Goal: Transaction & Acquisition: Purchase product/service

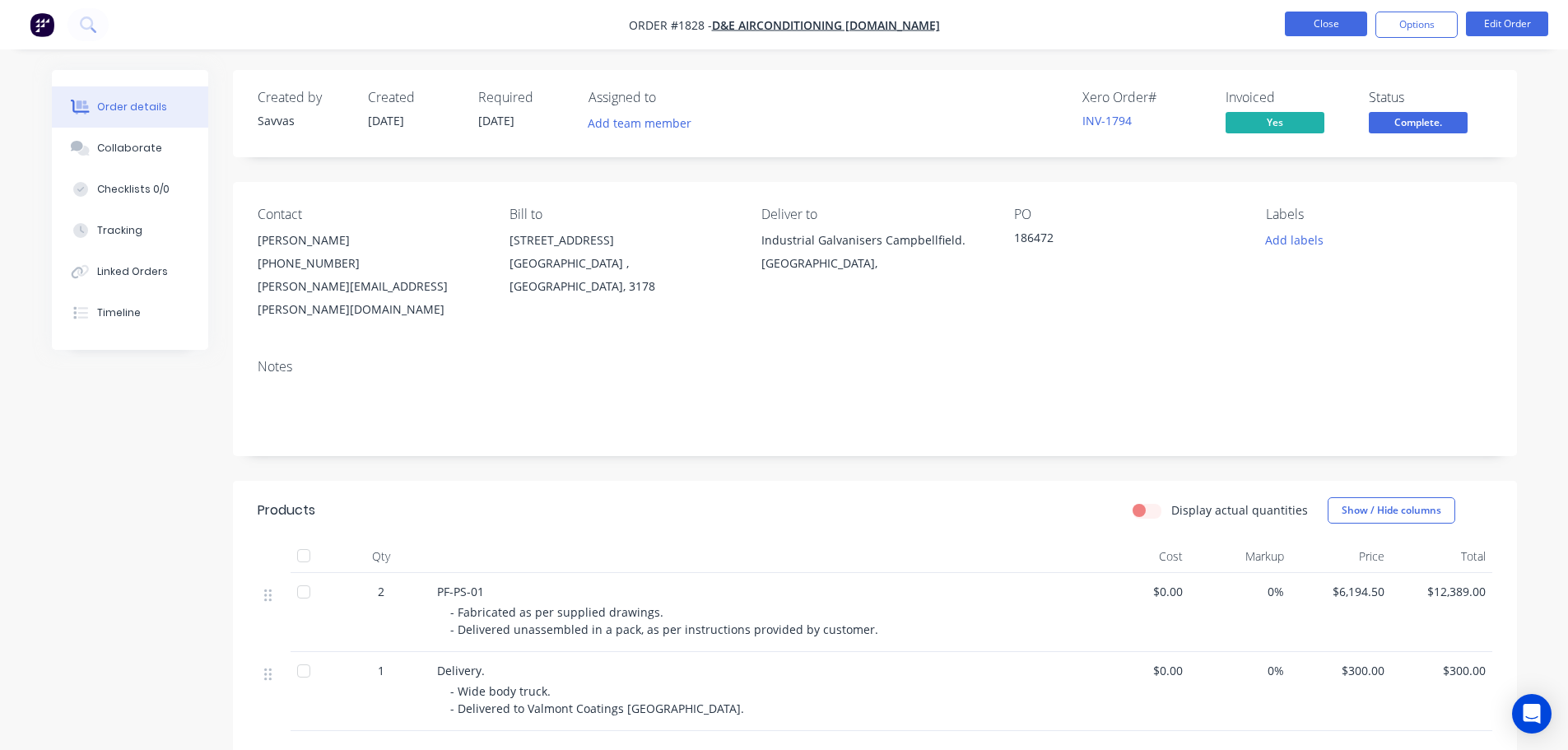
drag, startPoint x: 0, startPoint y: 0, endPoint x: 1335, endPoint y: 15, distance: 1335.1
click at [1335, 15] on button "Close" at bounding box center [1326, 24] width 82 height 25
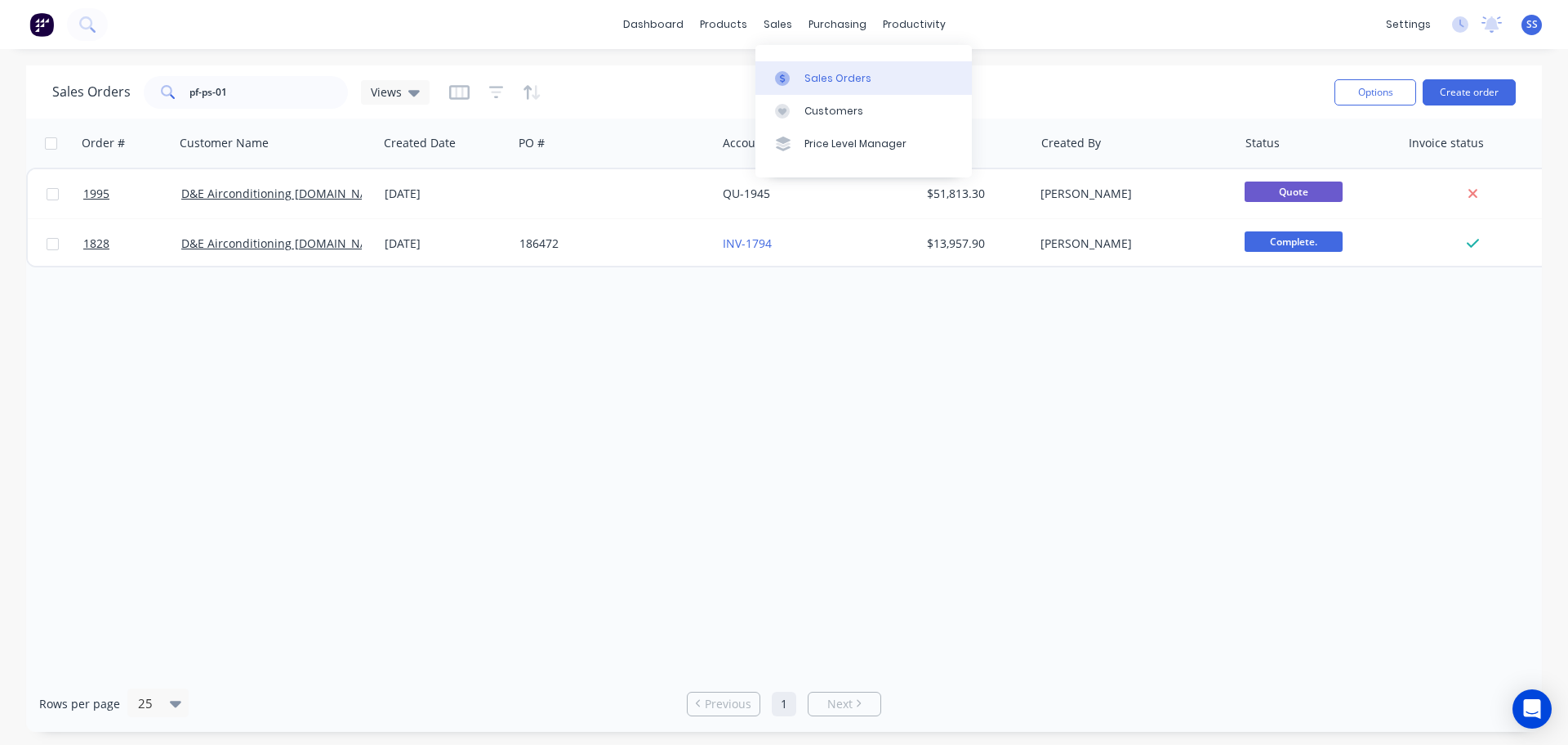
click at [800, 68] on link "Sales Orders" at bounding box center [863, 77] width 217 height 33
click at [794, 75] on div at bounding box center [788, 78] width 25 height 15
click at [304, 28] on div "dashboard products sales purchasing productivity dashboard products Product Cat…" at bounding box center [784, 24] width 1568 height 49
click at [619, 29] on div "dashboard products sales purchasing productivity dashboard products Product Cat…" at bounding box center [784, 24] width 1568 height 49
click at [636, 32] on link "dashboard" at bounding box center [653, 25] width 77 height 25
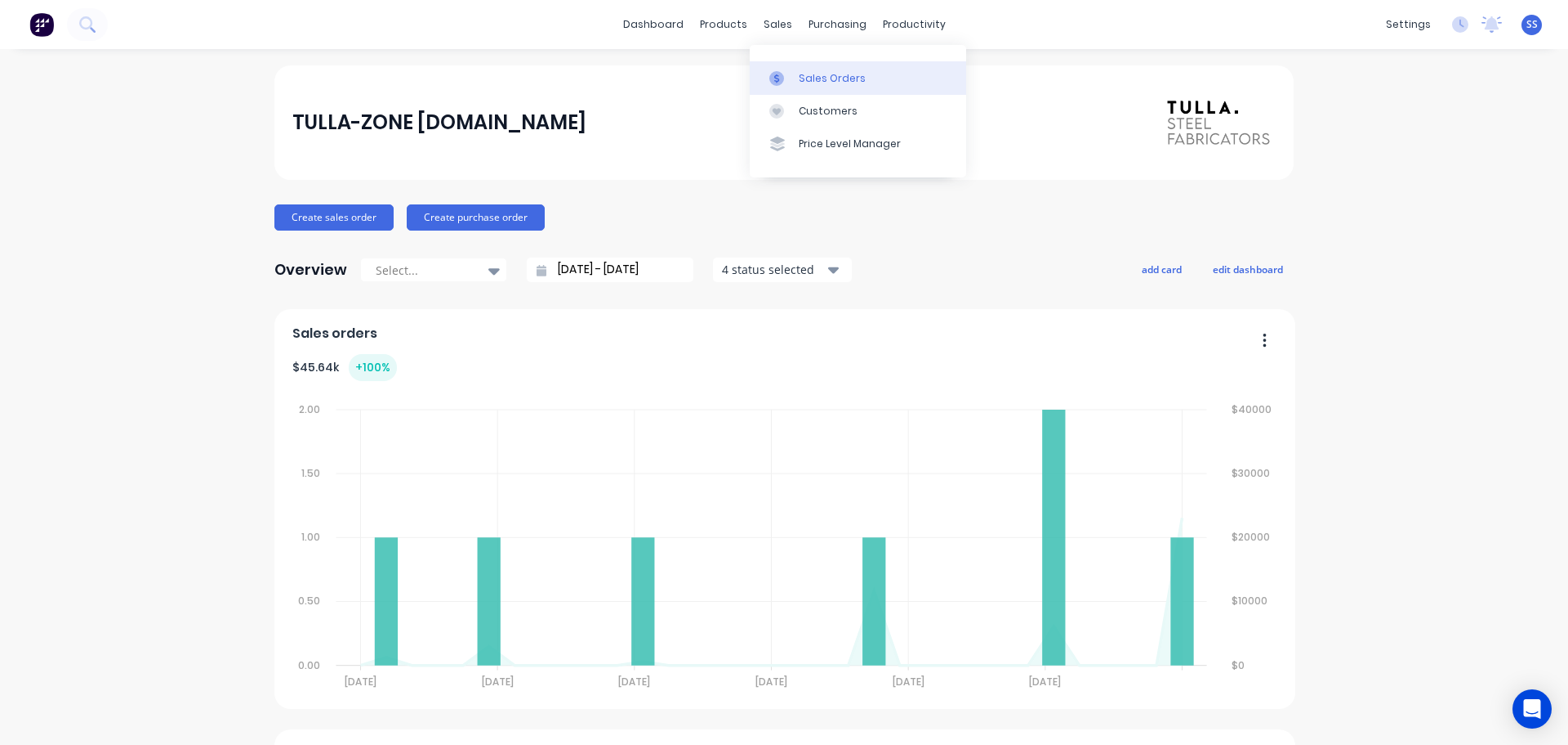
click at [792, 65] on link "Sales Orders" at bounding box center [858, 77] width 217 height 33
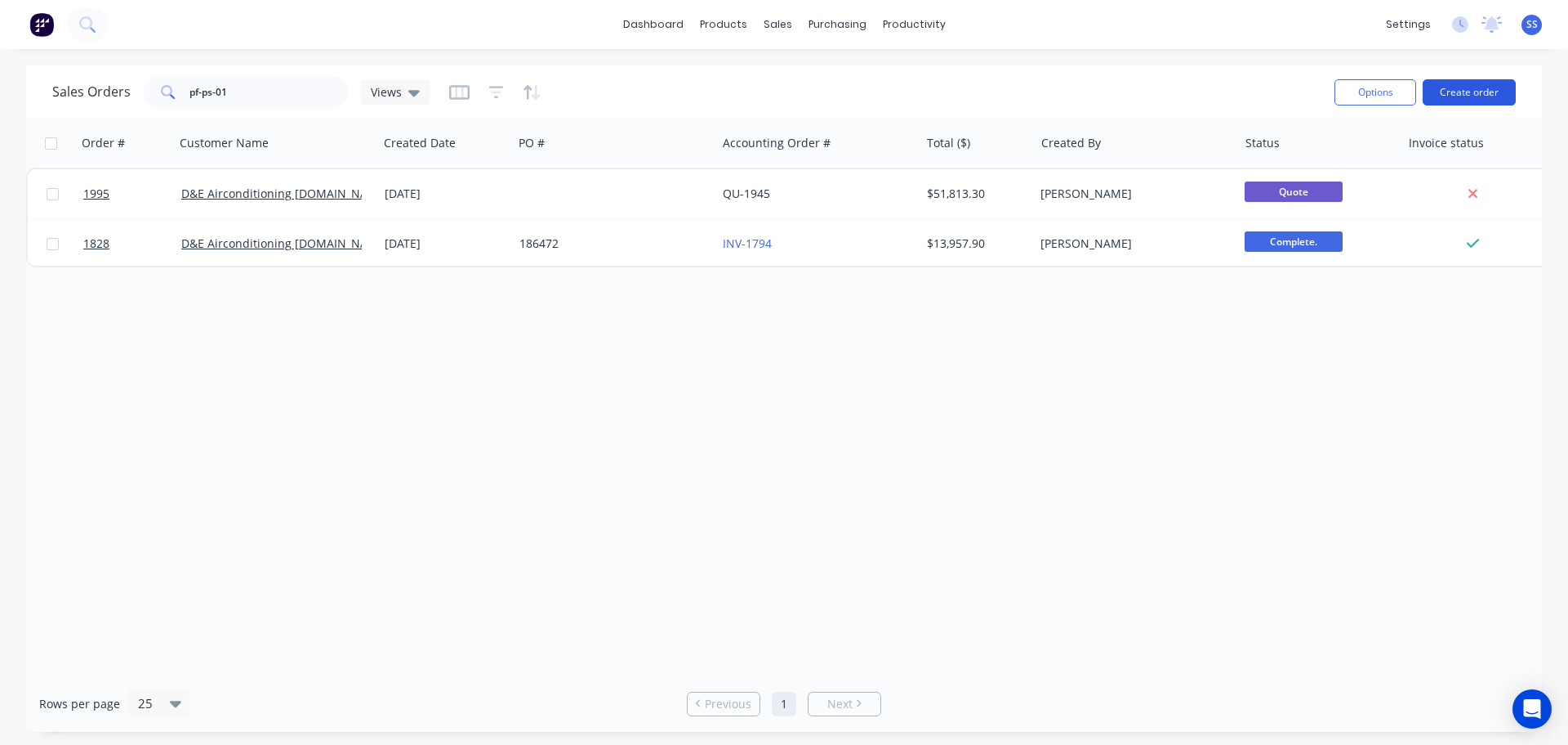
click at [1438, 88] on button "Create order" at bounding box center [1470, 91] width 93 height 26
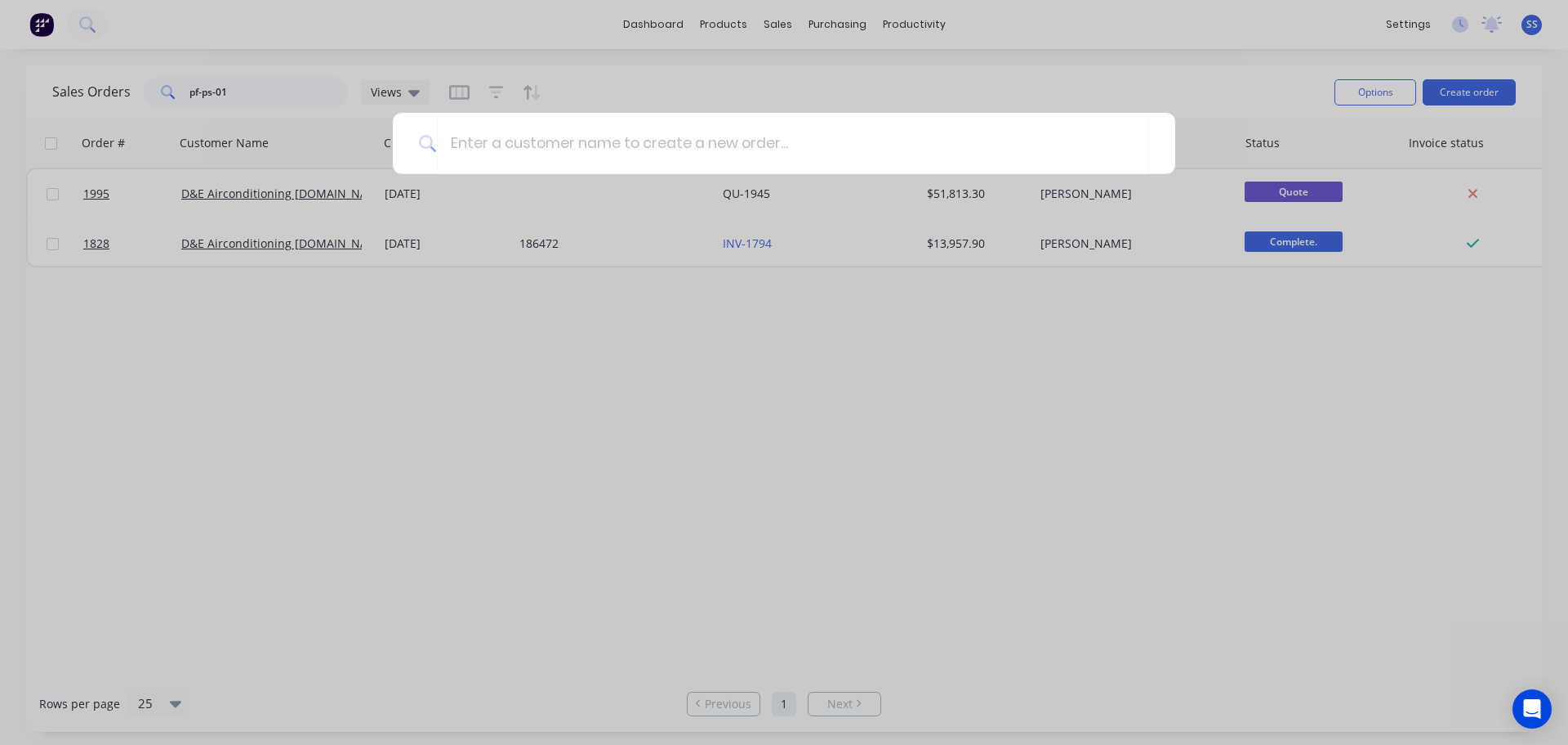
click at [757, 27] on div at bounding box center [784, 372] width 1568 height 745
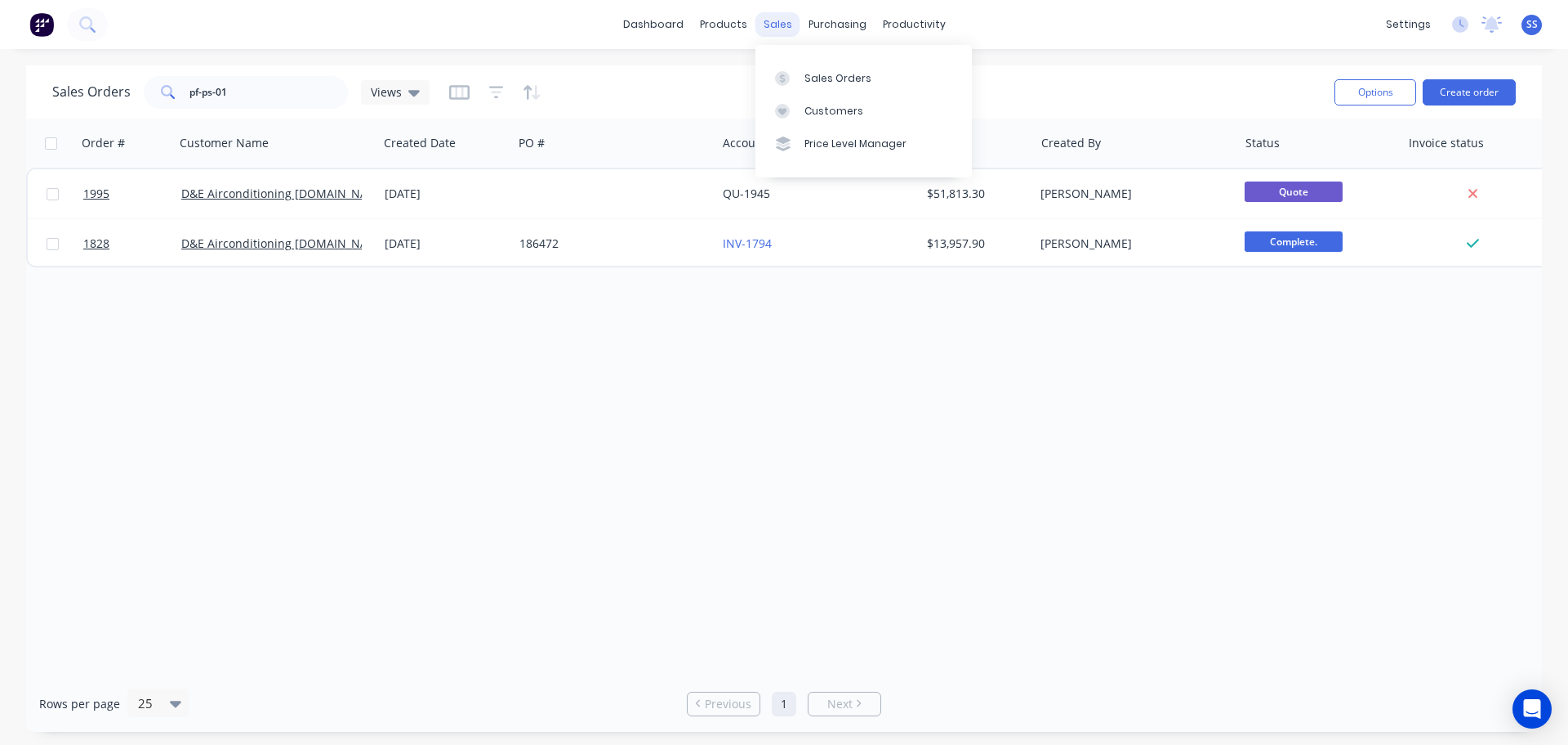
click at [779, 23] on div "sales" at bounding box center [777, 25] width 45 height 25
click at [820, 104] on div "Customers" at bounding box center [834, 111] width 59 height 15
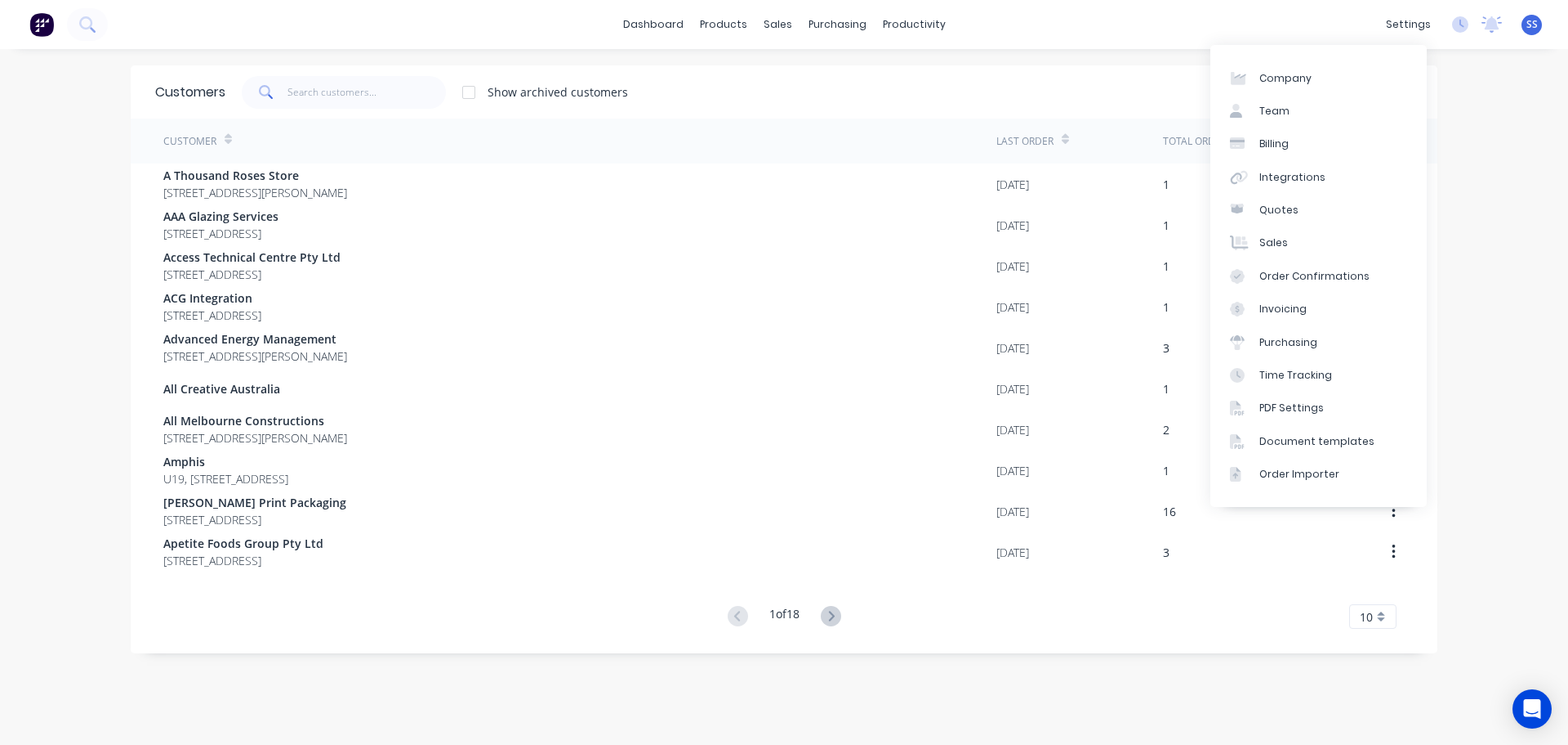
click at [1150, 106] on div "Show archived customers Add Customer" at bounding box center [819, 92] width 1187 height 33
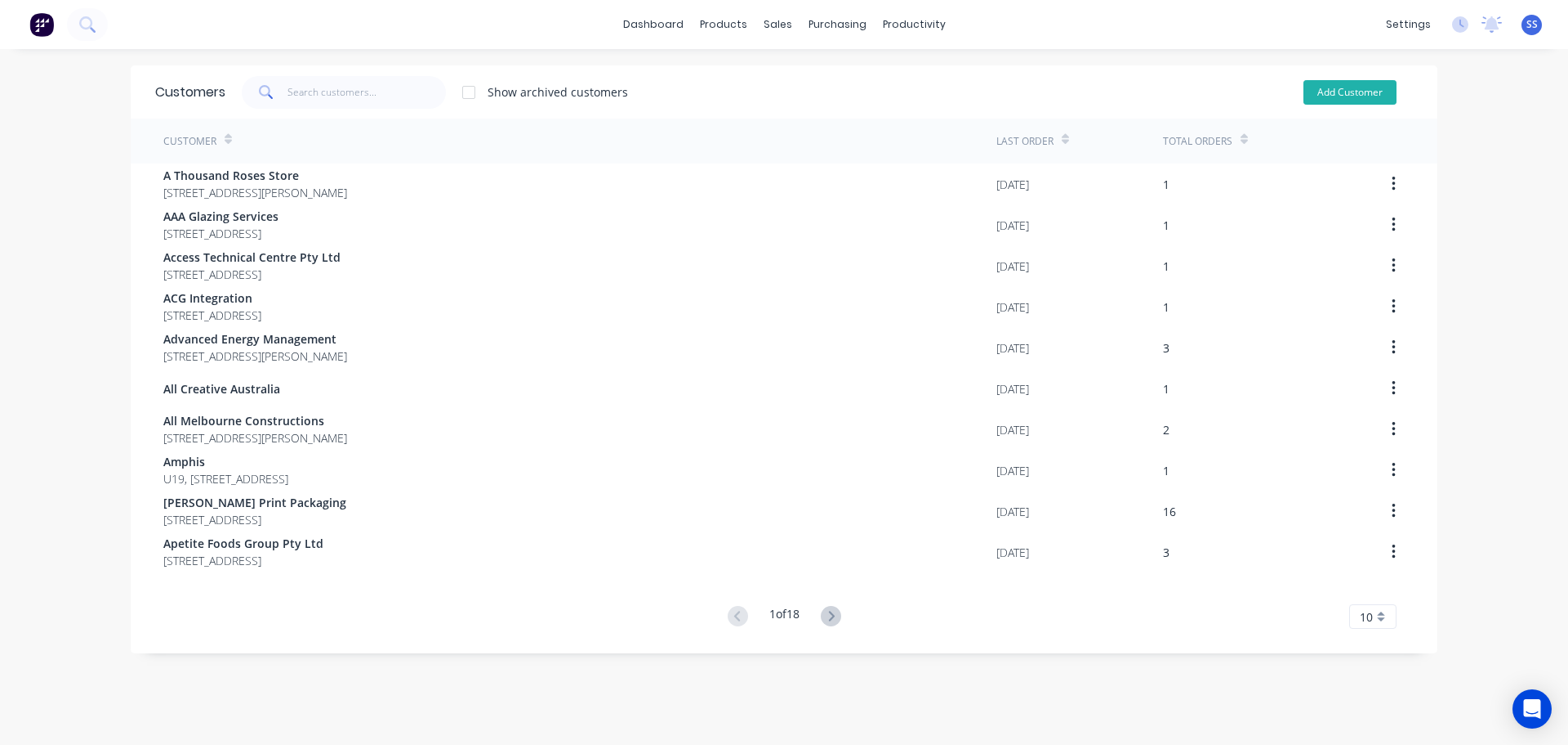
click at [1329, 101] on button "Add Customer" at bounding box center [1350, 92] width 93 height 25
select select "AU"
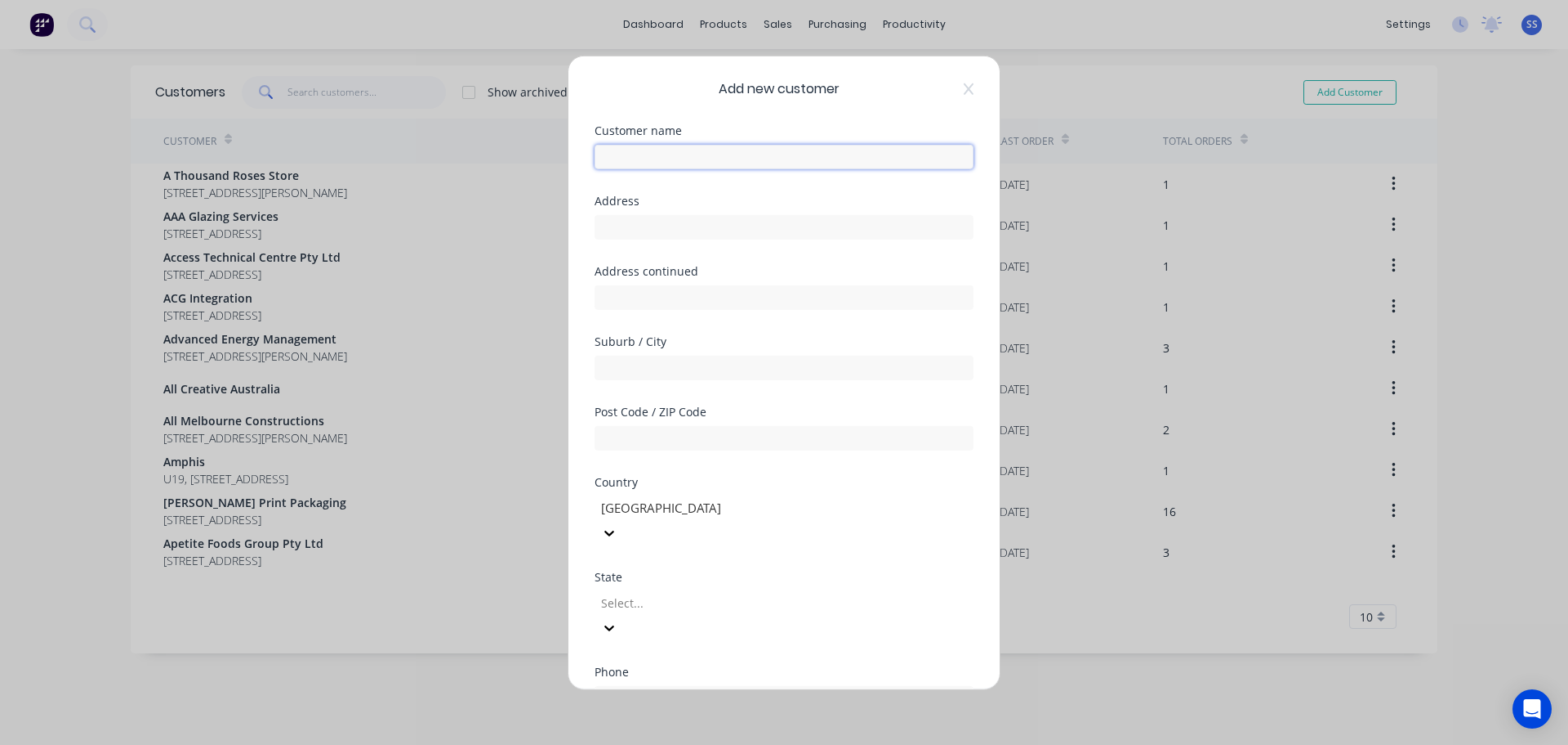
click at [672, 164] on input "text" at bounding box center [784, 156] width 379 height 25
type input "[PERSON_NAME] Building Services"
type input "PO Box 4130"
type input "Essendon Fields"
type input "3041"
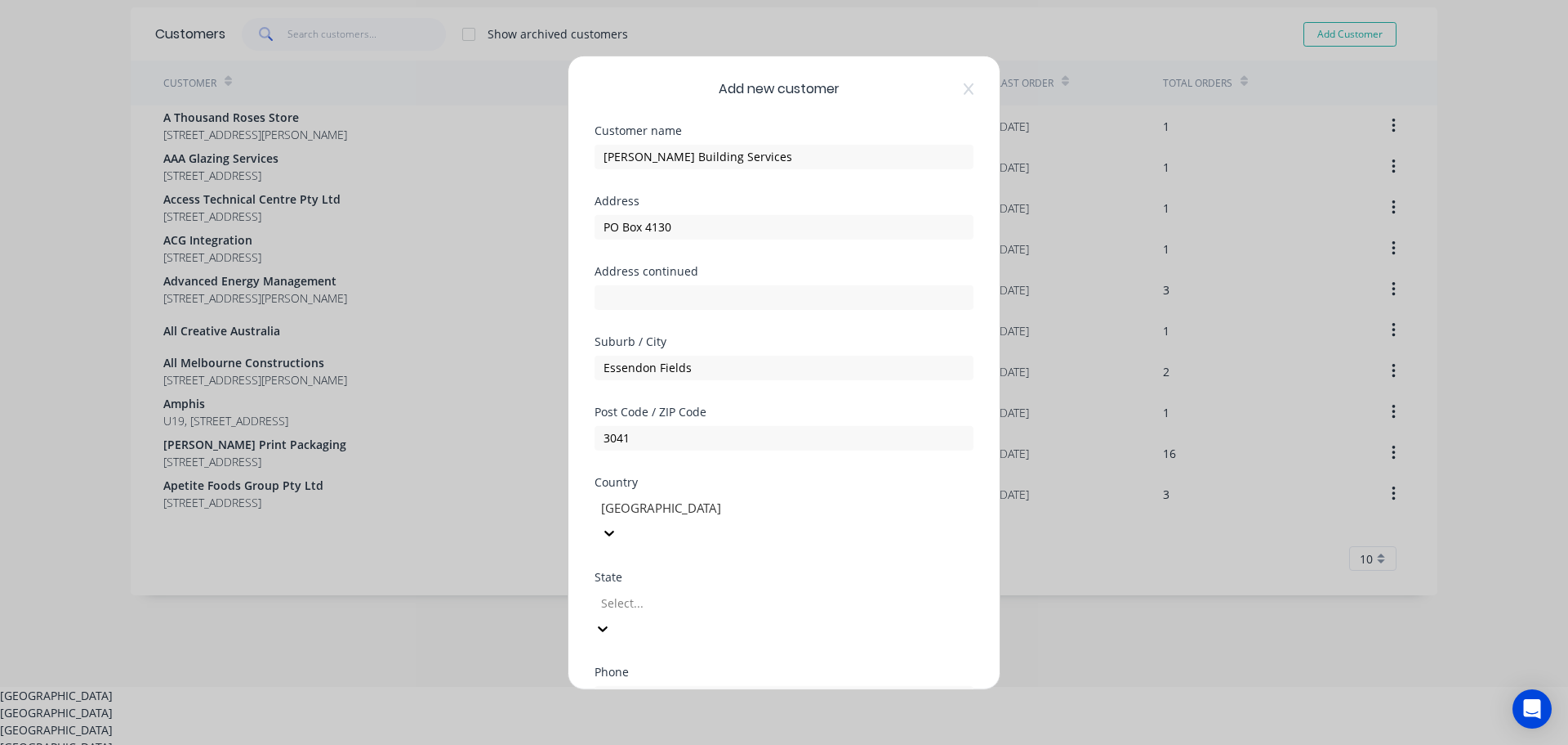
click at [830, 592] on div at bounding box center [717, 602] width 235 height 20
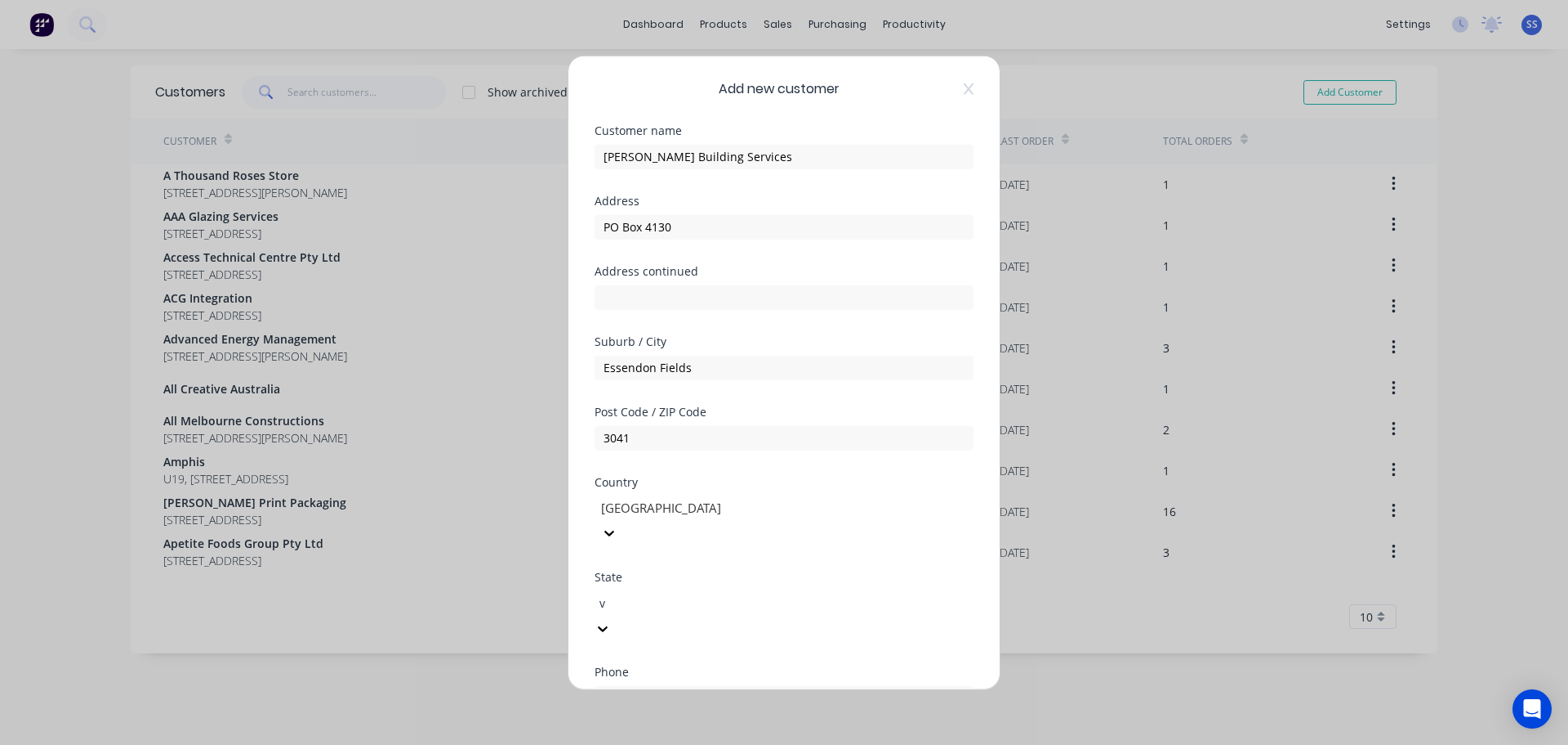
type input "VIC"
type input "Western"
type input "0412 829 999"
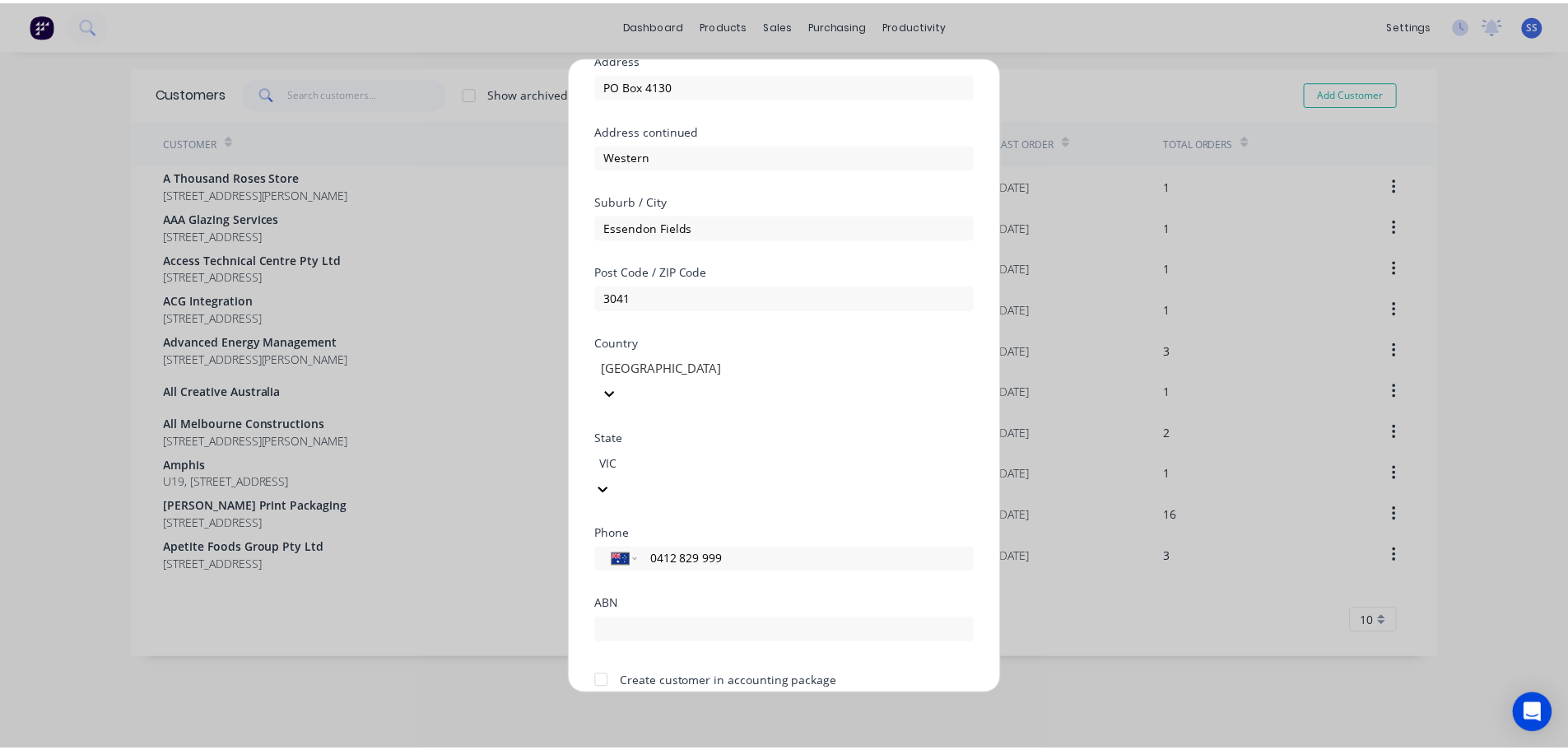
scroll to position [166, 0]
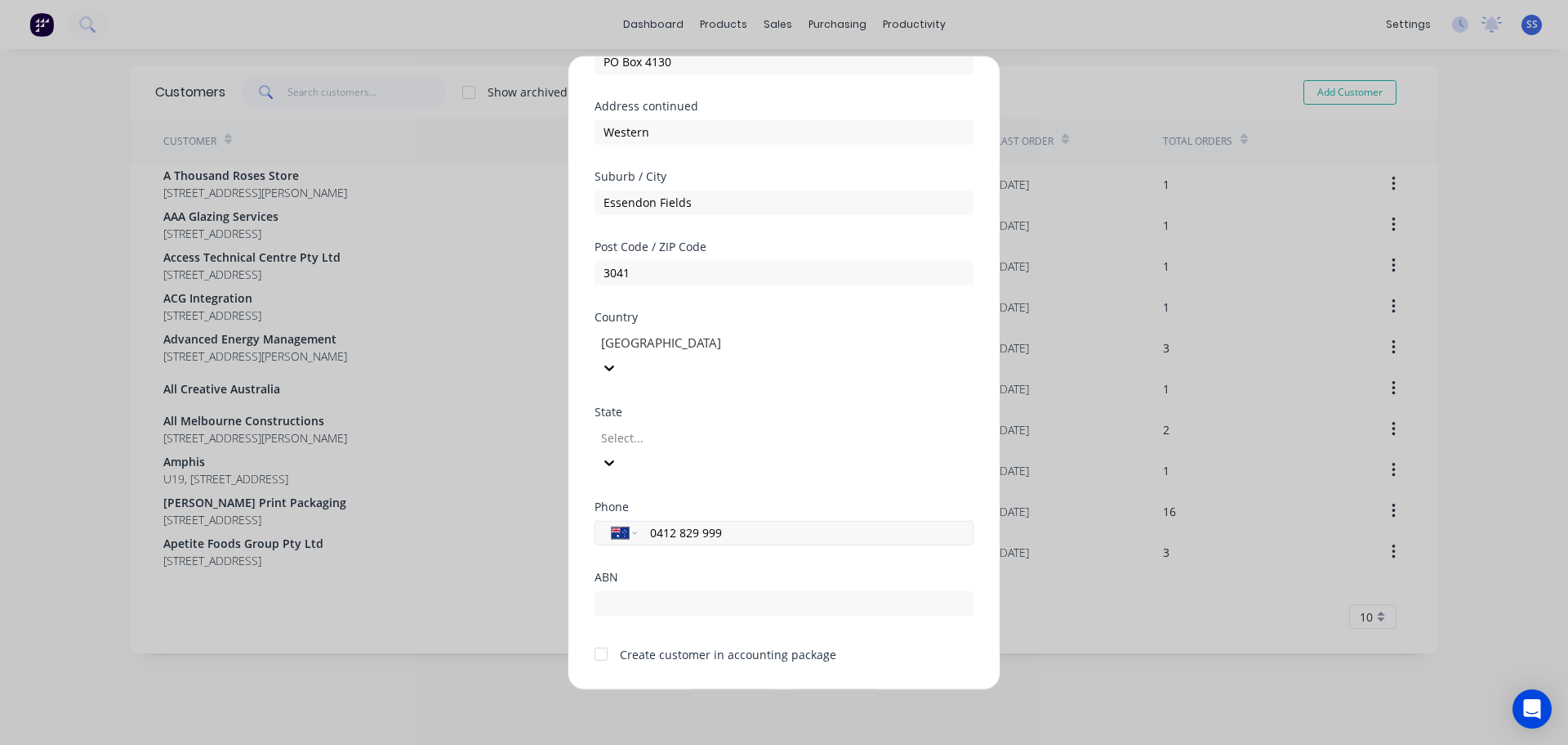
click at [790, 523] on input "0412 829 999" at bounding box center [802, 532] width 308 height 19
click at [678, 512] on div "Phone International [GEOGRAPHIC_DATA] [GEOGRAPHIC_DATA] [GEOGRAPHIC_DATA] [GEOG…" at bounding box center [784, 535] width 379 height 70
click at [601, 638] on div at bounding box center [601, 654] width 33 height 33
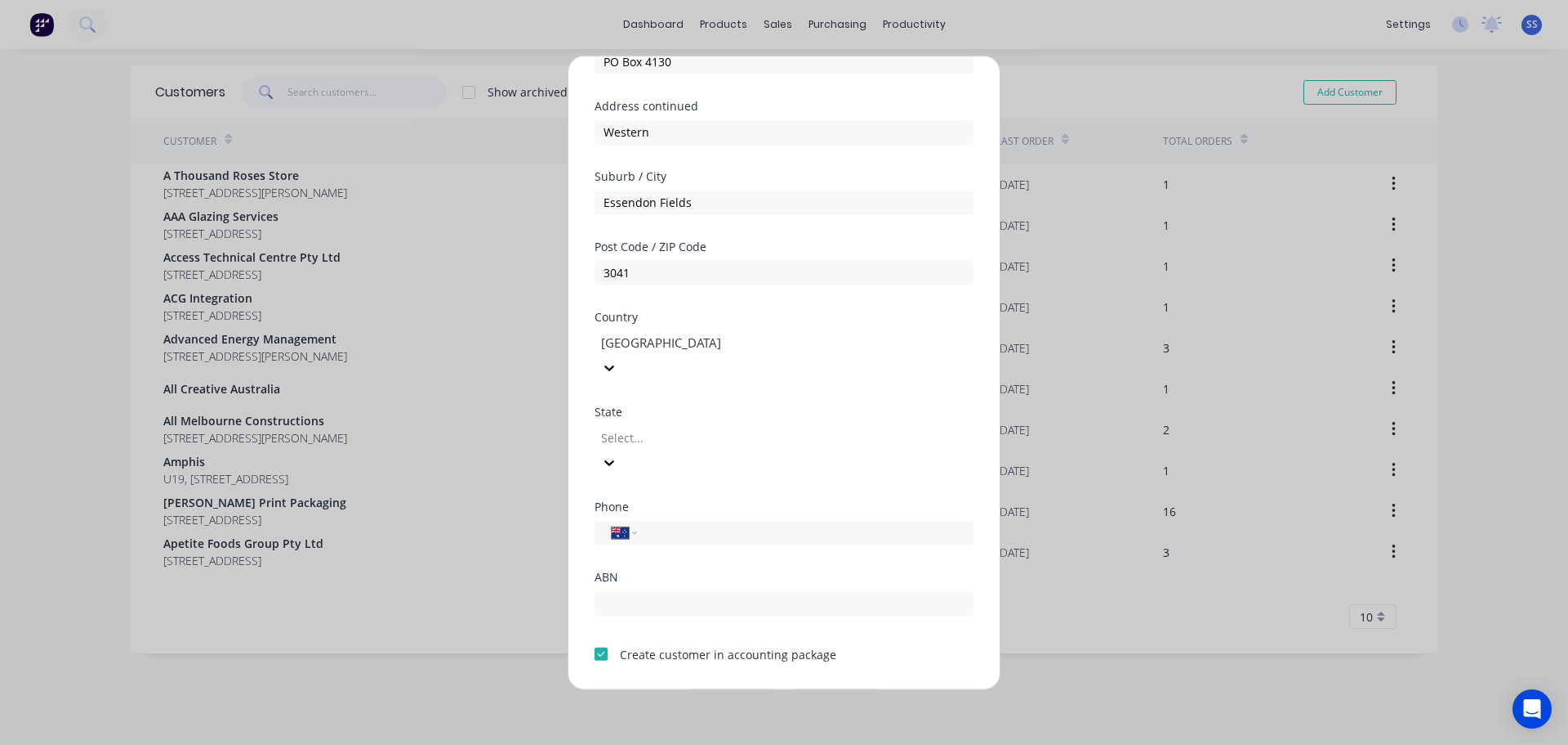
click at [713, 688] on button "Save" at bounding box center [732, 701] width 90 height 26
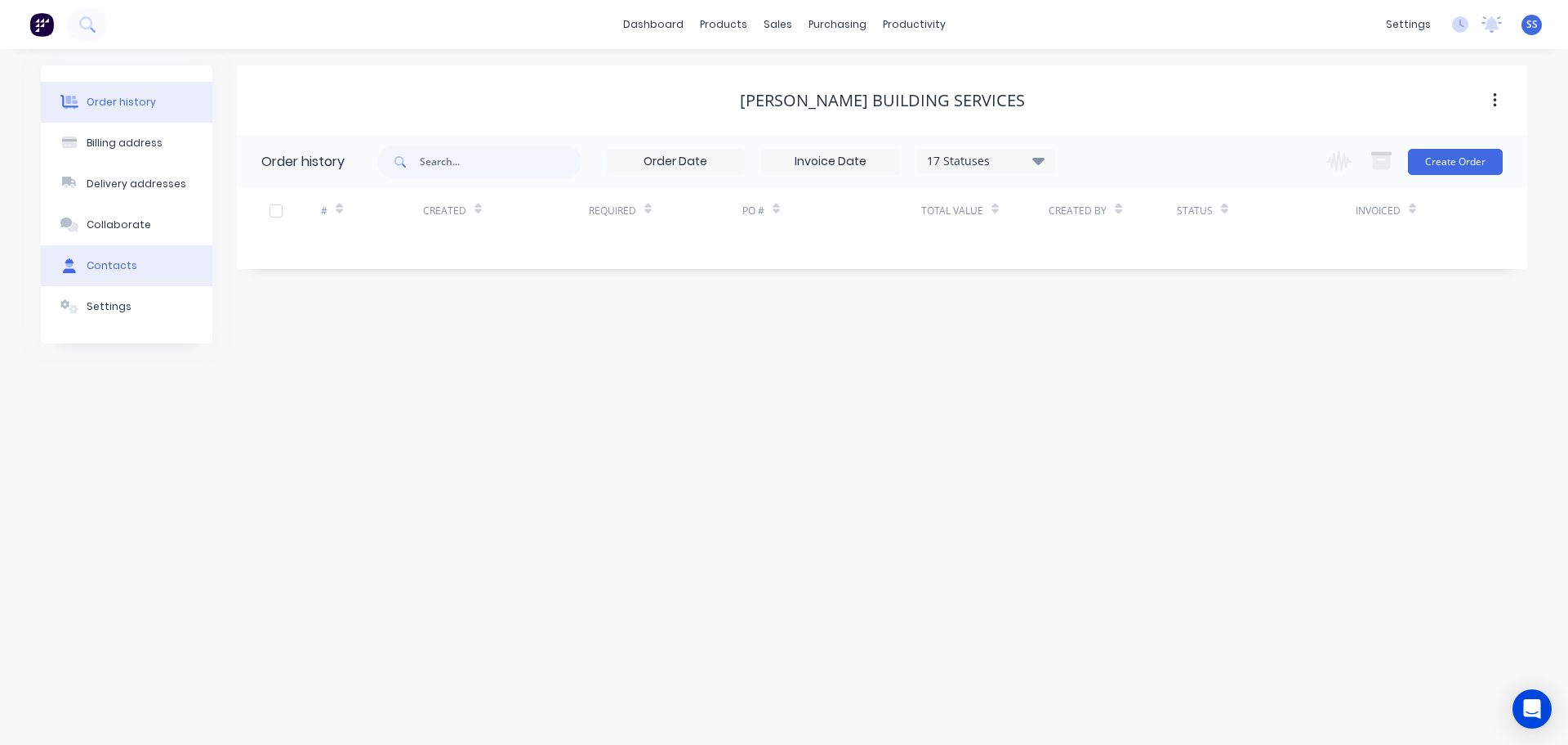
click at [143, 270] on button "Contacts" at bounding box center [126, 266] width 171 height 41
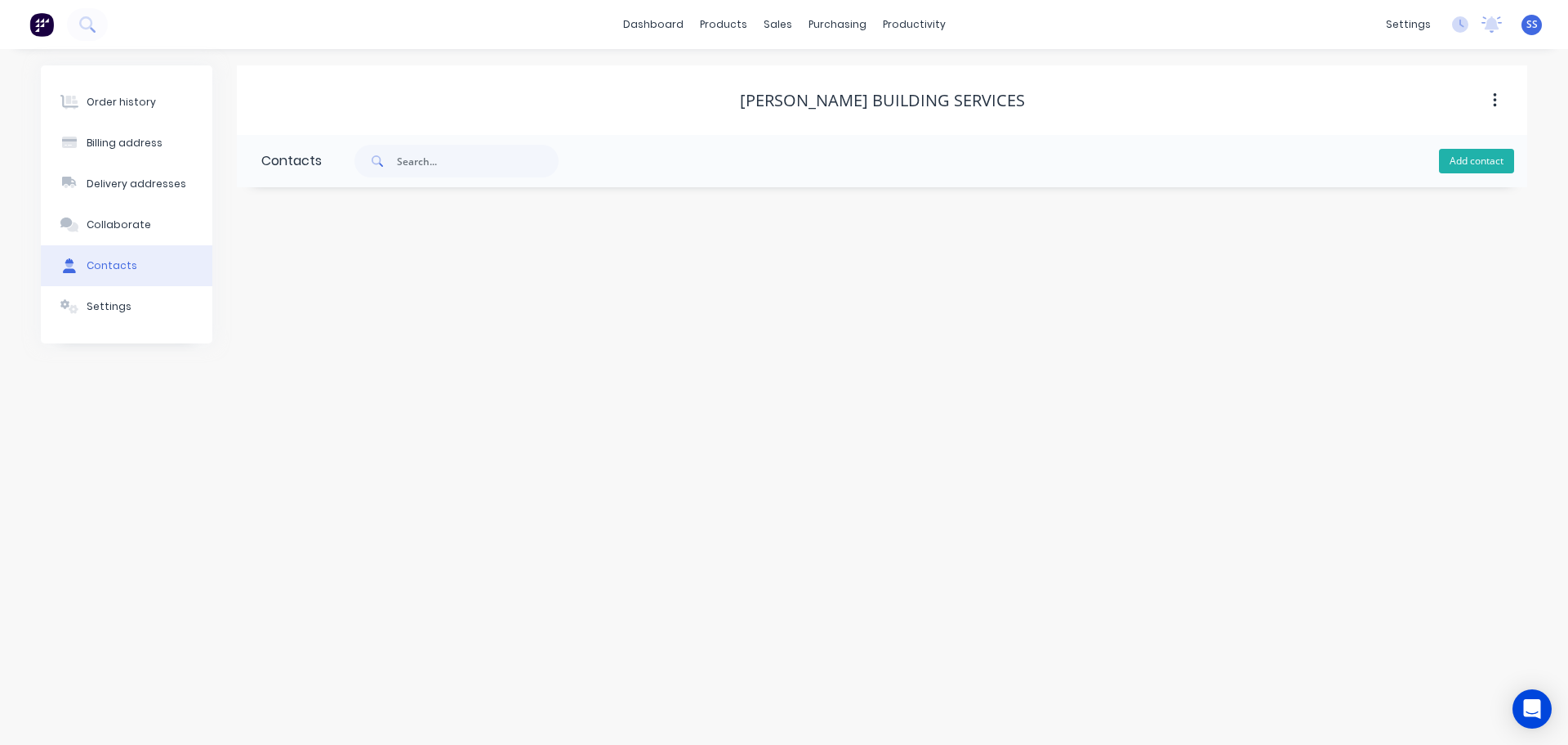
click at [1443, 160] on button "Add contact" at bounding box center [1477, 162] width 75 height 25
select select "AU"
click at [324, 282] on input "text" at bounding box center [395, 281] width 267 height 25
type input "[PERSON_NAME]/Les"
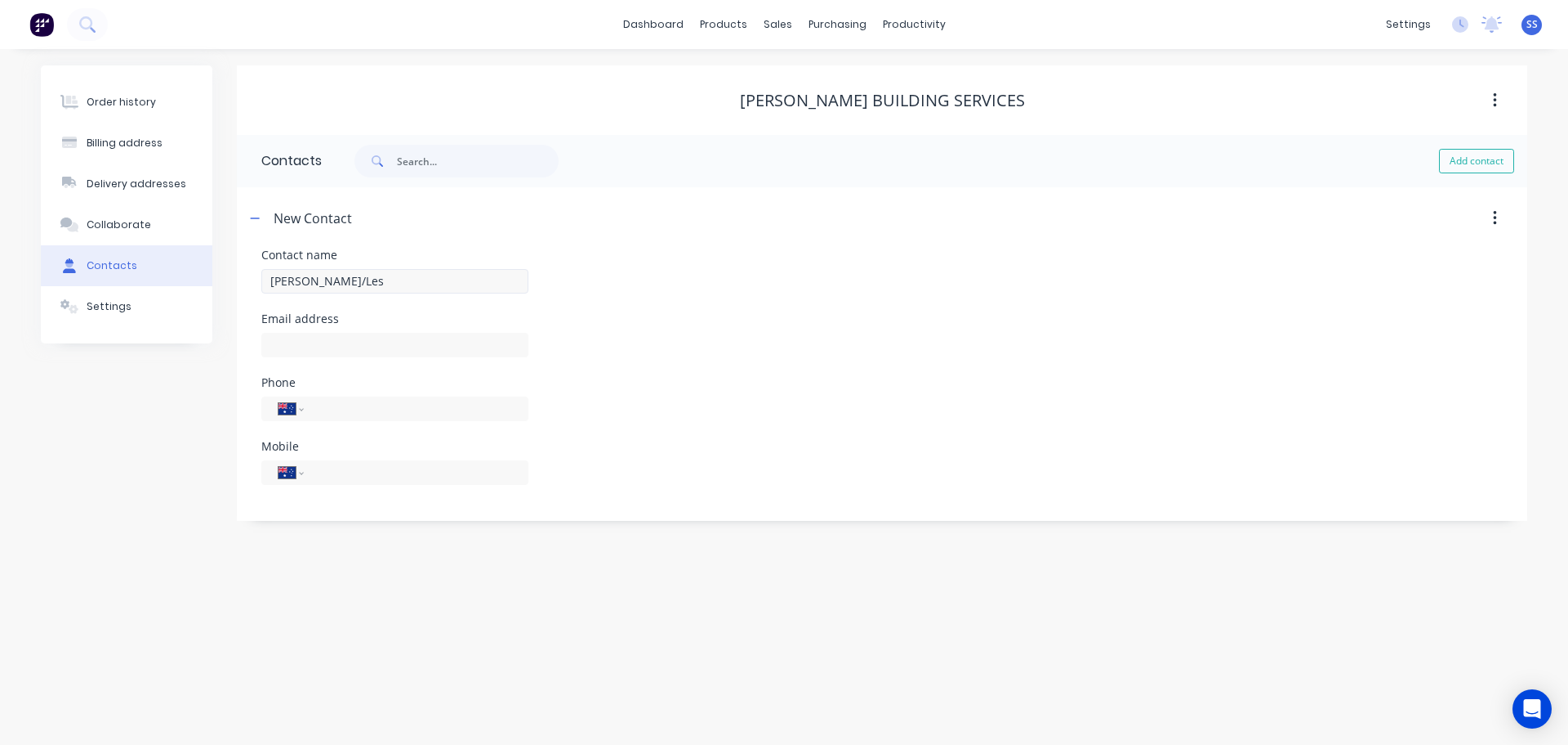
select select "AU"
click at [319, 339] on input "text" at bounding box center [395, 345] width 267 height 25
type input "[PERSON_NAME][EMAIL_ADDRESS][DOMAIN_NAME]"
type input "0418 105 835"
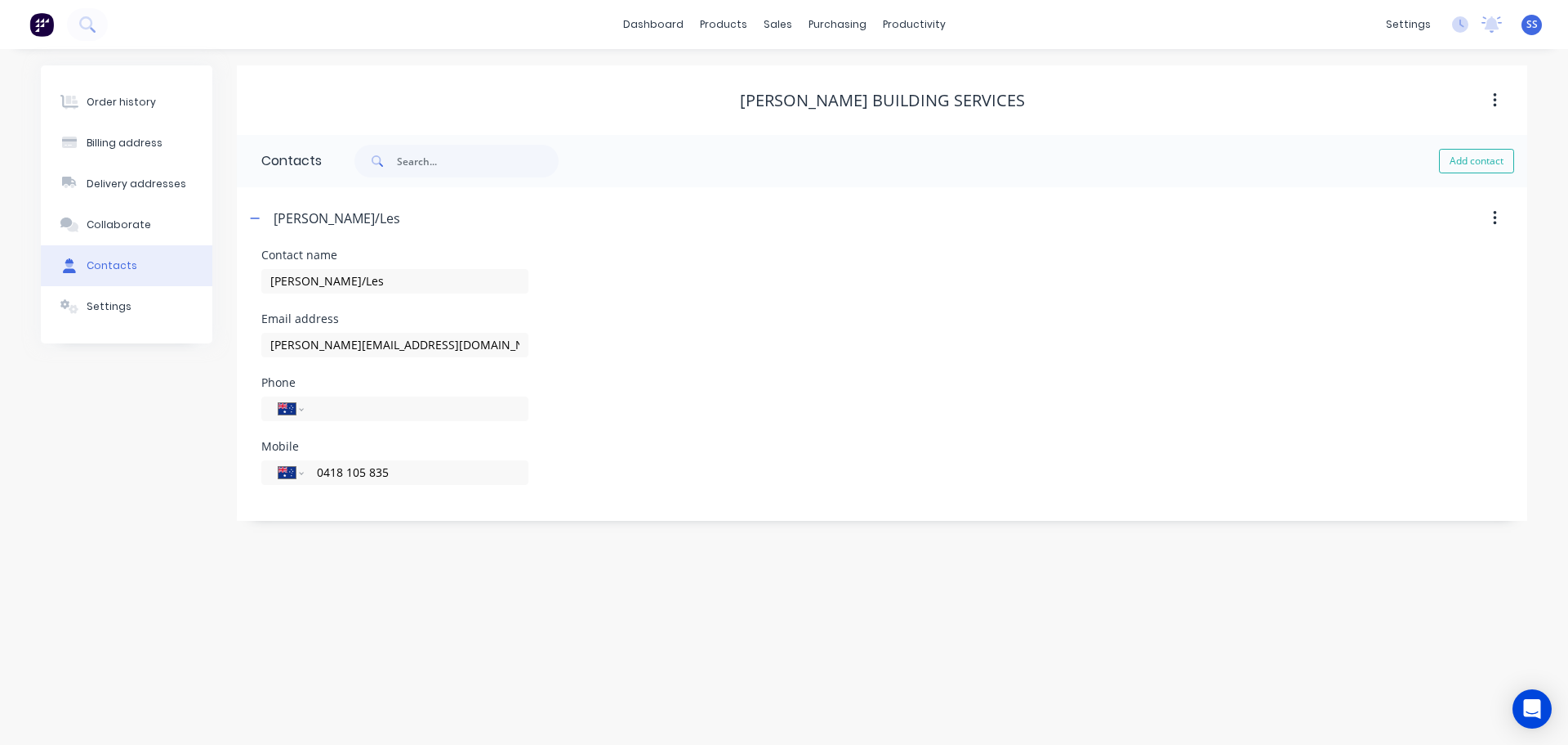
click at [674, 555] on div "Order history Billing address Delivery addresses Collaborate Contacts Settings …" at bounding box center [784, 396] width 1568 height 695
click at [95, 108] on div "Order history" at bounding box center [122, 102] width 69 height 15
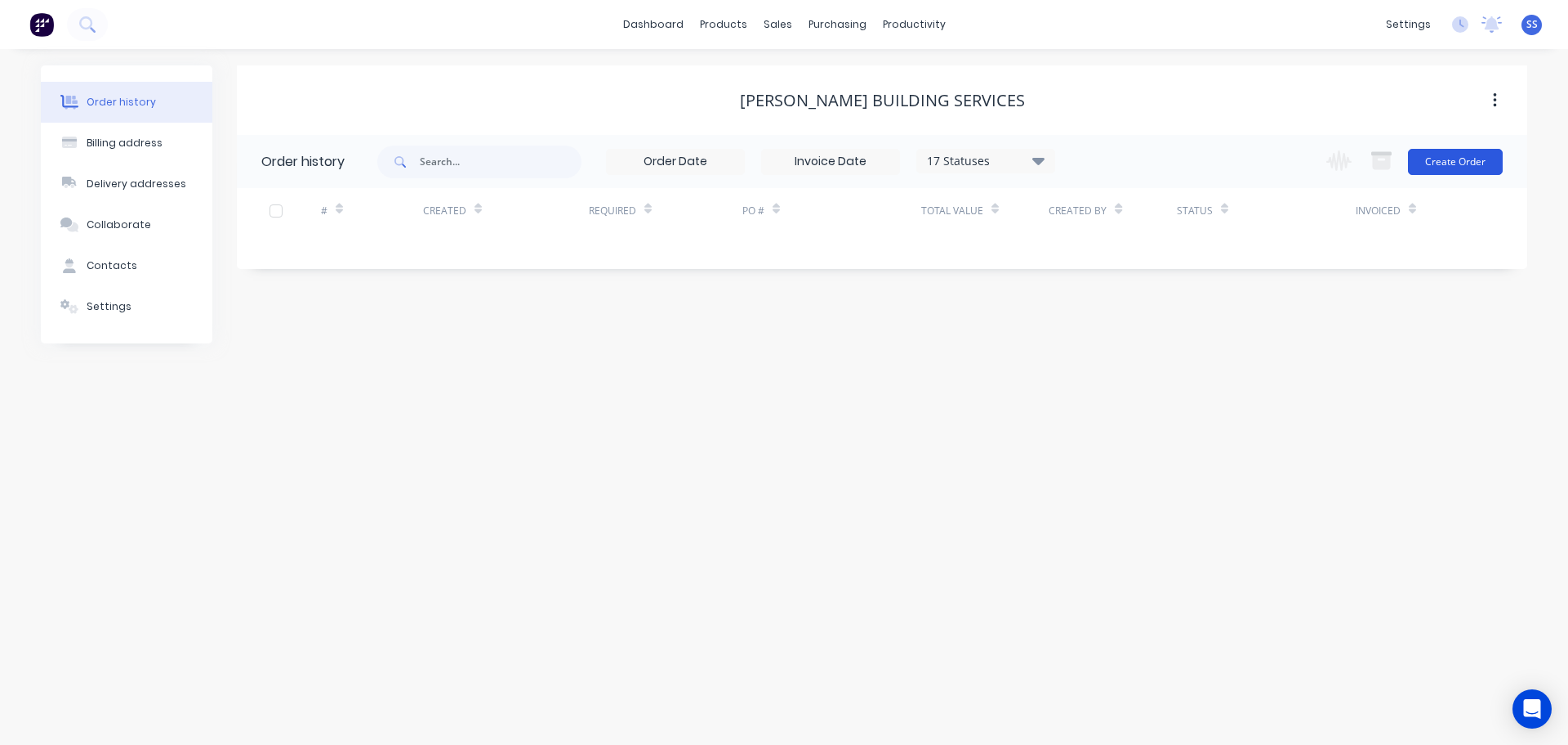
click at [1456, 162] on button "Create Order" at bounding box center [1455, 162] width 95 height 26
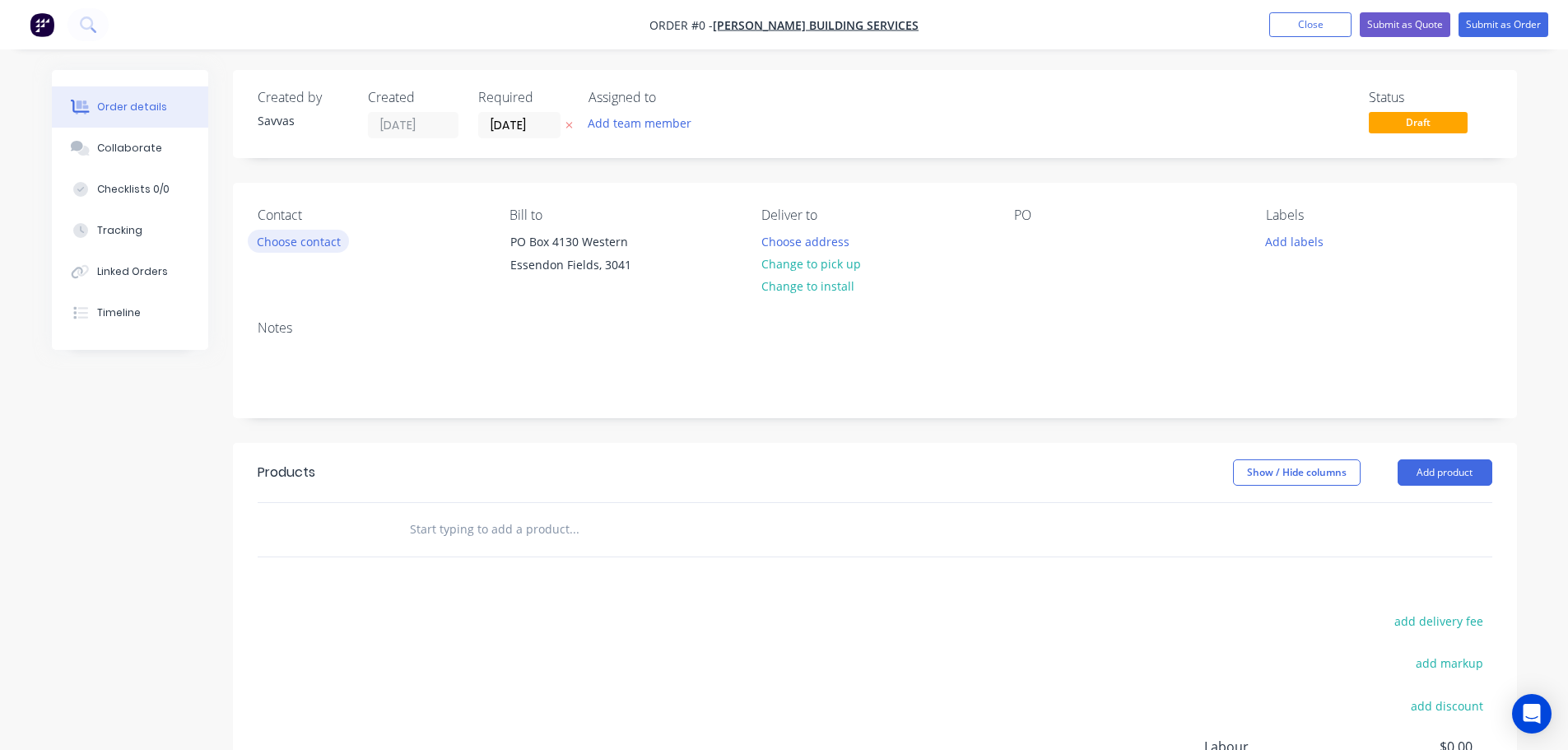
click at [309, 233] on button "Choose contact" at bounding box center [298, 240] width 101 height 22
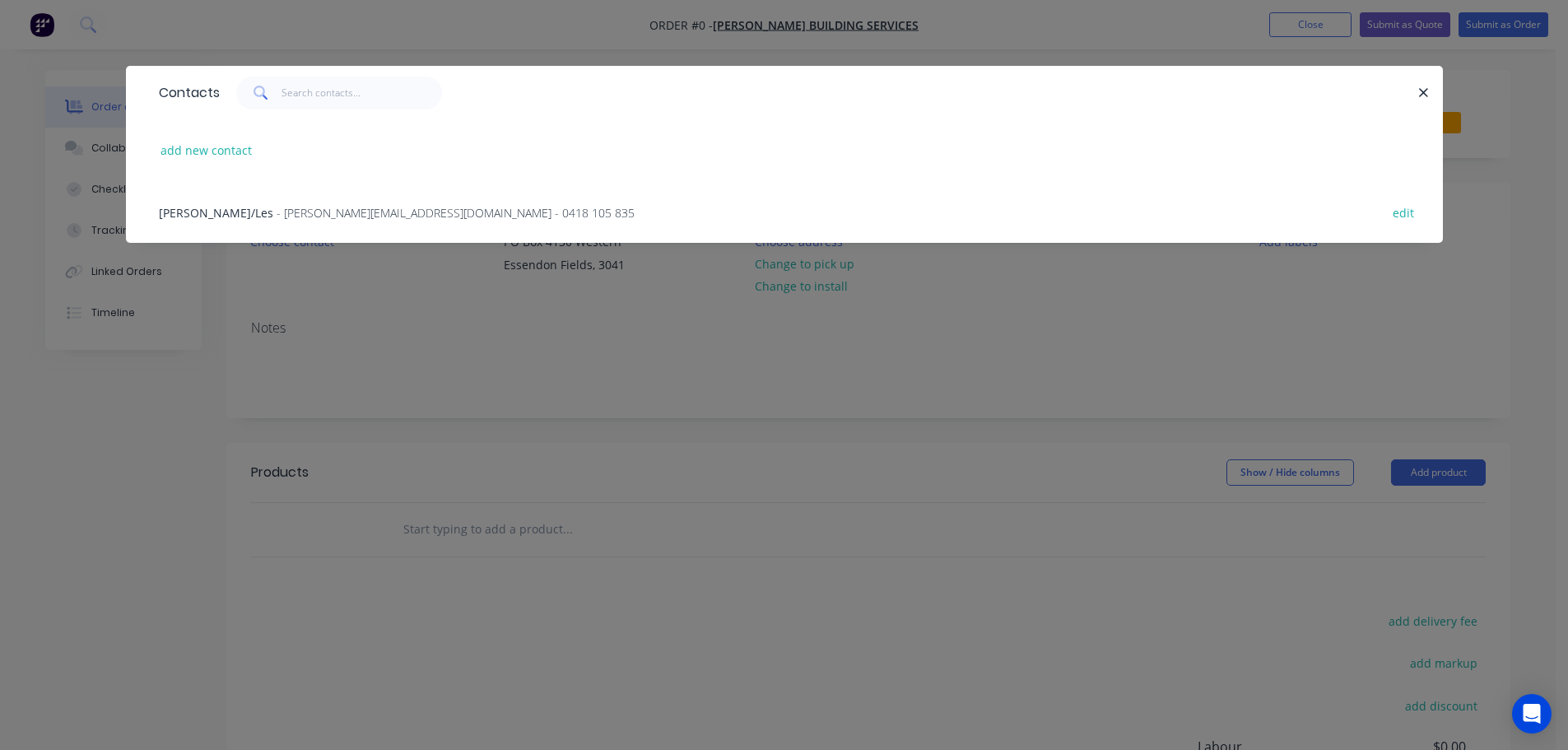
click at [510, 207] on div "[PERSON_NAME]/Les - [EMAIL_ADDRESS][DOMAIN_NAME] - 0418 105 835 edit" at bounding box center [784, 212] width 1268 height 62
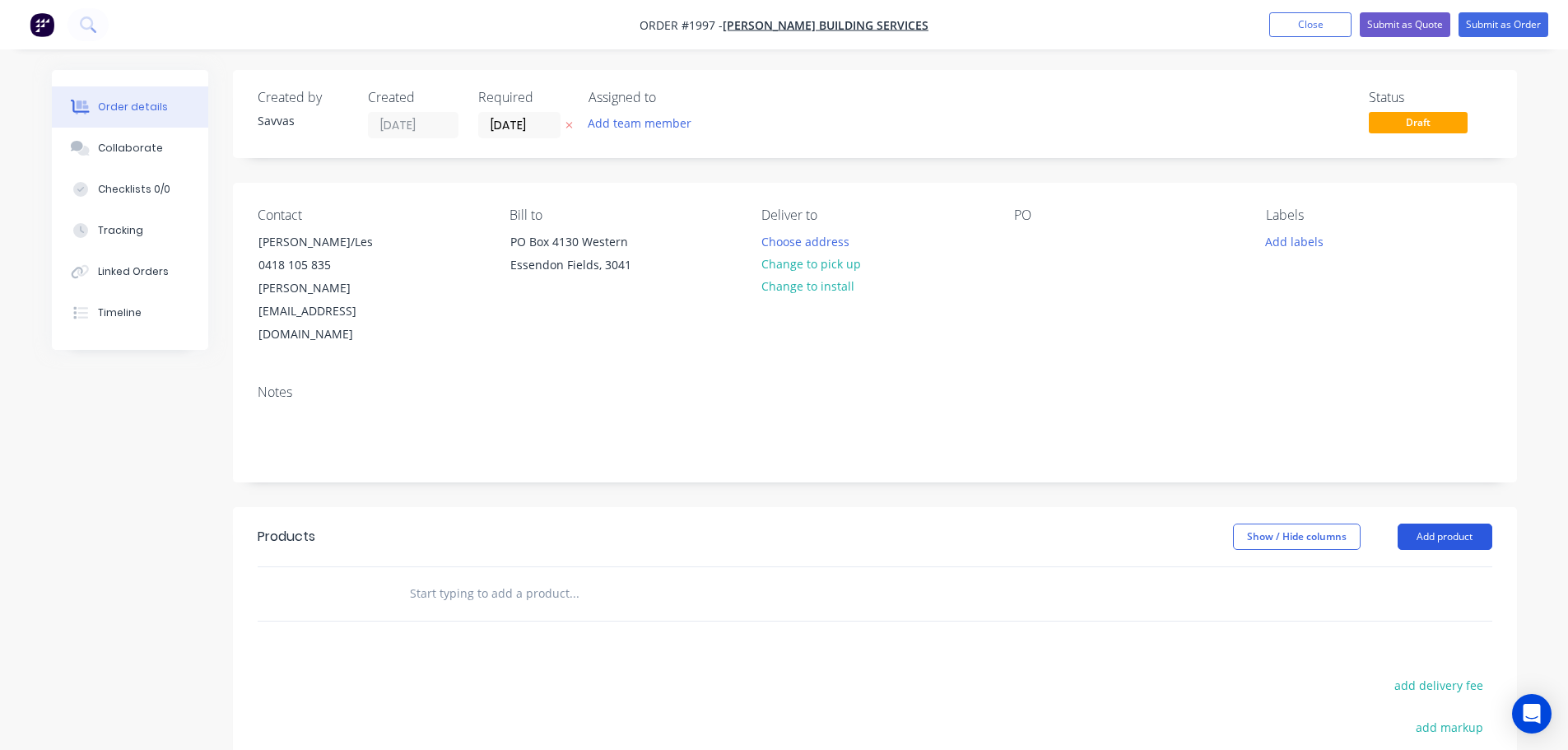
click at [1470, 523] on button "Add product" at bounding box center [1445, 535] width 95 height 26
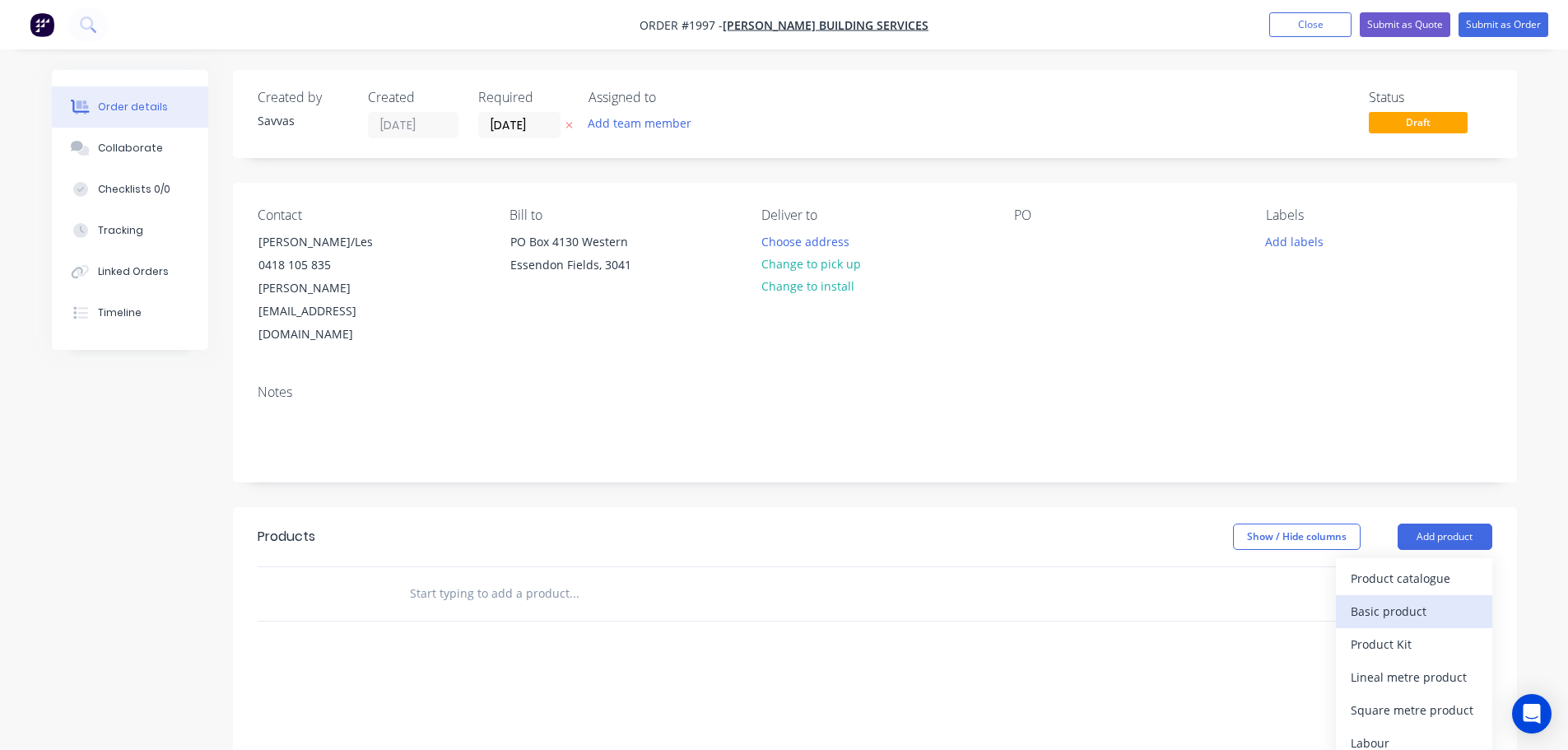
click at [1411, 599] on div "Basic product" at bounding box center [1414, 611] width 127 height 24
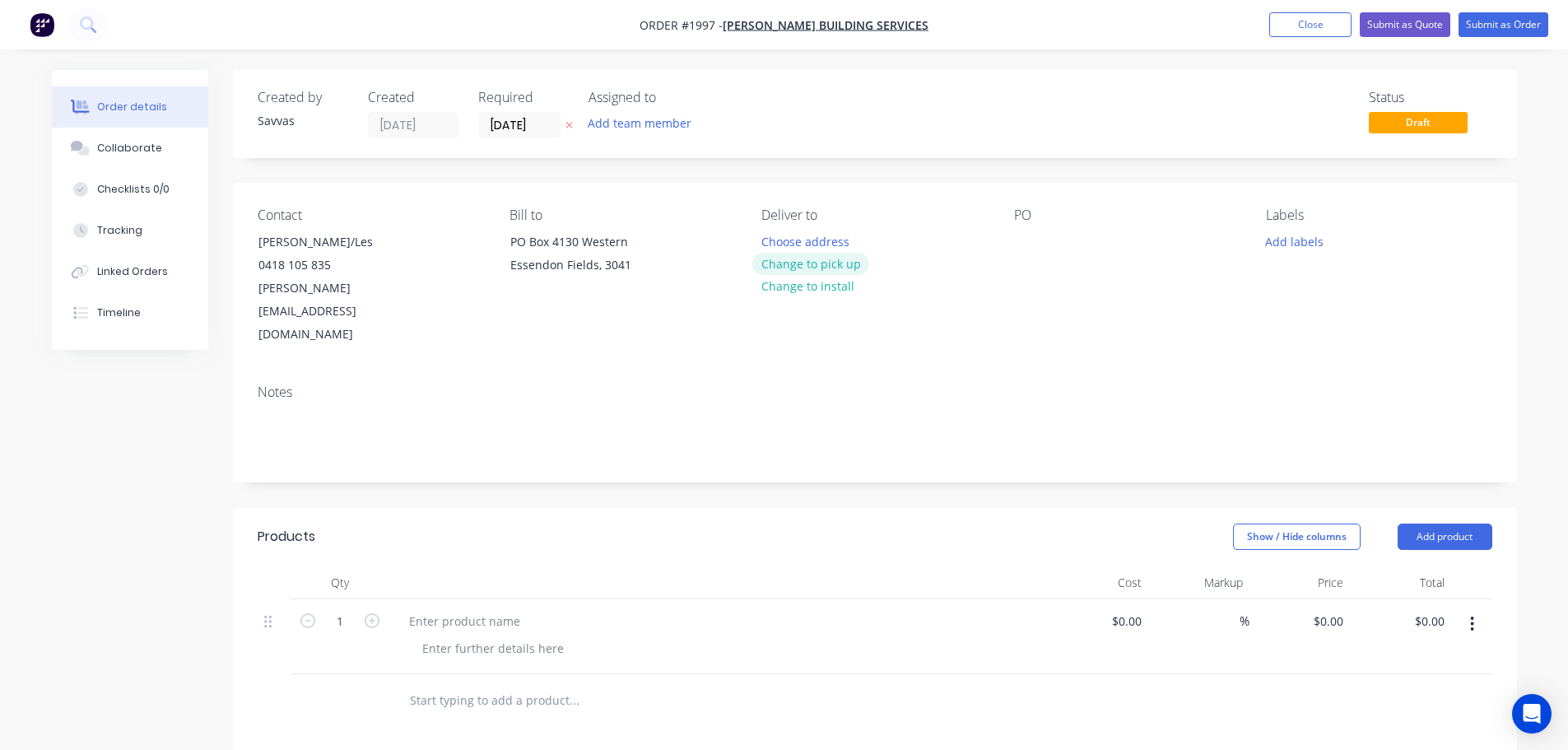
click at [827, 270] on button "Change to pick up" at bounding box center [810, 264] width 117 height 22
click at [502, 609] on div at bounding box center [465, 620] width 138 height 24
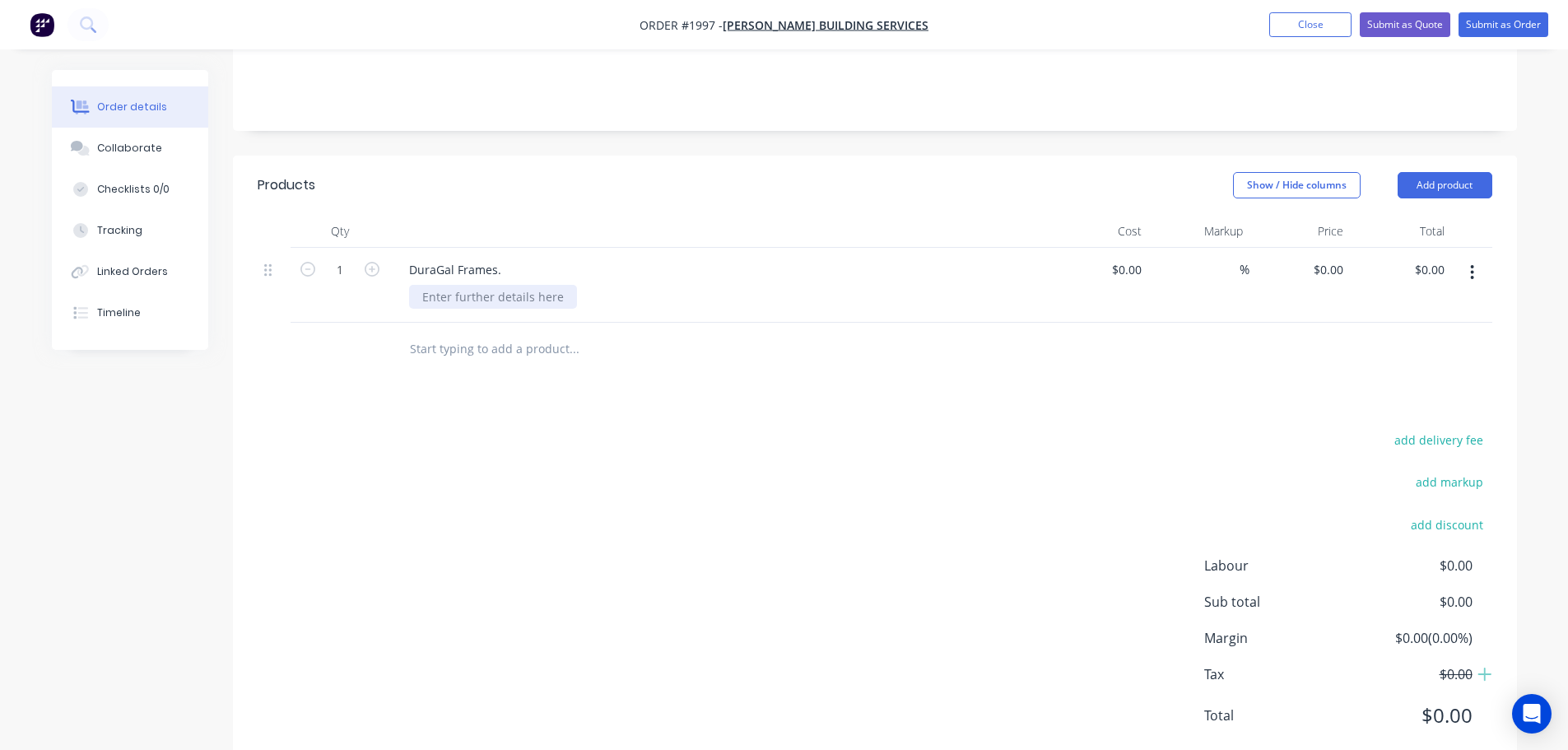
drag, startPoint x: 458, startPoint y: 271, endPoint x: 461, endPoint y: 262, distance: 9.5
click at [459, 266] on div "DuraGal Frames." at bounding box center [718, 285] width 658 height 75
click at [463, 285] on div at bounding box center [493, 297] width 168 height 24
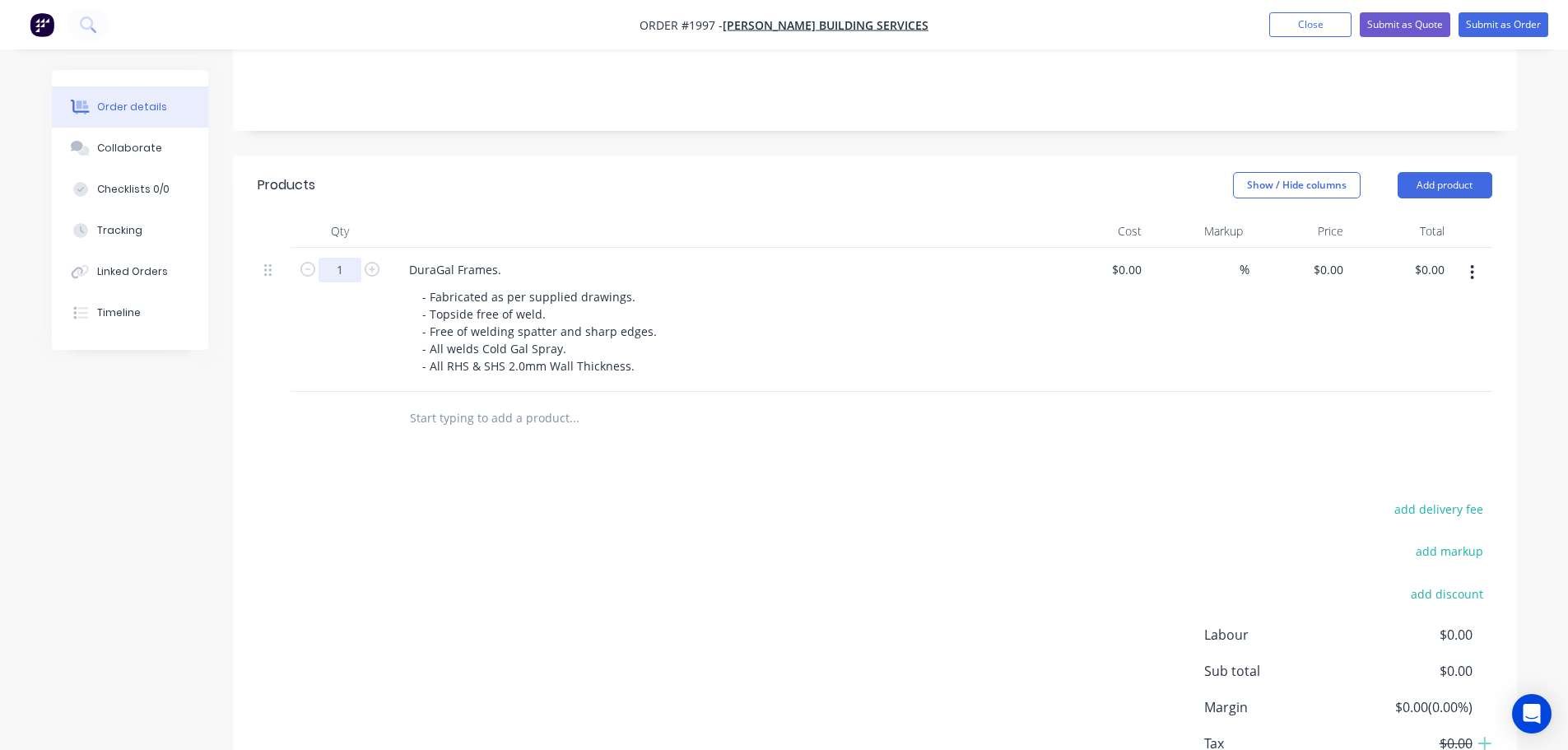
click at [330, 257] on input "1" at bounding box center [340, 270] width 43 height 25
type input "6"
click at [1336, 257] on input "0" at bounding box center [1330, 269] width 38 height 24
type input "$880.00"
type input "$5,280.00"
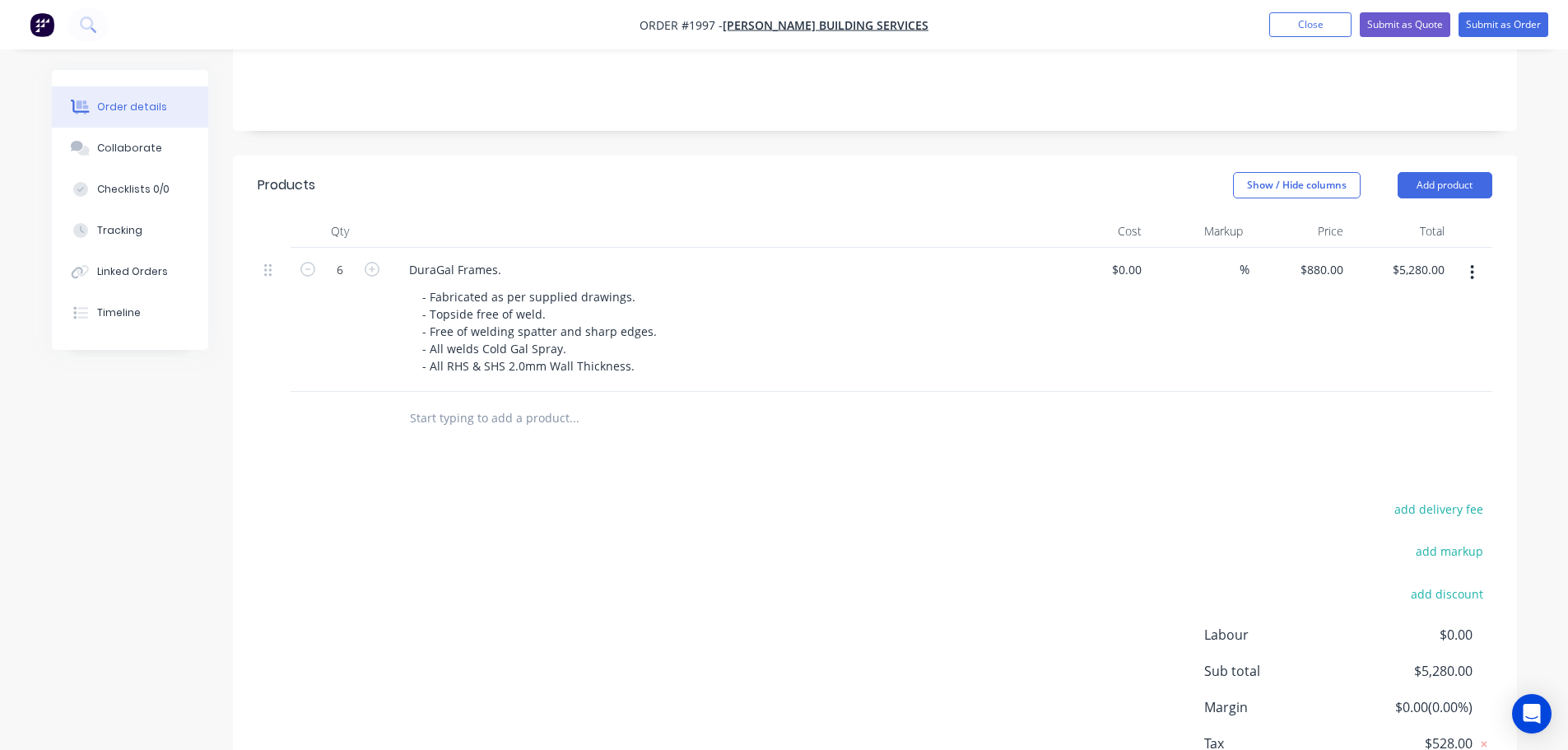
click at [938, 510] on div "add delivery fee add markup add discount Labour $0.00 Sub total $5,280.00 Margi…" at bounding box center [874, 656] width 1235 height 317
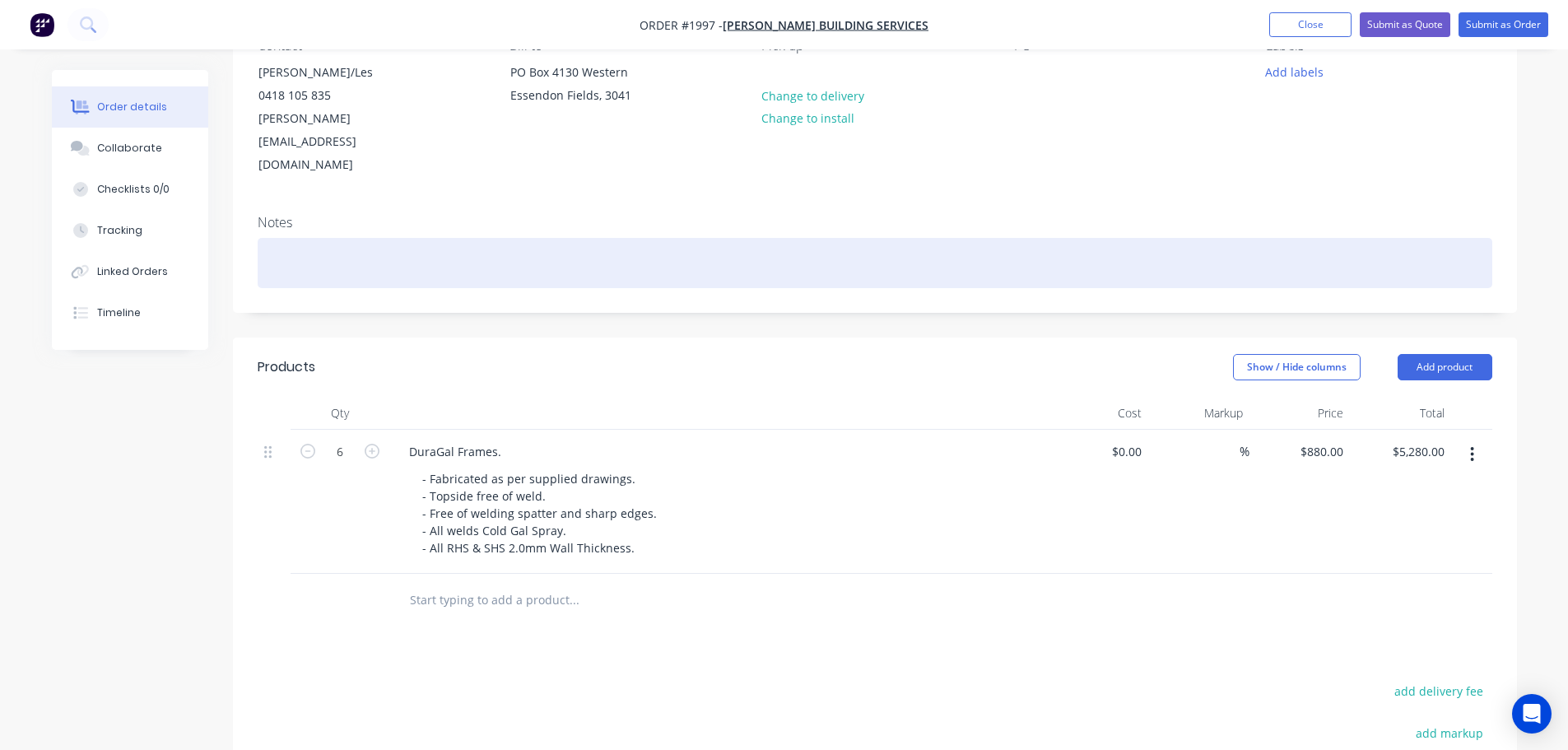
scroll to position [0, 0]
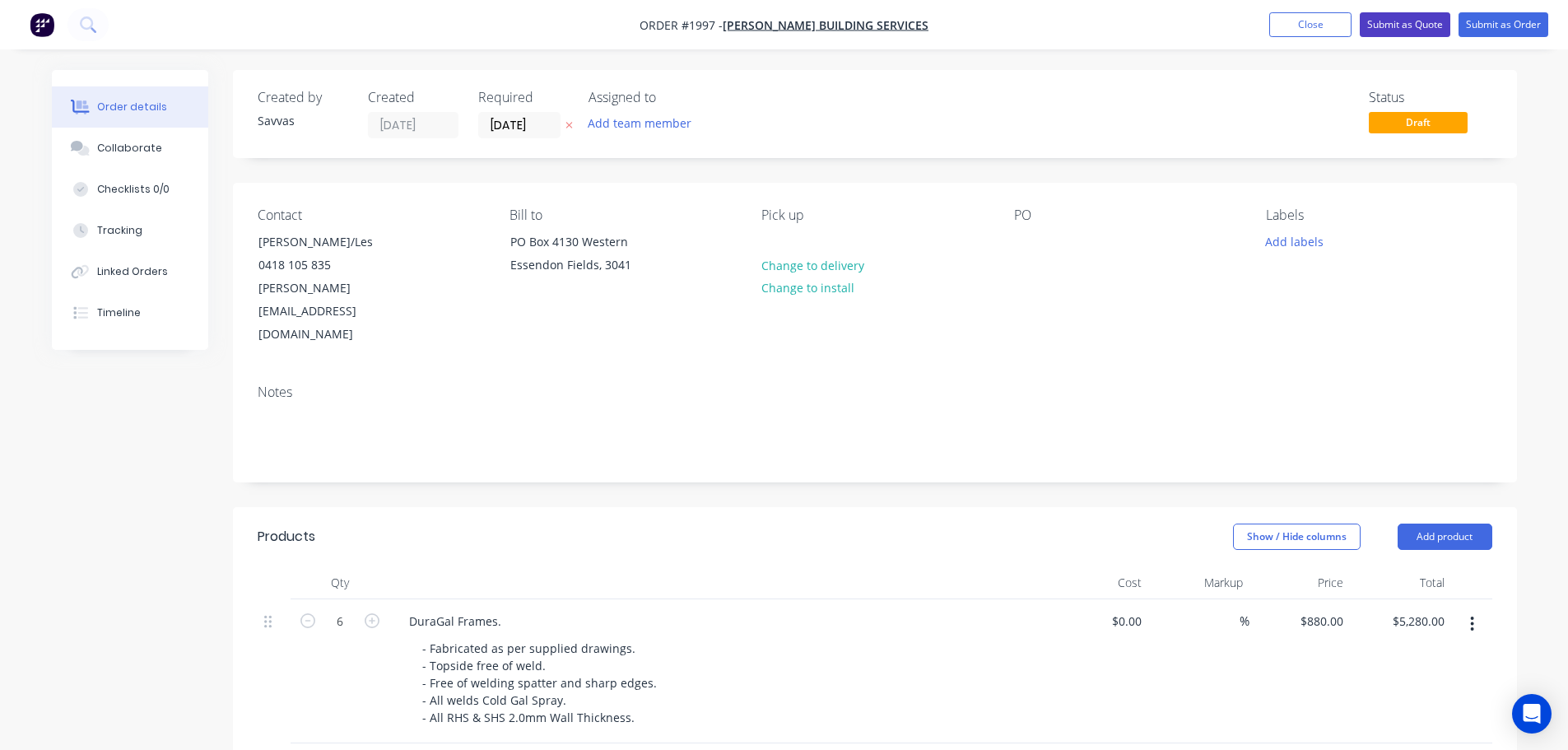
click at [1422, 30] on button "Submit as Quote" at bounding box center [1404, 25] width 90 height 25
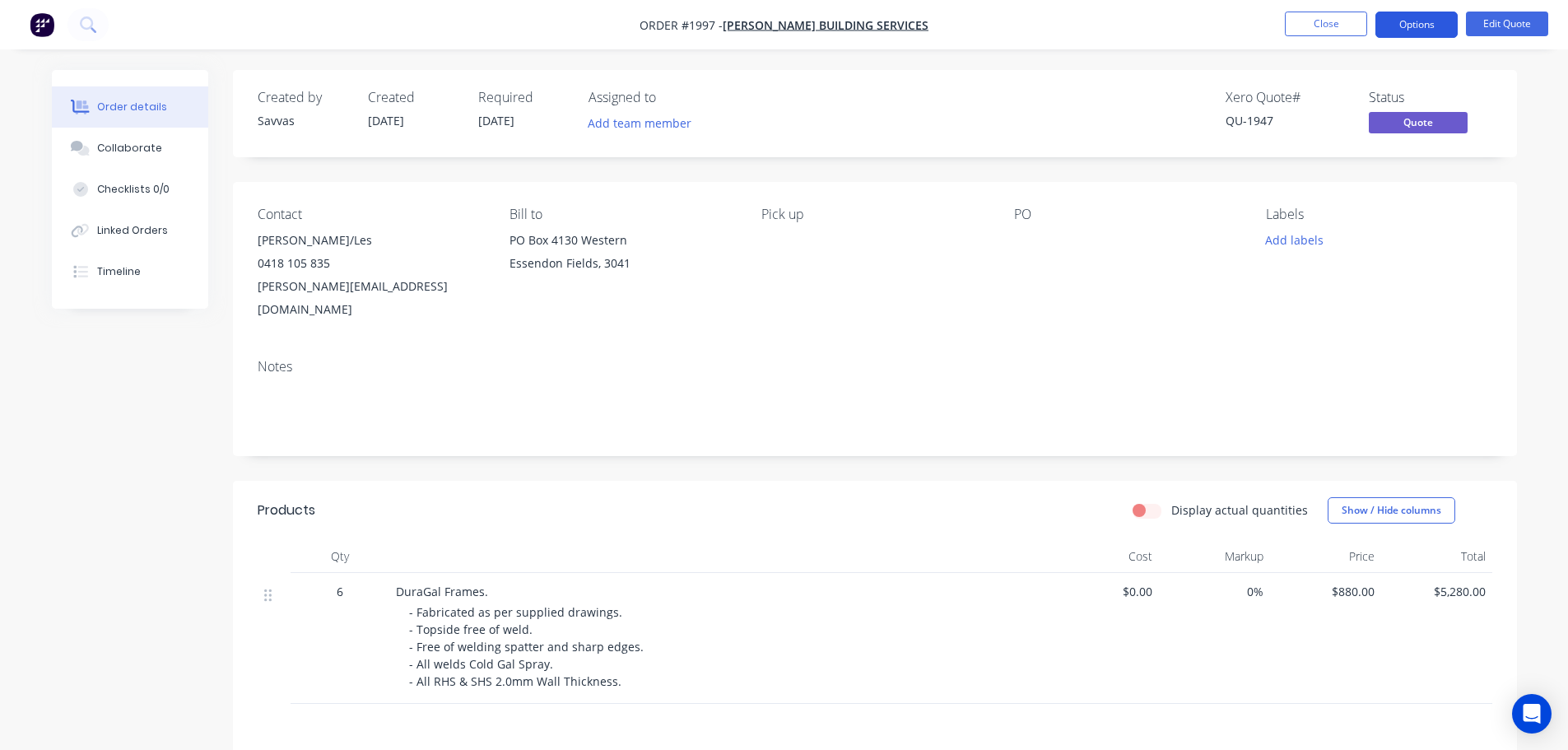
click at [1423, 28] on button "Options" at bounding box center [1416, 24] width 82 height 26
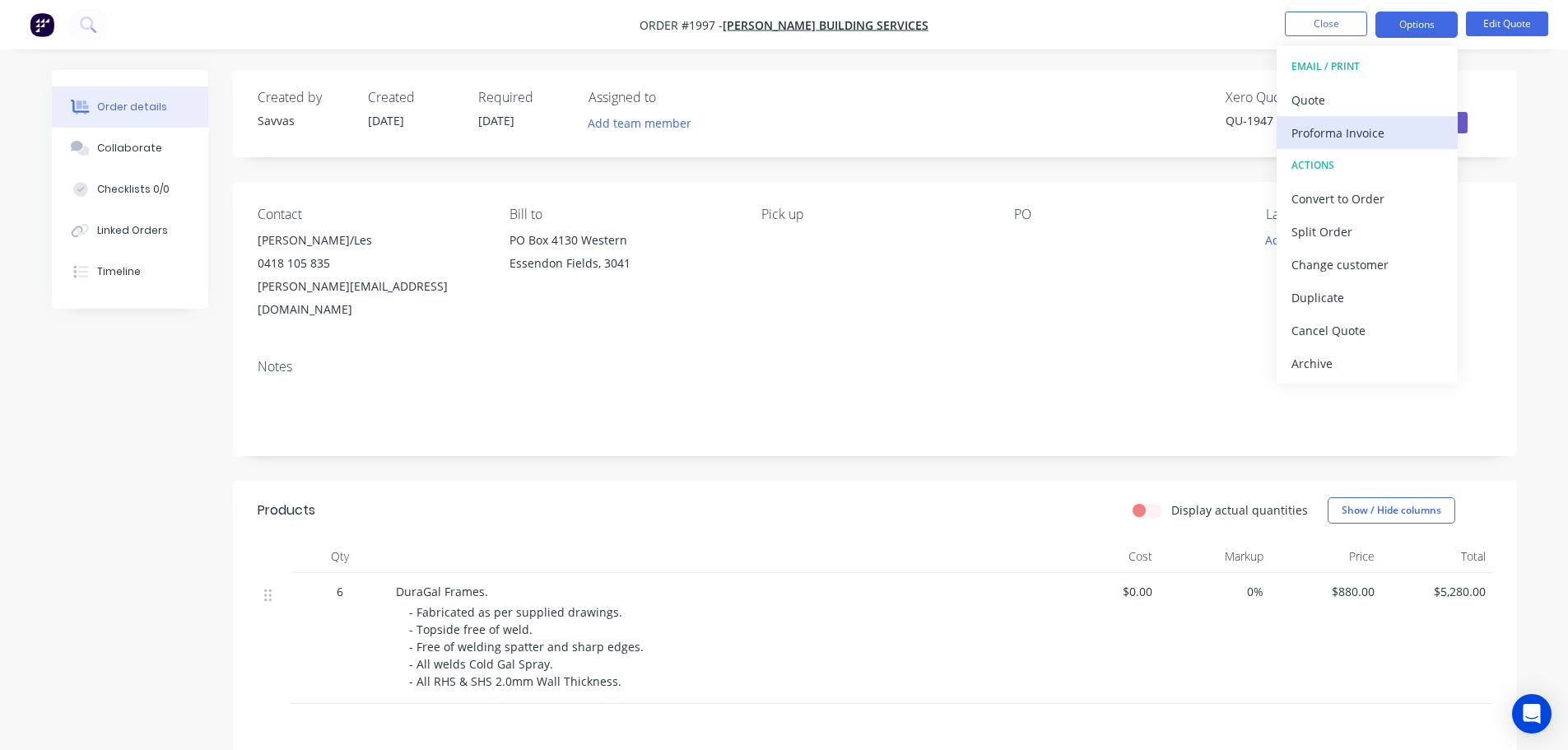
click at [1365, 136] on div "Proforma Invoice" at bounding box center [1366, 132] width 151 height 24
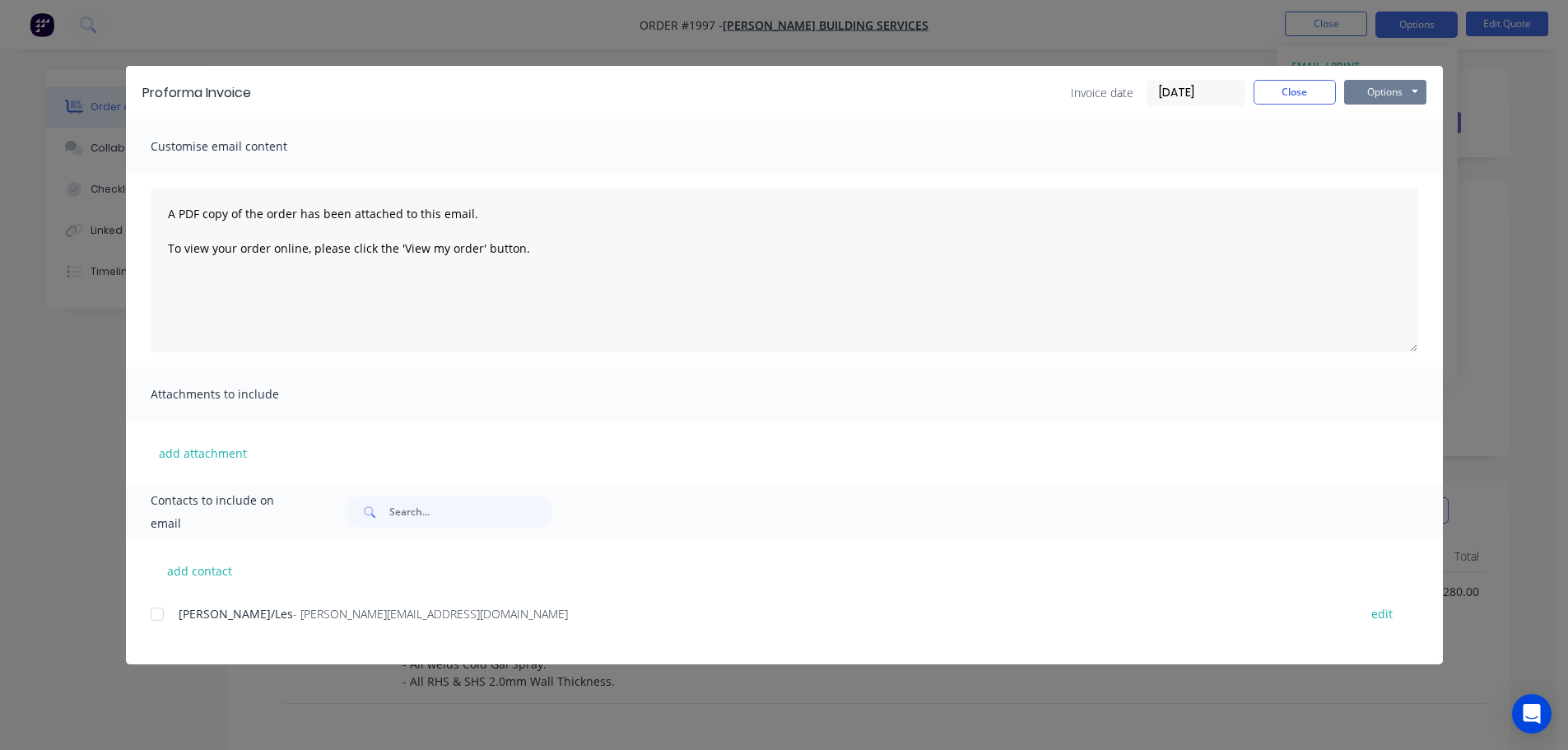
click at [1376, 88] on button "Options" at bounding box center [1385, 92] width 82 height 25
click at [1382, 139] on button "Print" at bounding box center [1396, 148] width 105 height 27
drag, startPoint x: 1278, startPoint y: 84, endPoint x: 1289, endPoint y: 29, distance: 56.1
click at [1278, 82] on button "Close" at bounding box center [1294, 92] width 82 height 25
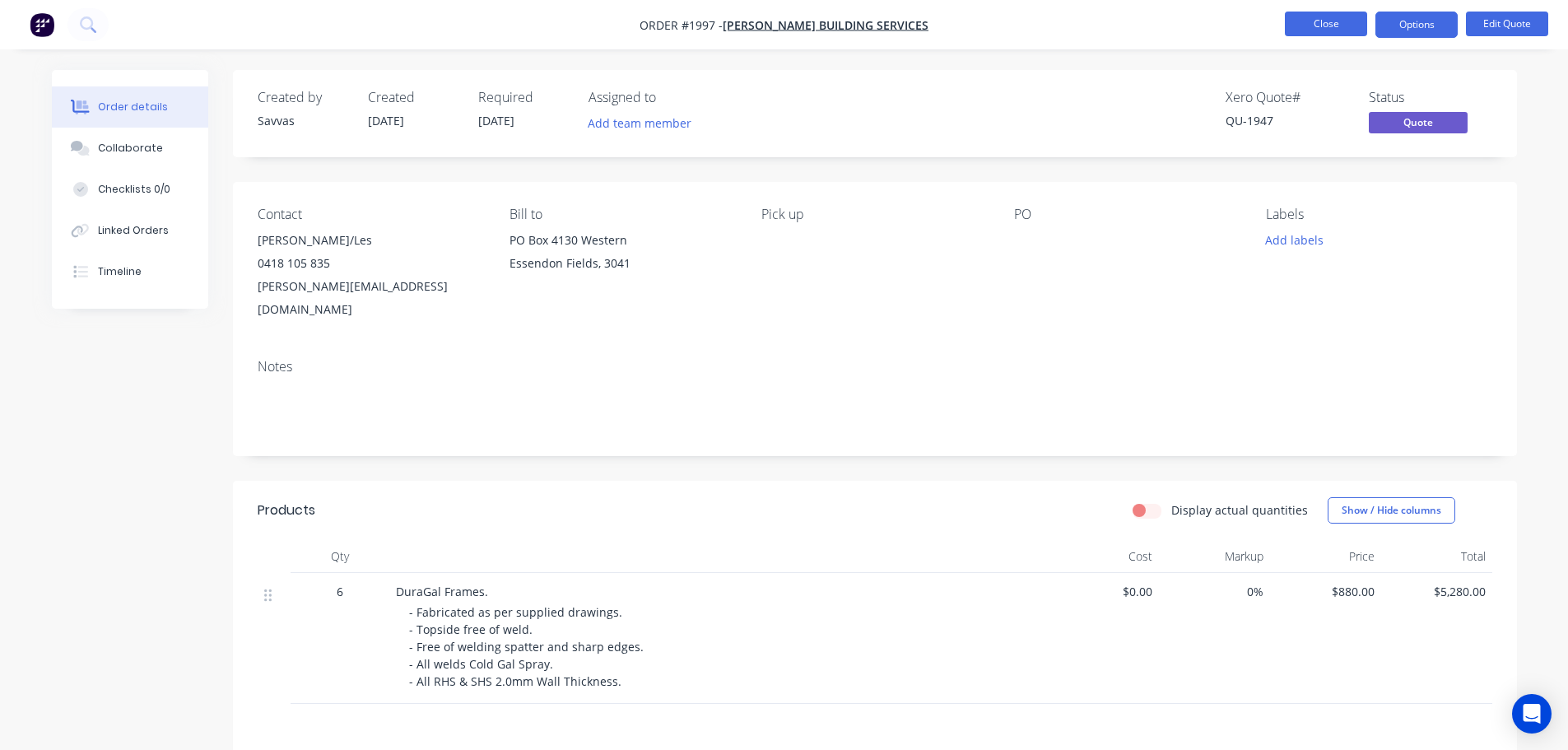
click at [1299, 22] on button "Close" at bounding box center [1326, 24] width 82 height 25
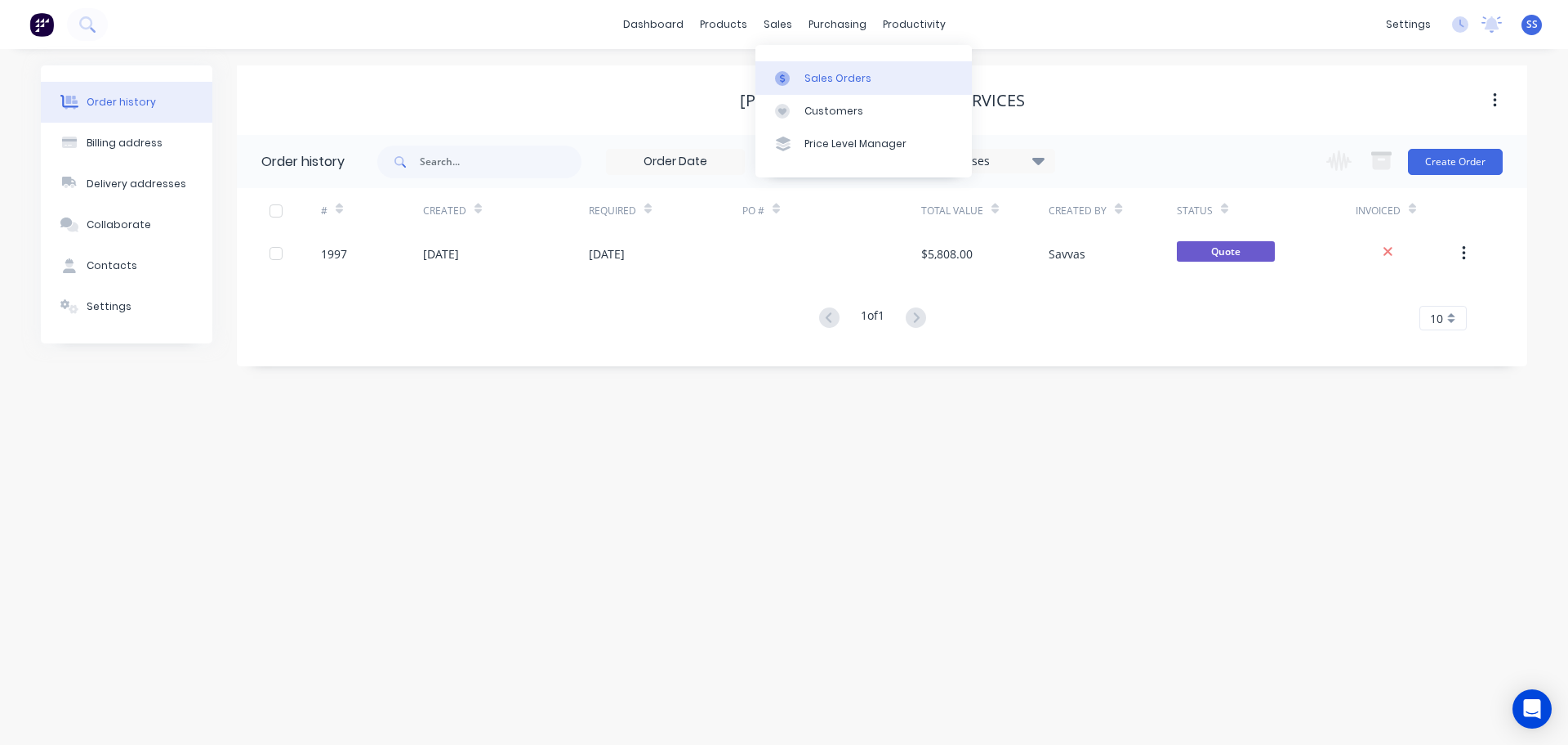
click at [803, 71] on link "Sales Orders" at bounding box center [863, 77] width 217 height 33
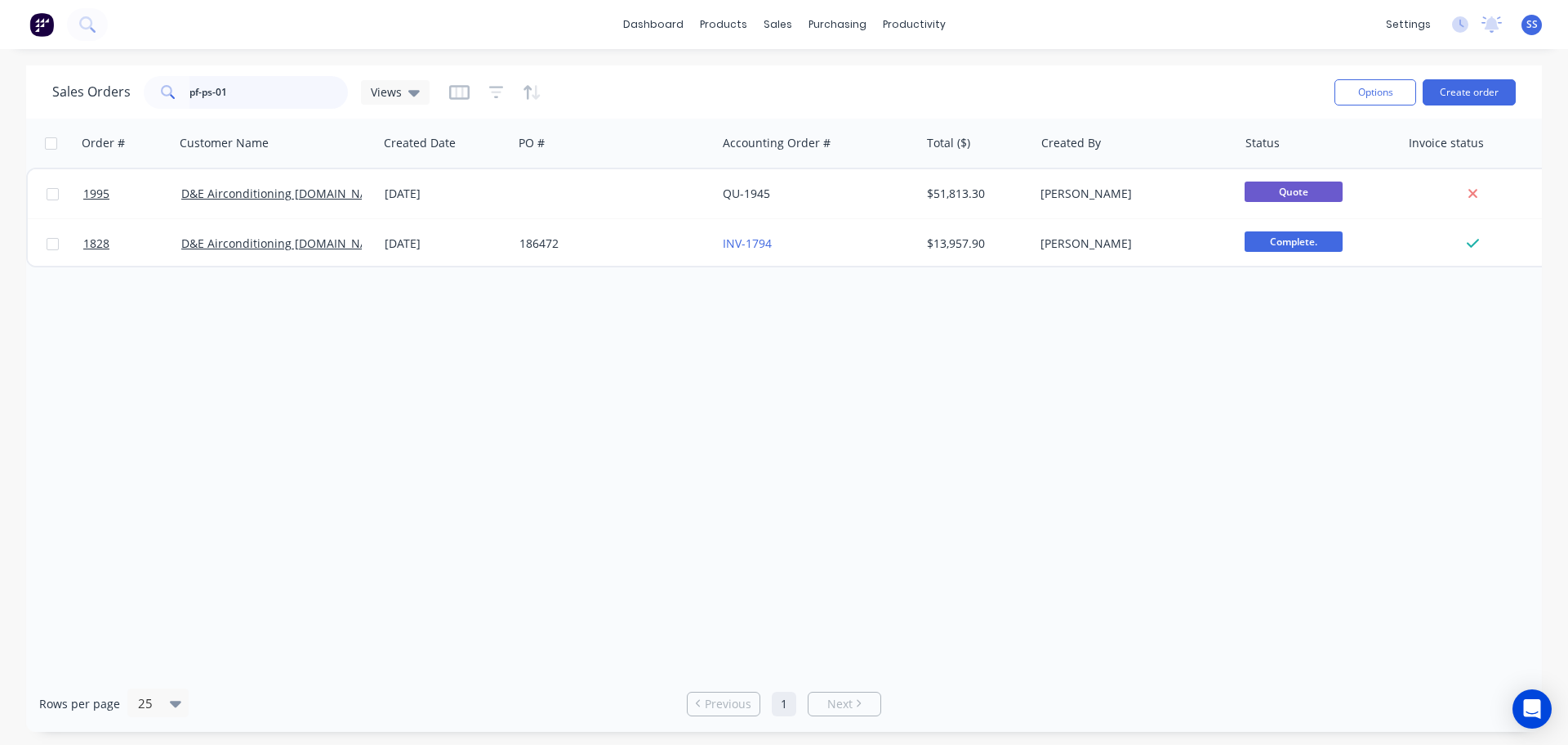
click at [244, 107] on input "pf-ps-01" at bounding box center [270, 92] width 160 height 33
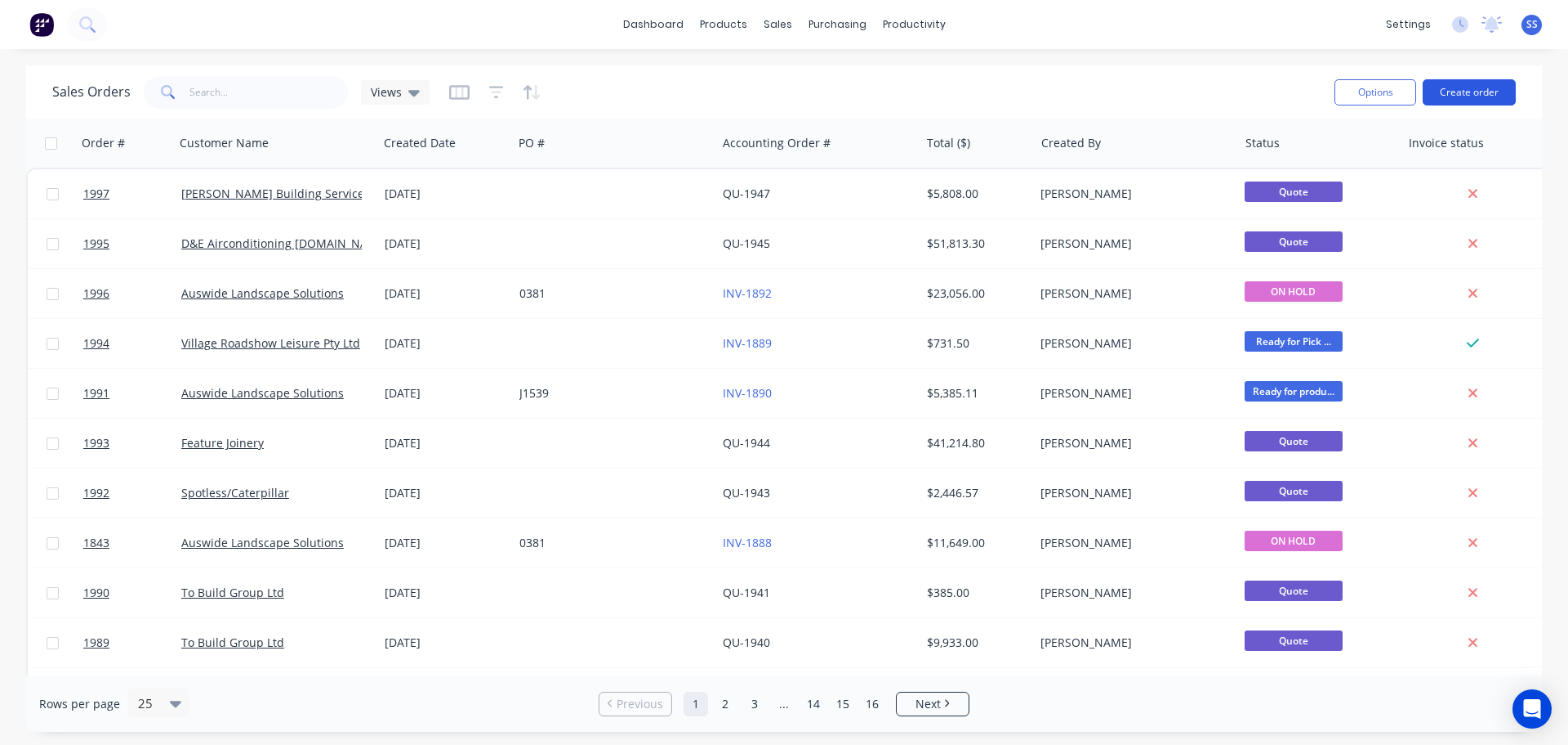
click at [1464, 98] on button "Create order" at bounding box center [1470, 91] width 93 height 26
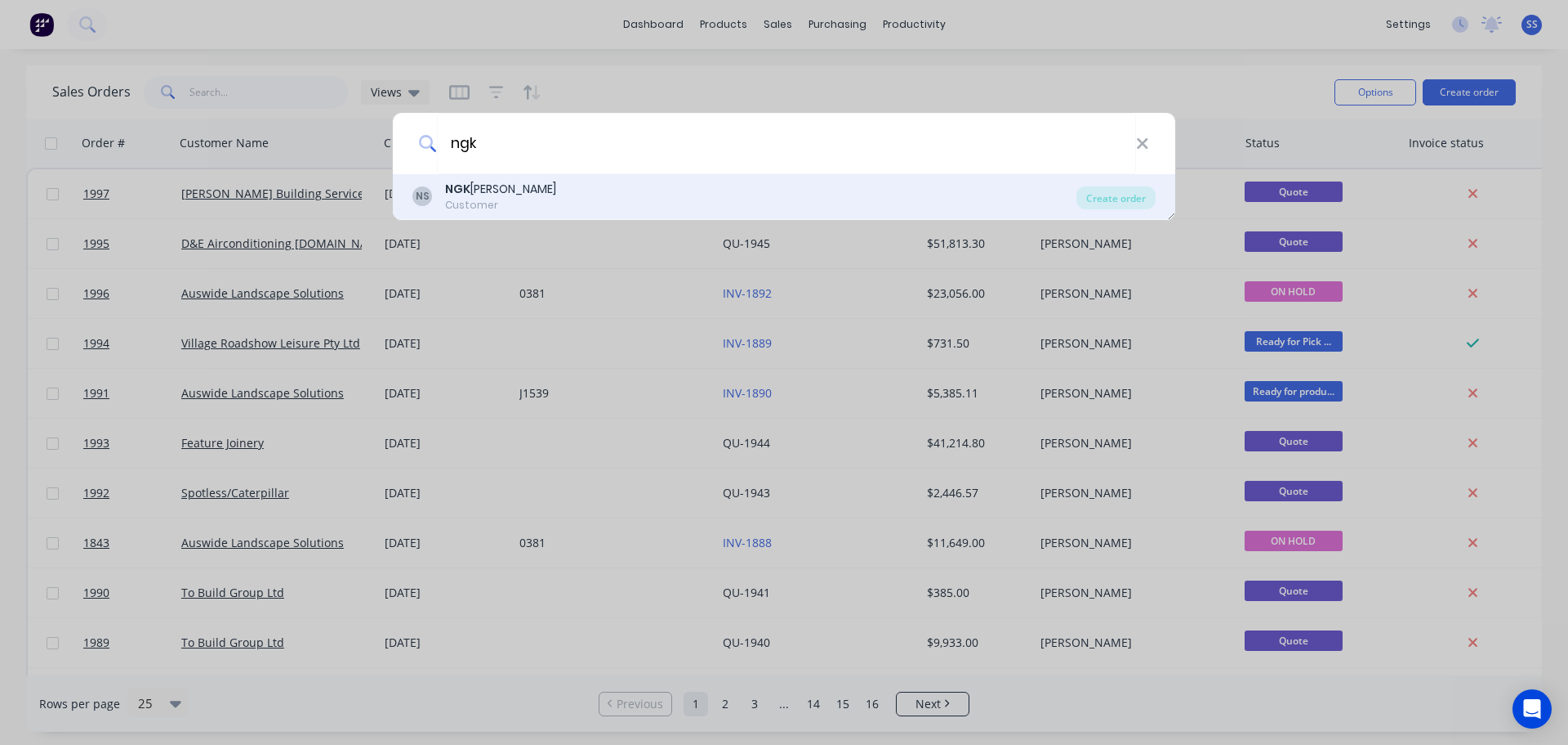
type input "ngk"
click at [823, 187] on div "NS NGK [PERSON_NAME] Customer" at bounding box center [745, 196] width 664 height 32
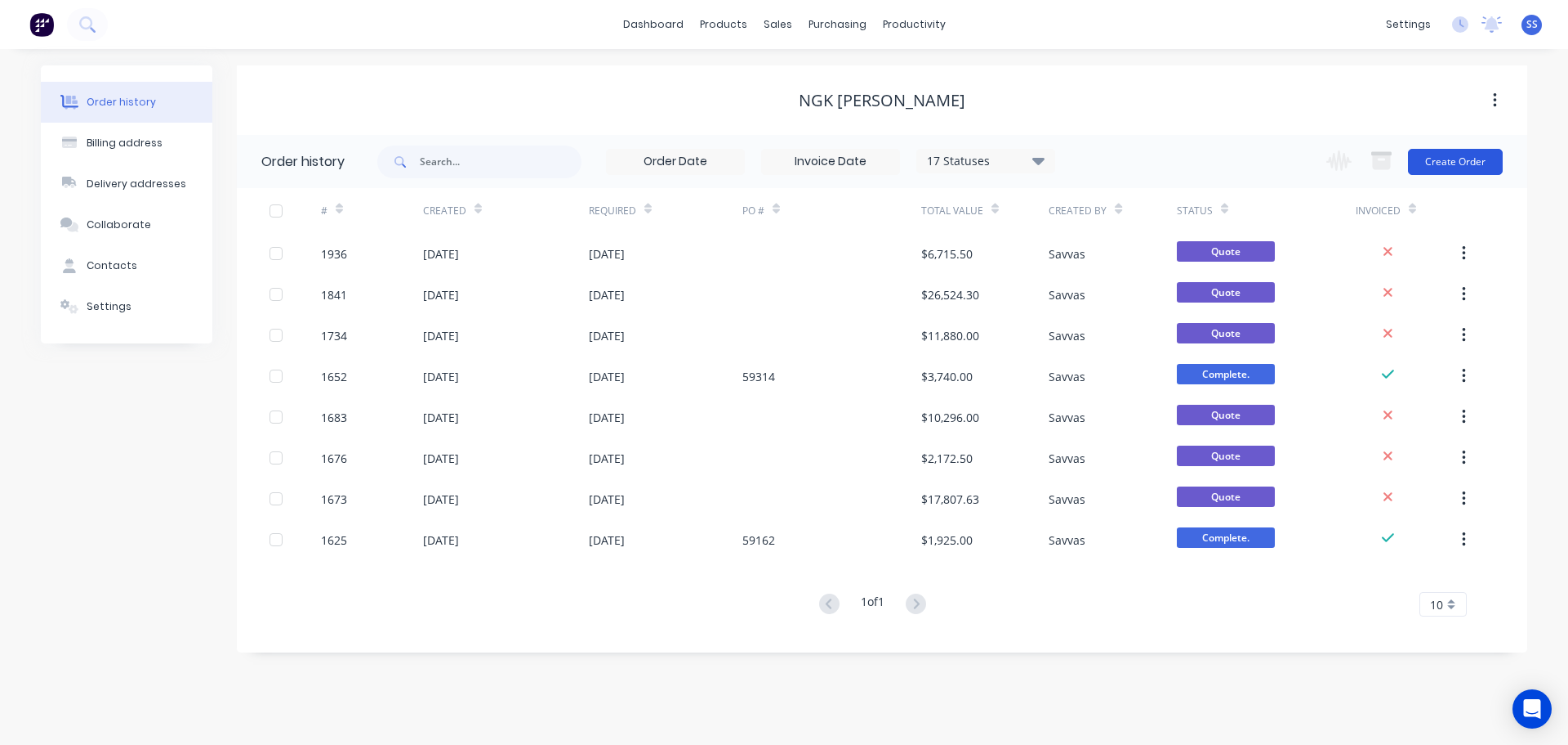
click at [1459, 160] on button "Create Order" at bounding box center [1455, 162] width 95 height 26
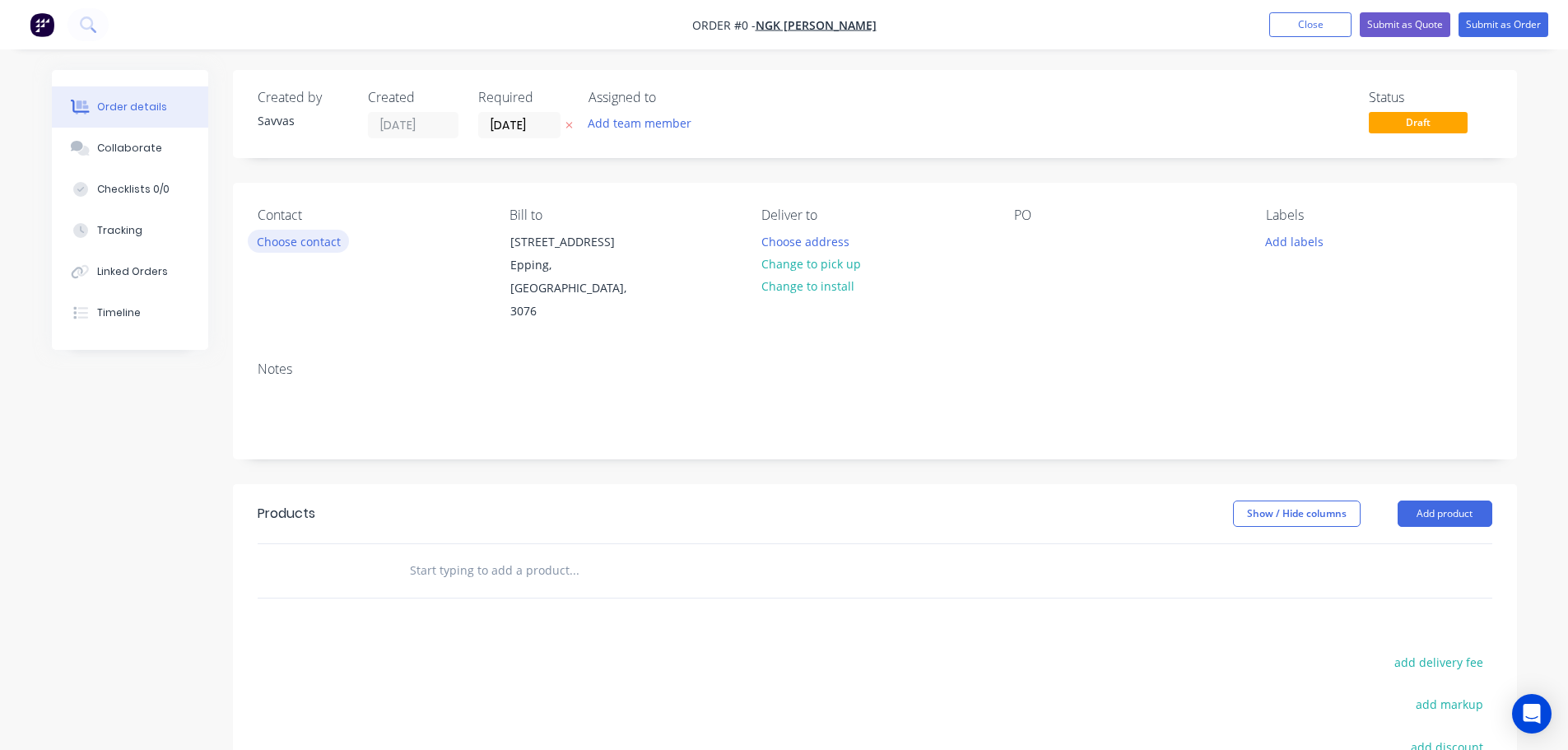
click at [326, 243] on button "Choose contact" at bounding box center [298, 240] width 101 height 22
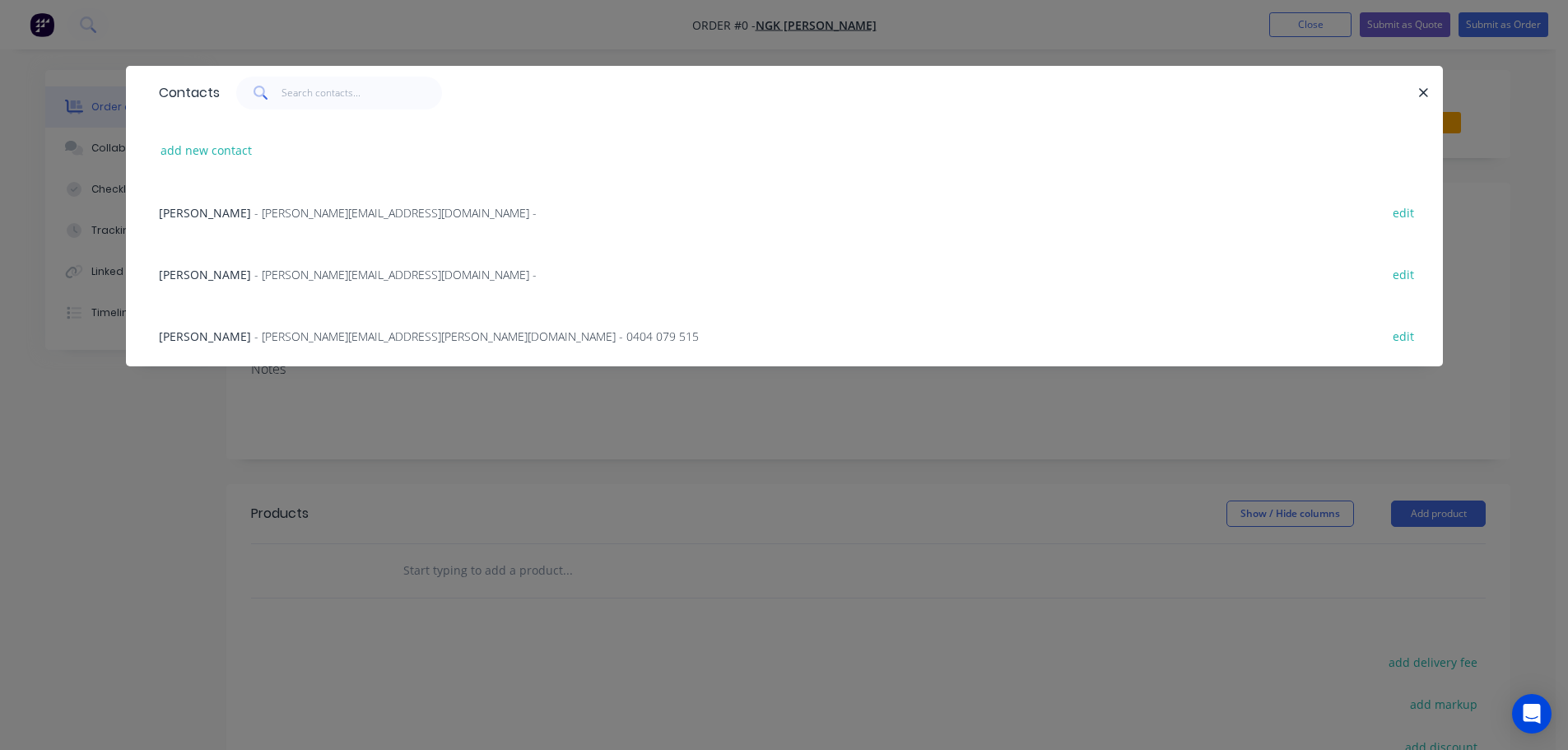
click at [544, 212] on div "[PERSON_NAME] - [PERSON_NAME][EMAIL_ADDRESS][DOMAIN_NAME] - edit" at bounding box center [784, 212] width 1268 height 62
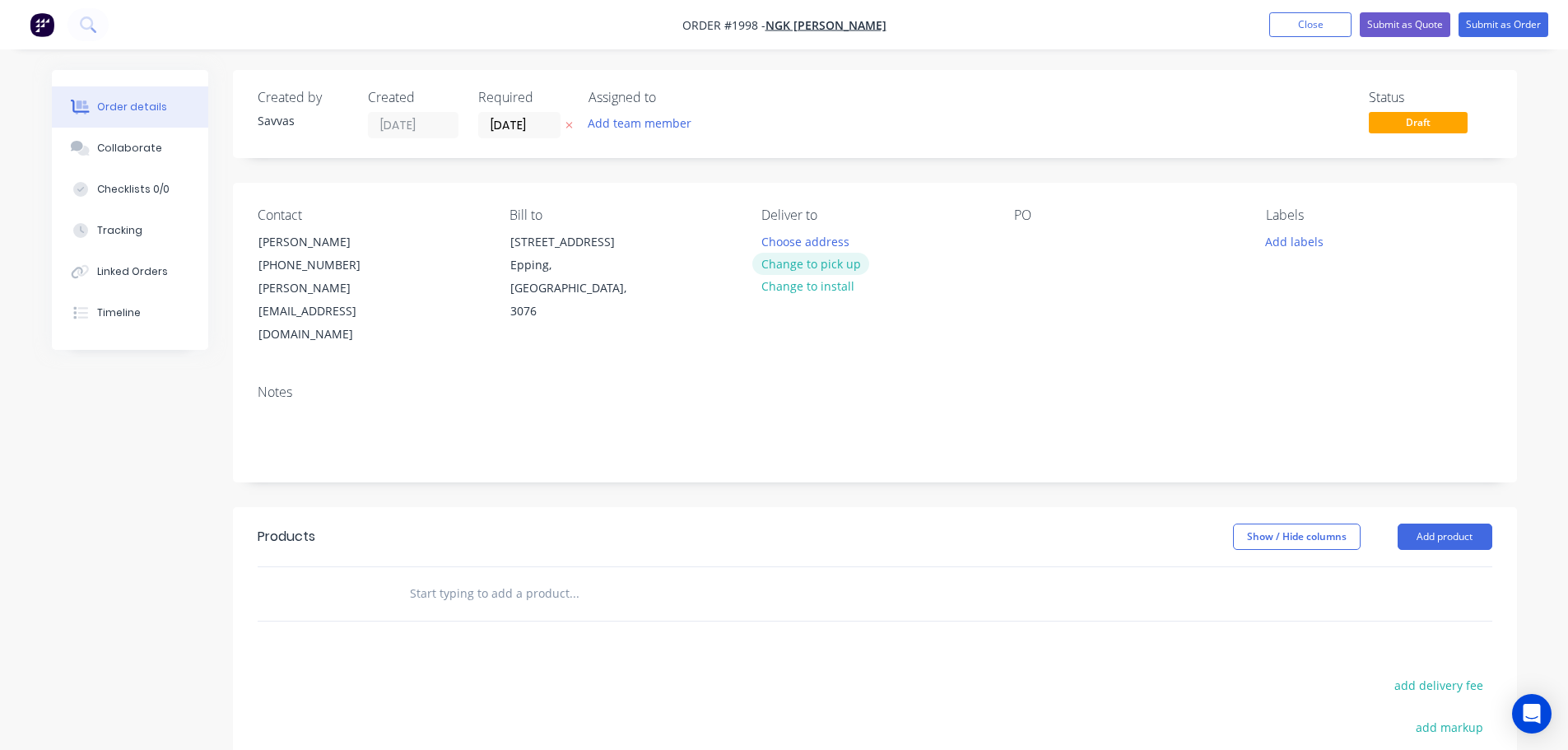
click at [840, 265] on button "Change to pick up" at bounding box center [810, 264] width 117 height 22
click at [1432, 523] on button "Add product" at bounding box center [1445, 535] width 95 height 26
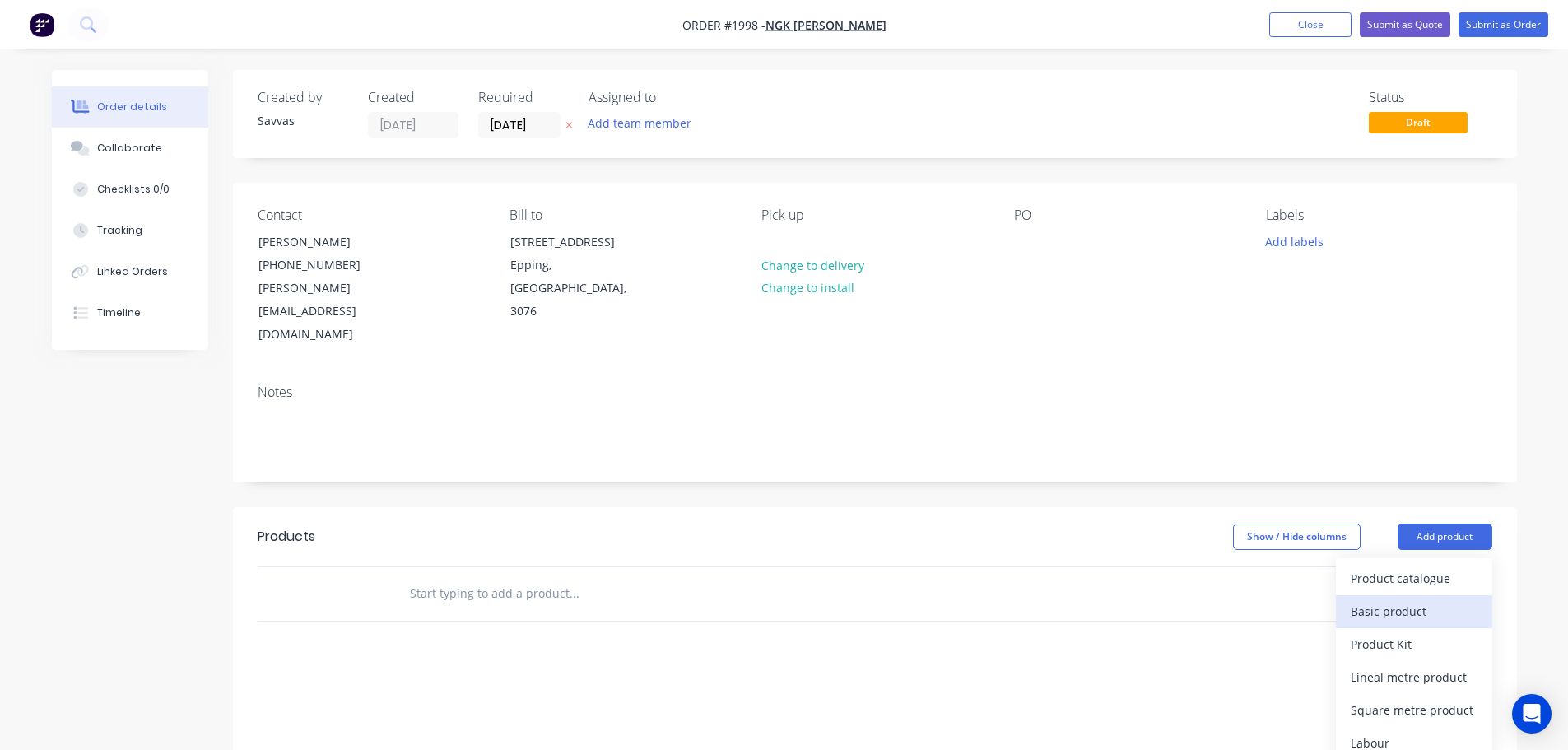
click at [1405, 599] on div "Basic product" at bounding box center [1414, 611] width 127 height 24
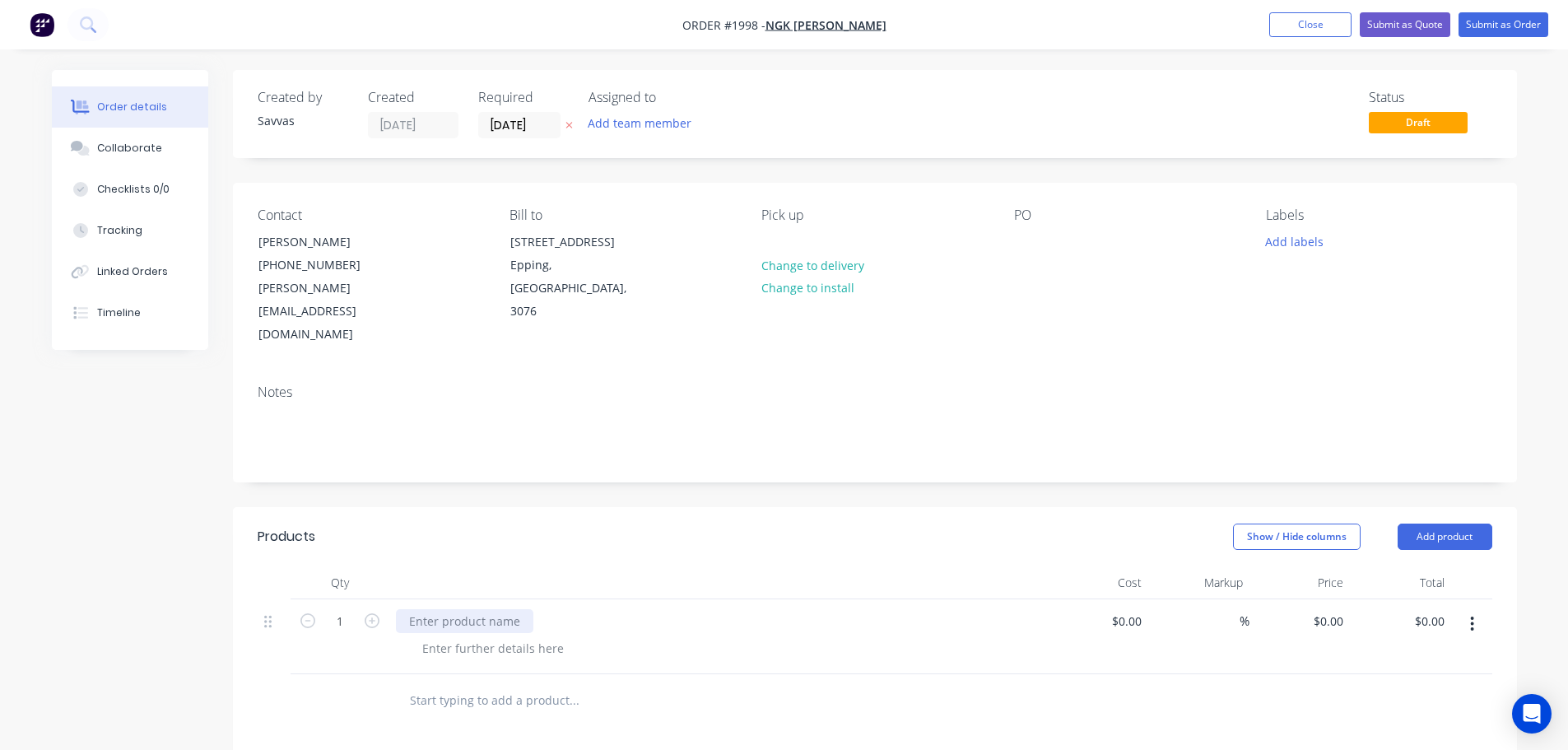
click at [466, 609] on div at bounding box center [465, 620] width 138 height 24
paste div
click at [466, 636] on div at bounding box center [493, 648] width 168 height 24
click at [1454, 523] on button "Add product" at bounding box center [1445, 535] width 95 height 26
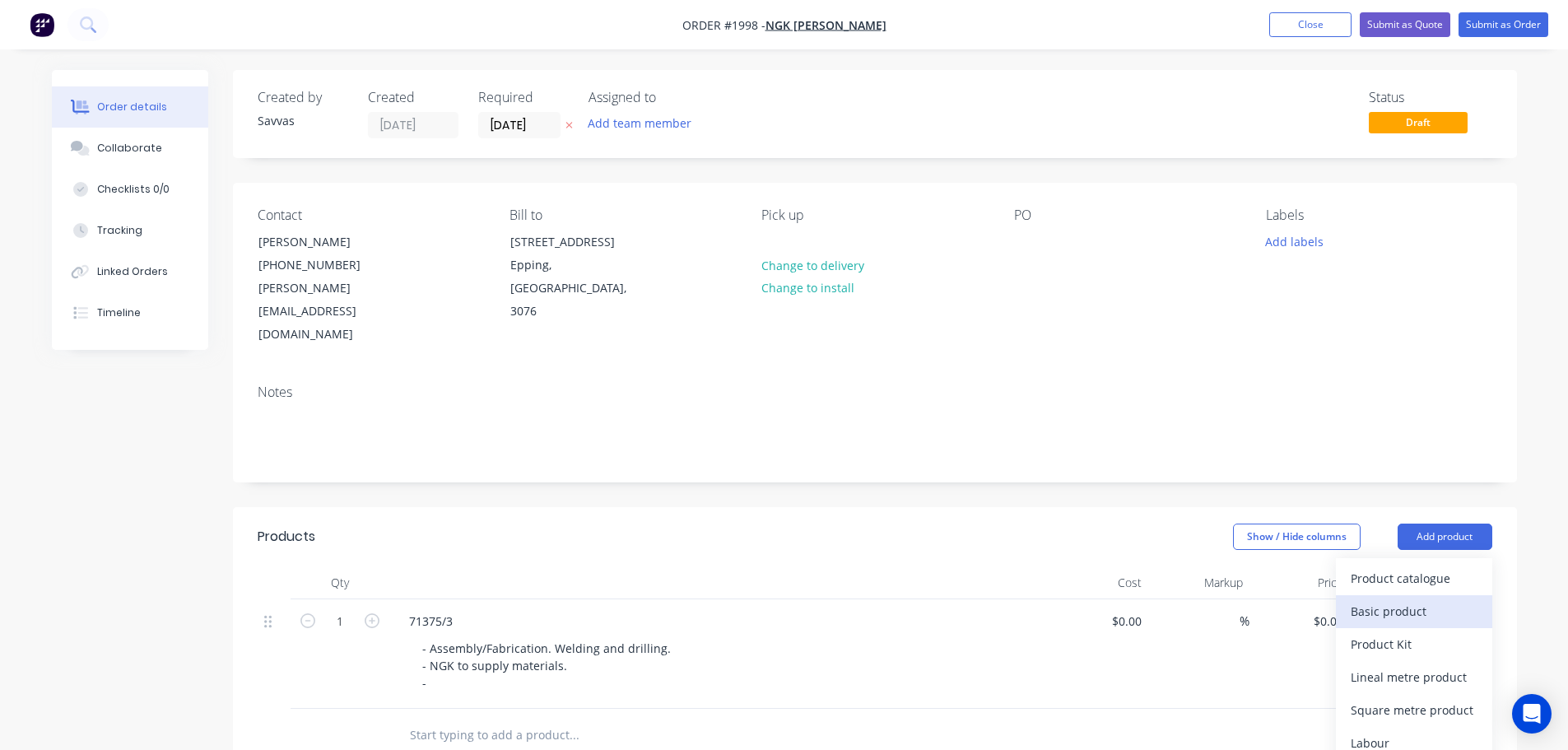
click at [1382, 599] on div "Basic product" at bounding box center [1414, 611] width 127 height 24
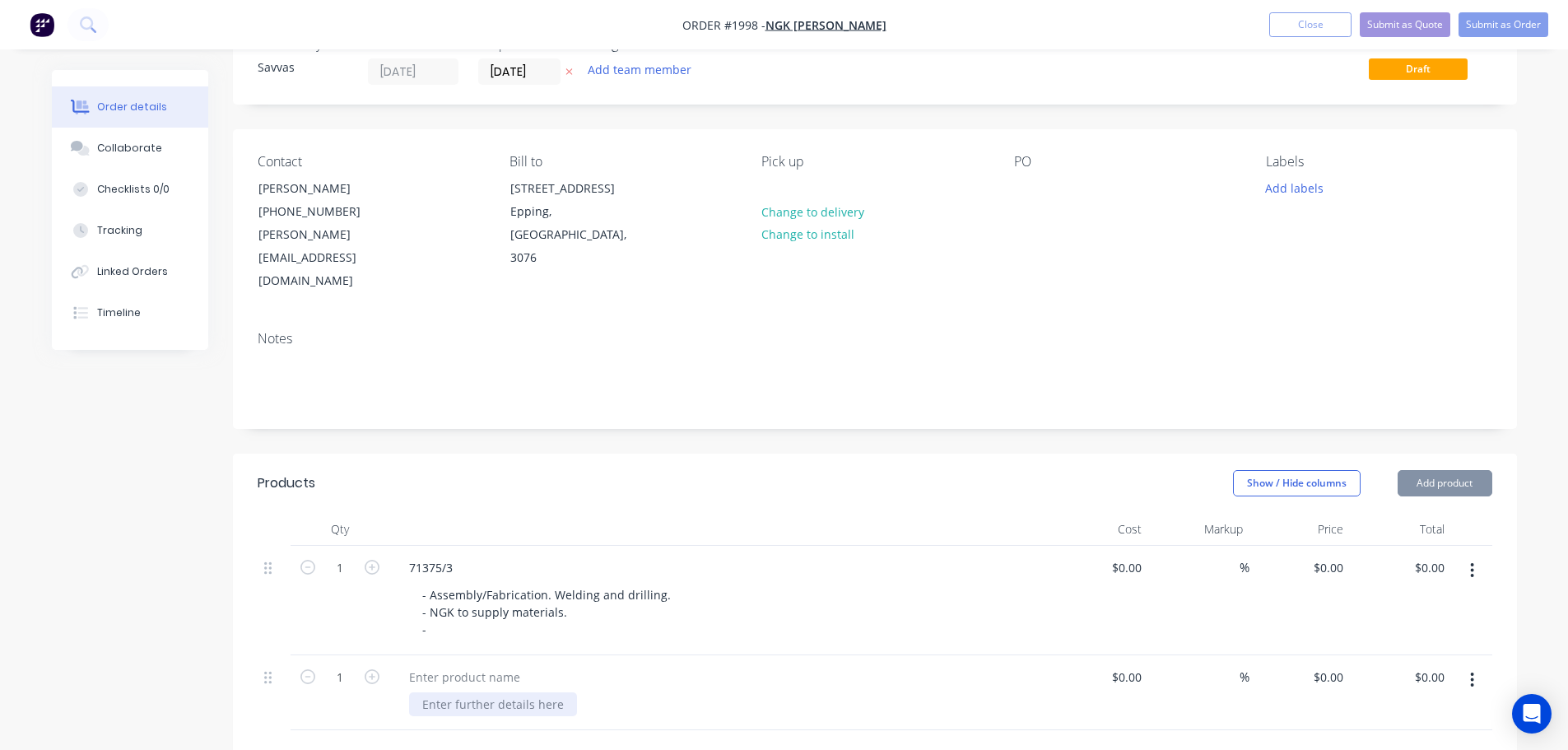
scroll to position [82, 0]
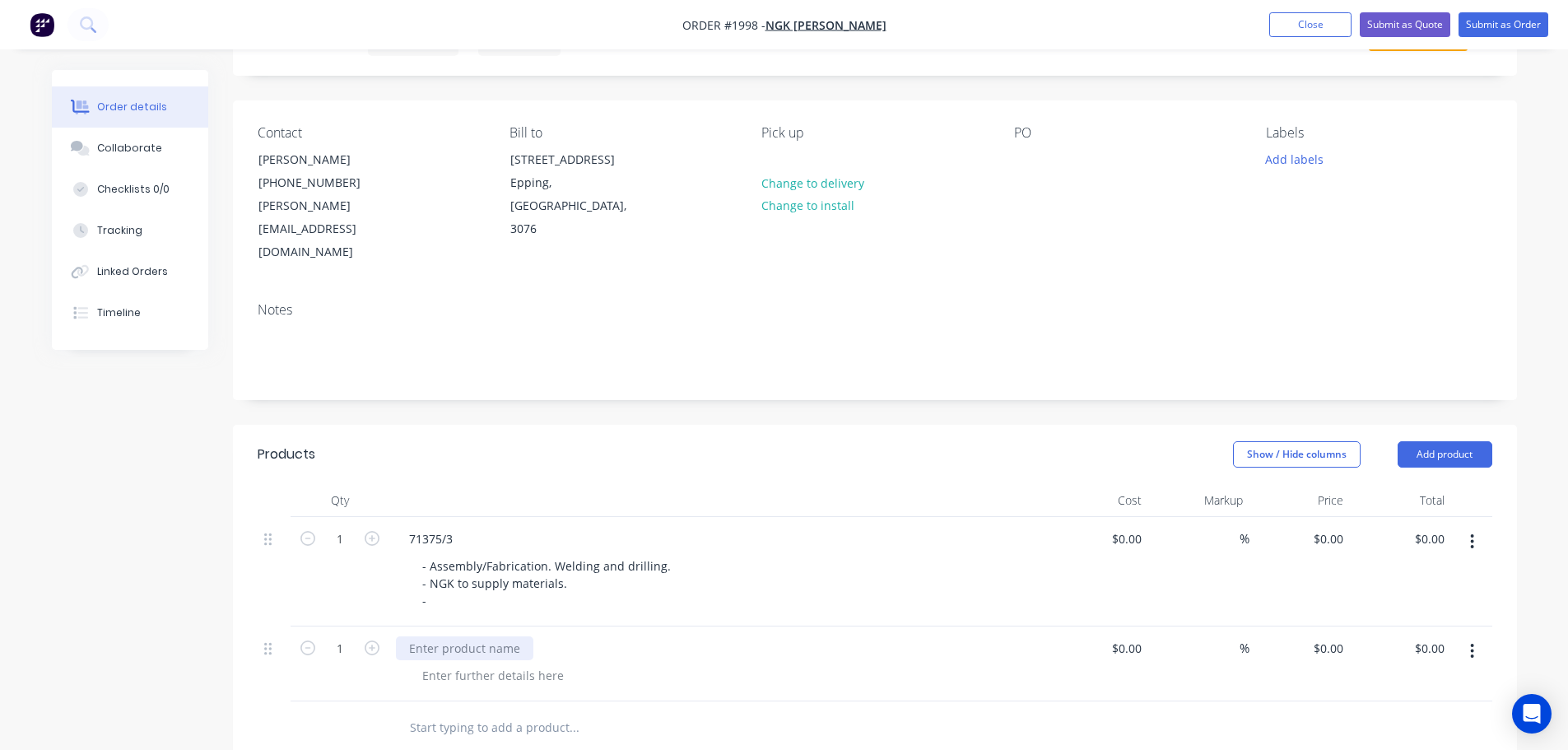
click at [448, 636] on div at bounding box center [465, 648] width 138 height 24
click at [1312, 627] on div "0 0" at bounding box center [1299, 664] width 101 height 75
type input "$125.00"
click at [1001, 701] on div at bounding box center [874, 728] width 1235 height 54
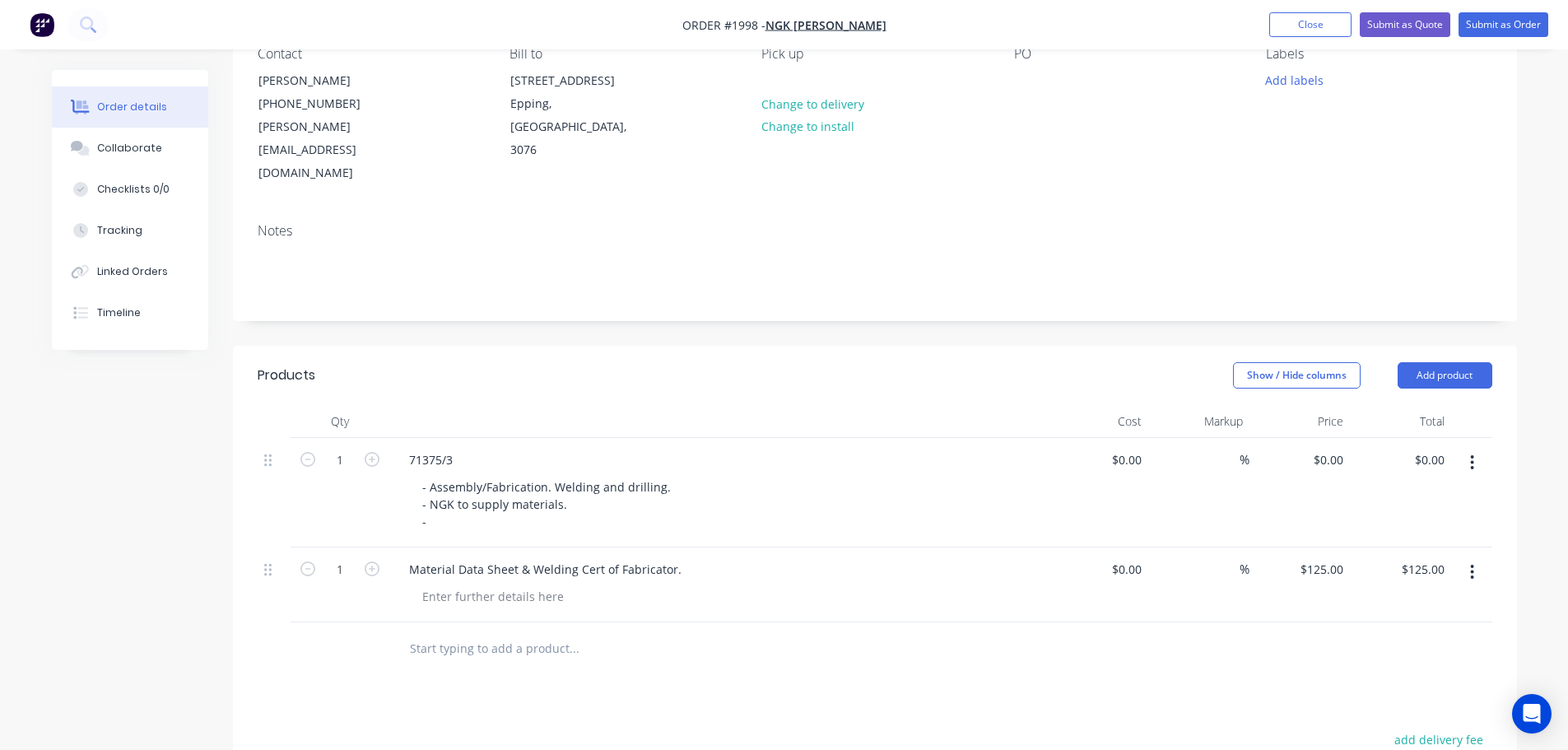
scroll to position [164, 0]
click at [1320, 434] on div "0 0" at bounding box center [1299, 489] width 101 height 109
type input "$3,662.90"
click at [877, 285] on div "Created by Savvas Created [DATE] Required [DATE] Assigned to Add team member St…" at bounding box center [875, 486] width 1284 height 1162
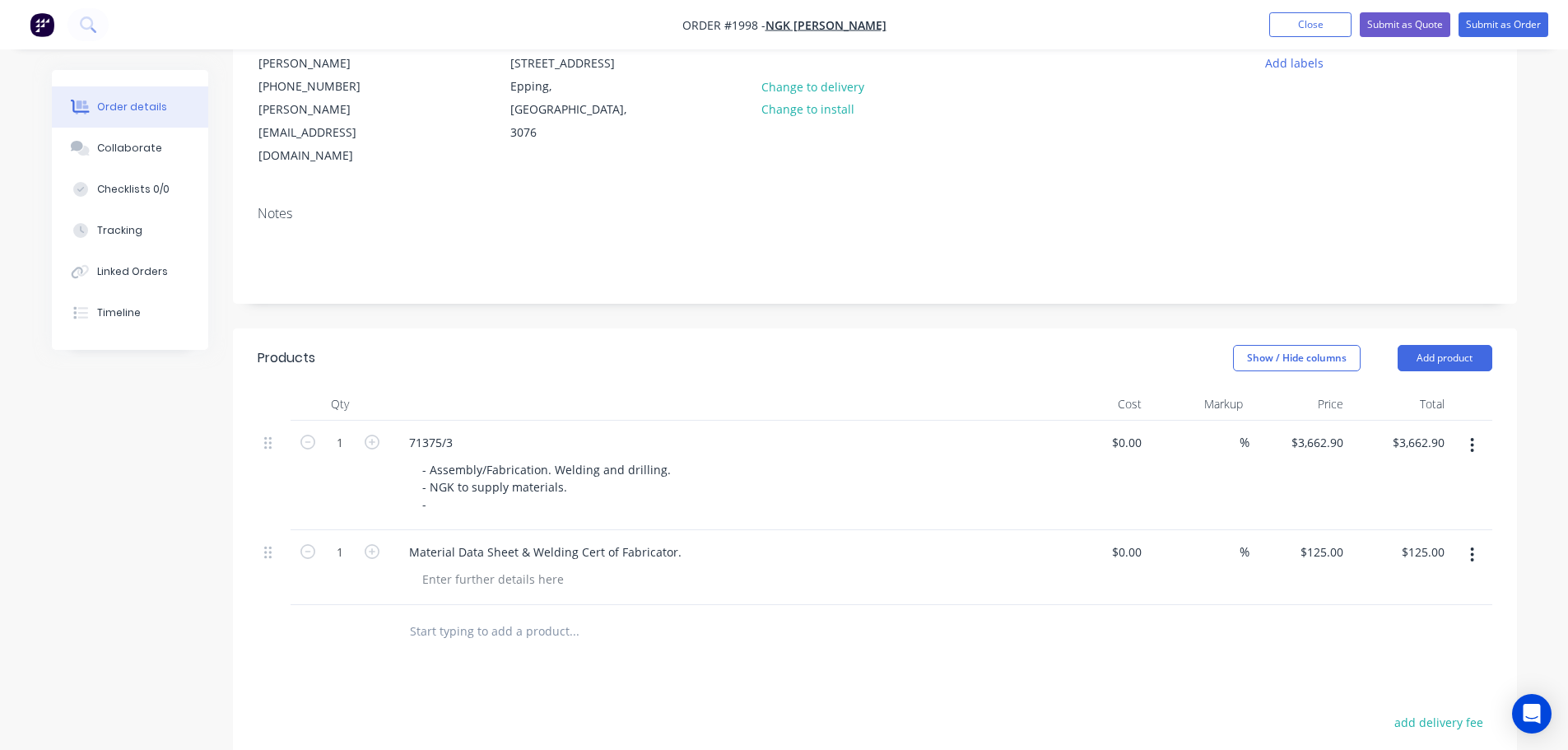
scroll to position [49, 0]
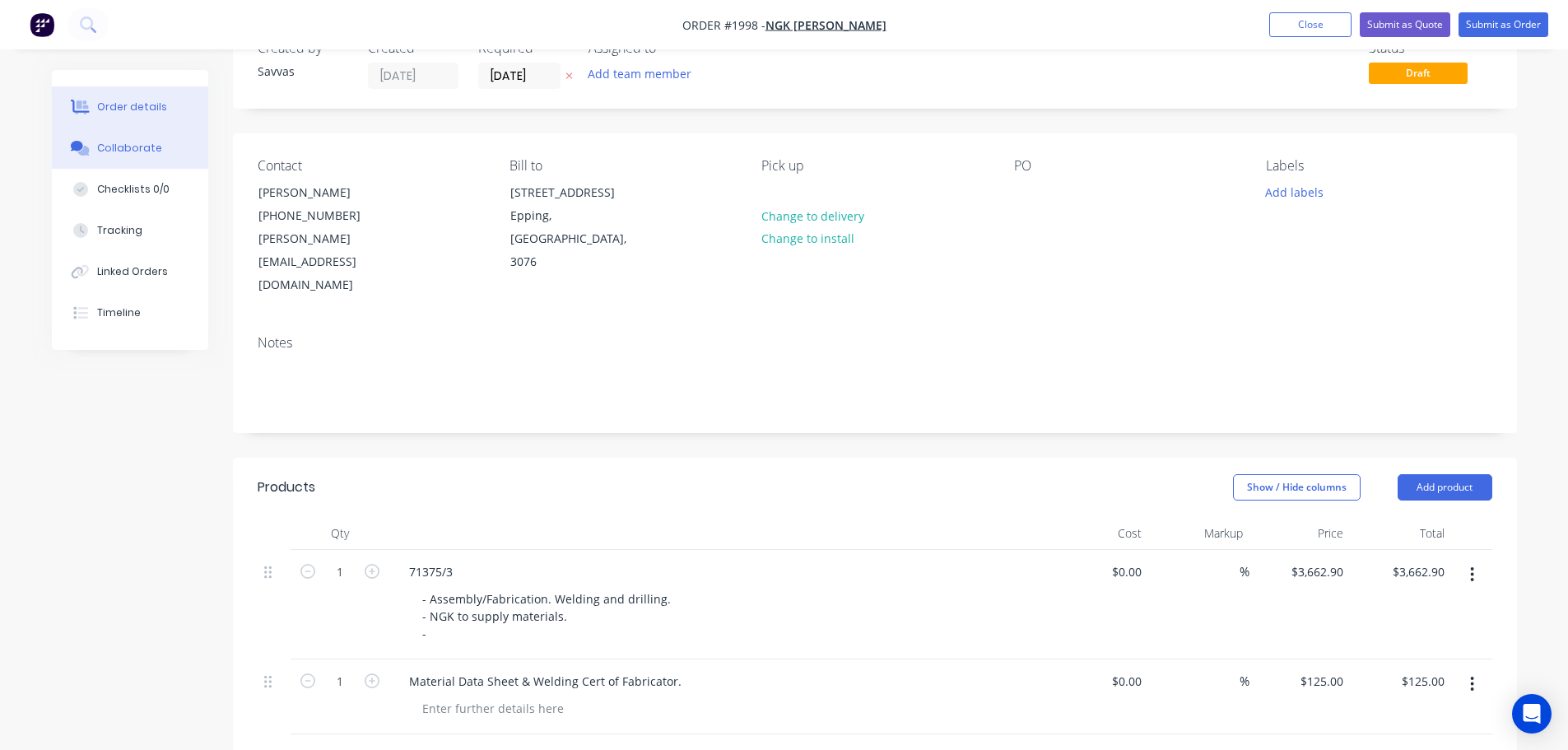
click at [142, 148] on div "Collaborate" at bounding box center [130, 147] width 65 height 15
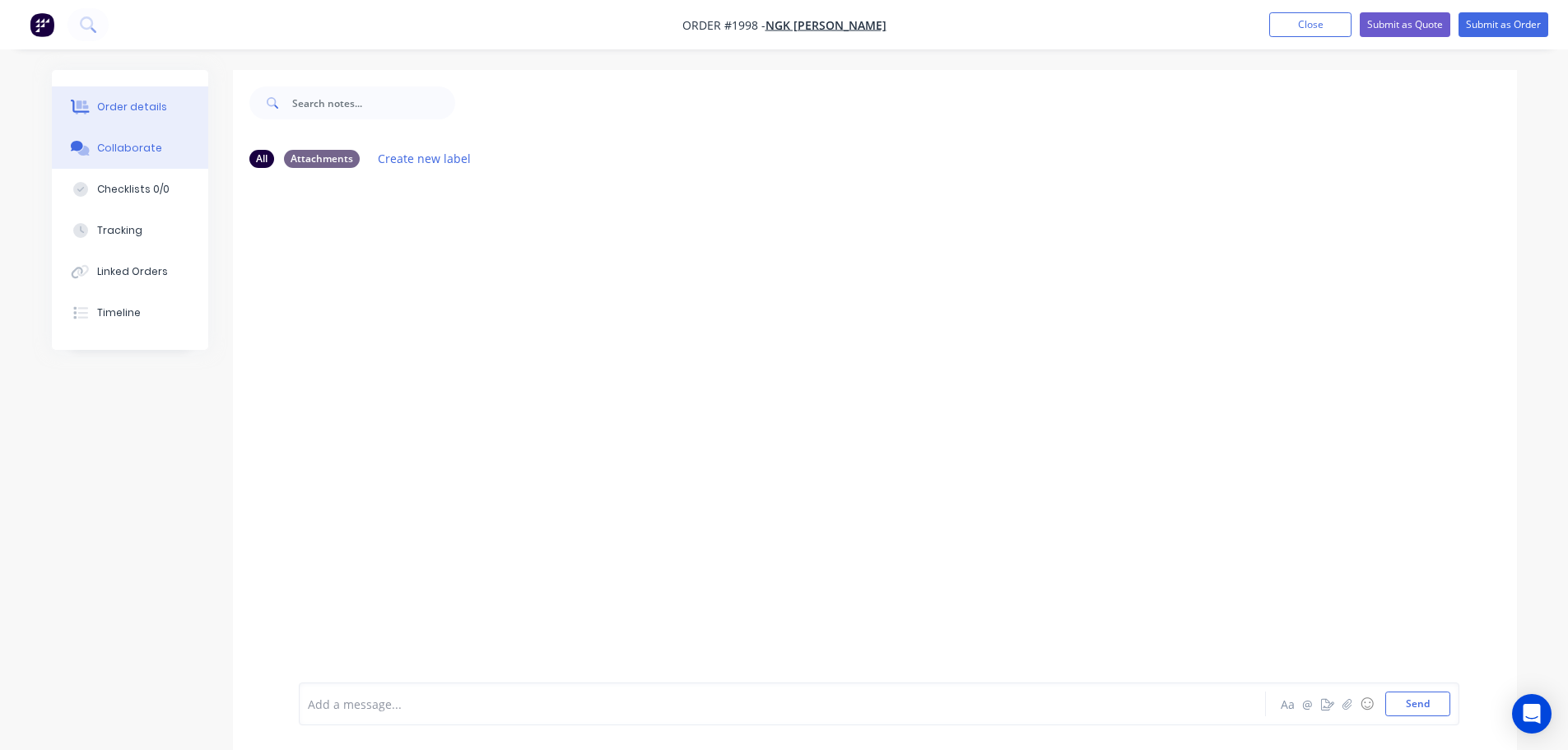
click at [189, 108] on button "Order details" at bounding box center [130, 107] width 156 height 41
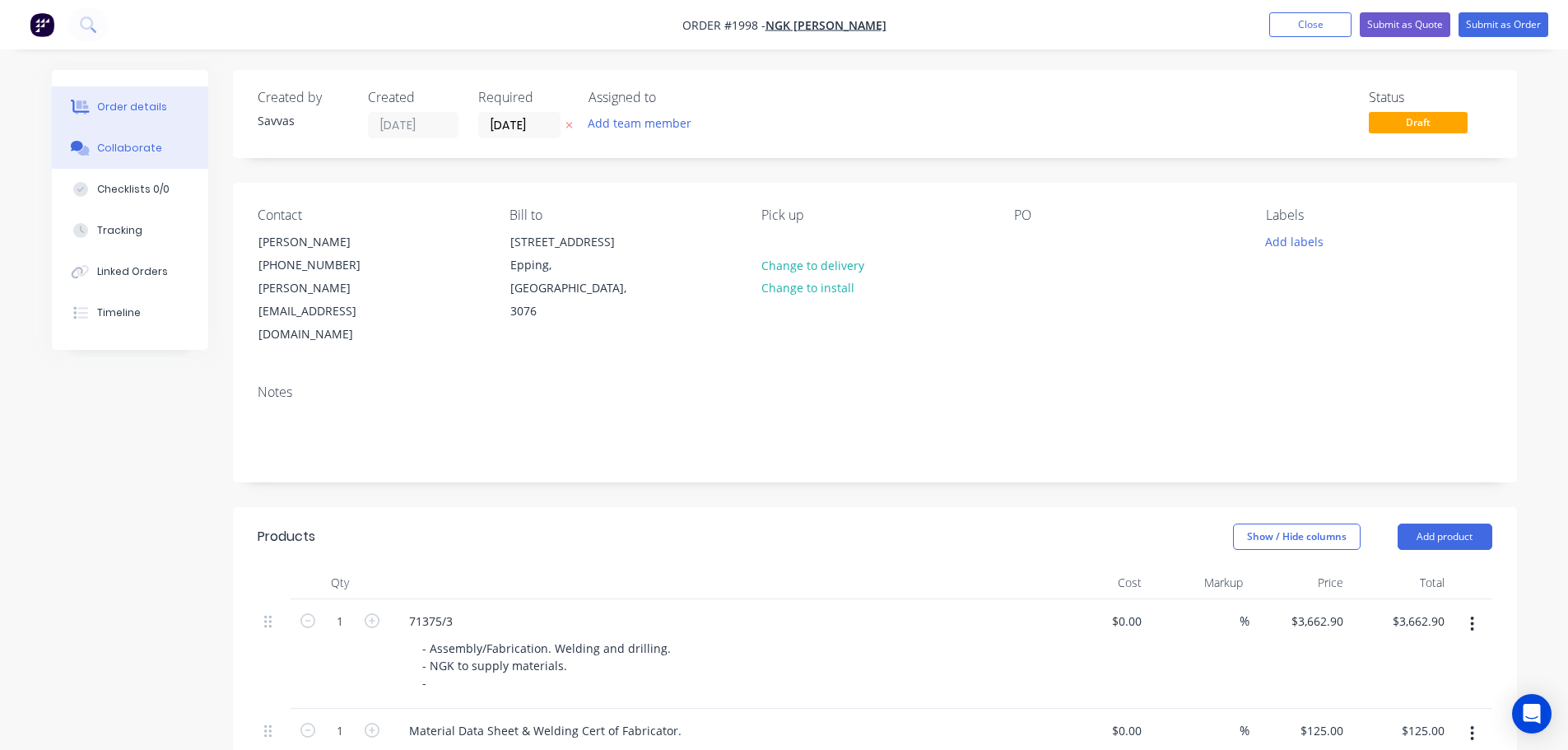
click at [164, 152] on button "Collaborate" at bounding box center [130, 148] width 156 height 41
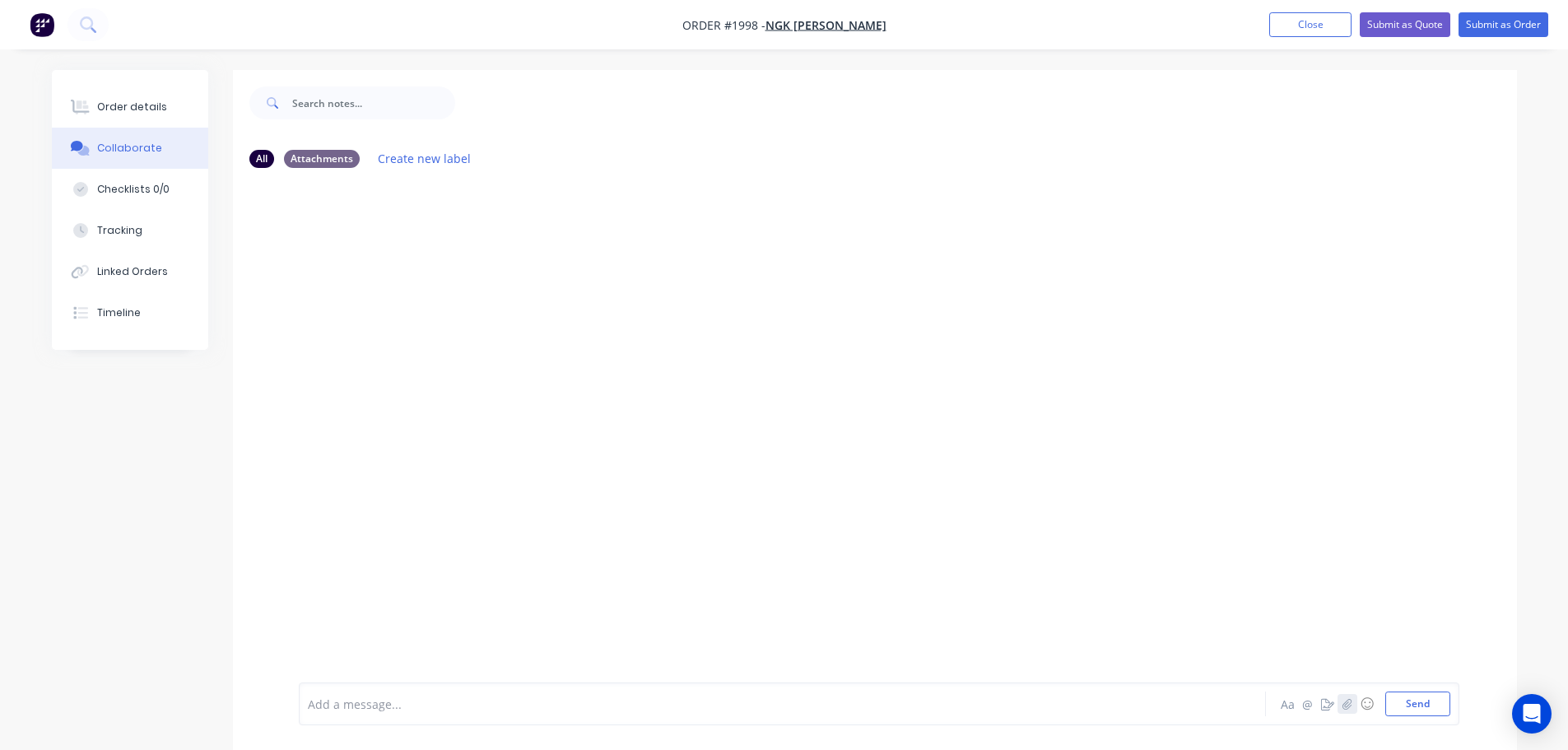
click at [1346, 698] on icon "button" at bounding box center [1345, 704] width 10 height 12
click at [179, 109] on button "Order details" at bounding box center [130, 107] width 156 height 41
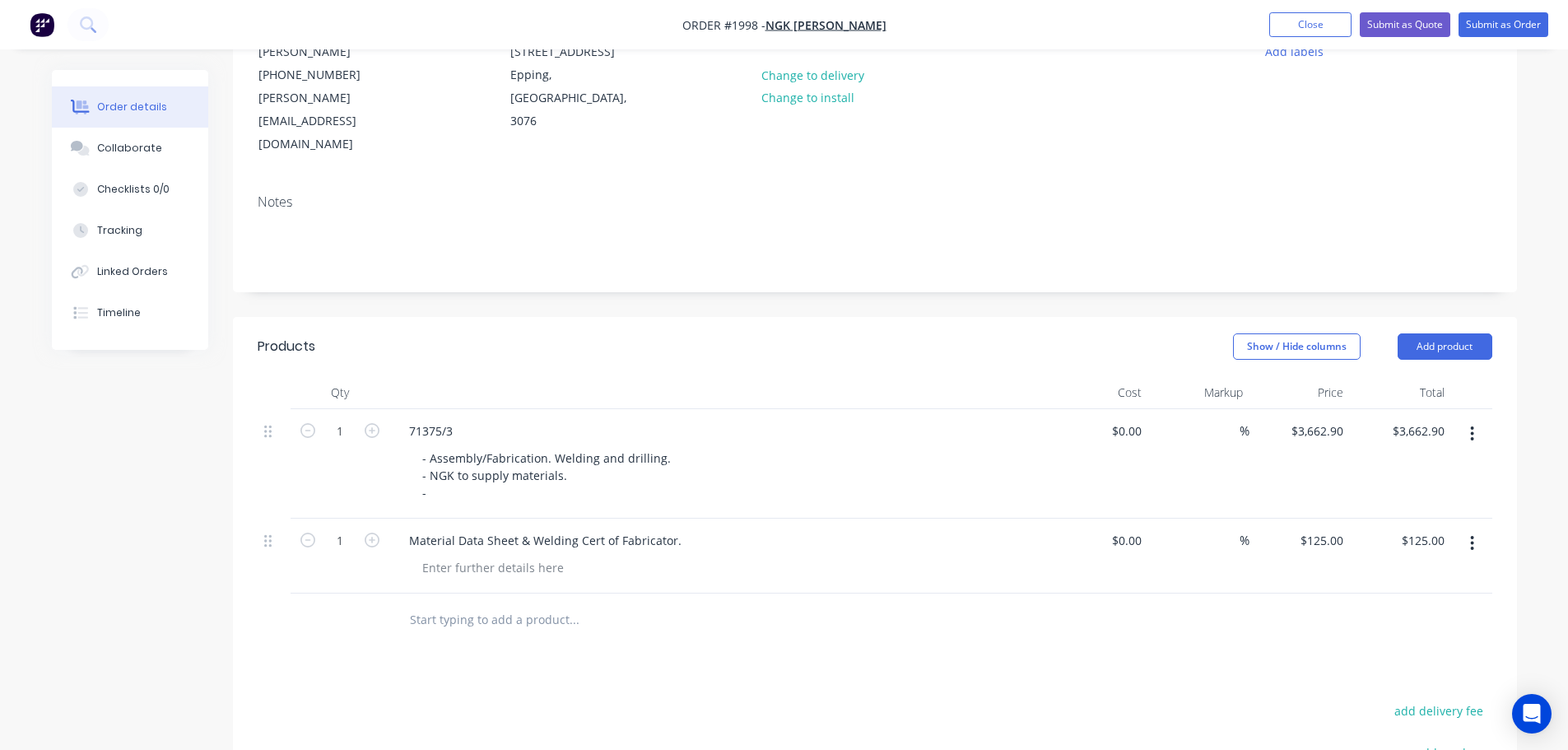
scroll to position [247, 0]
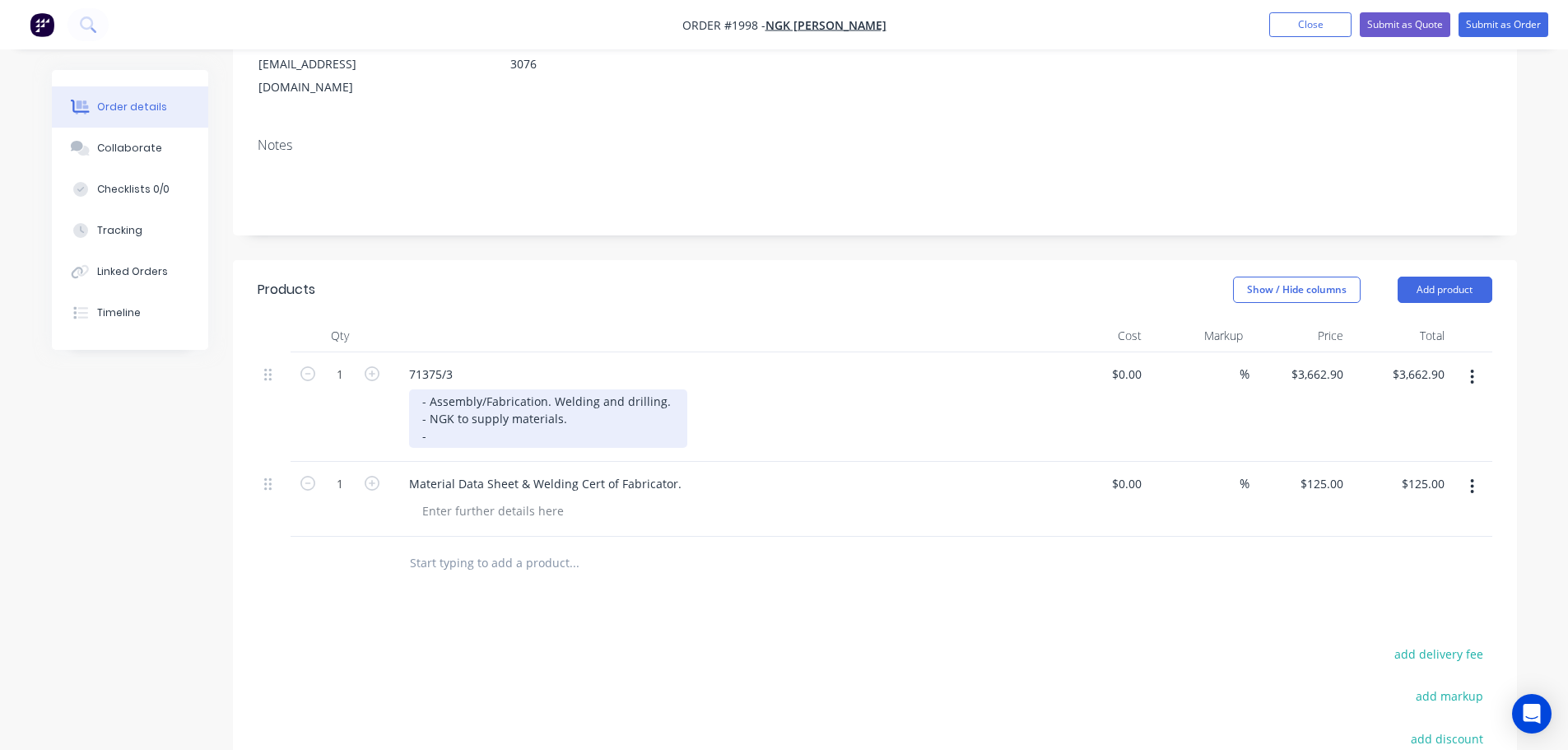
click at [592, 391] on div "- Assembly/Fabrication. Welding and drilling. - NGK to supply materials. -" at bounding box center [548, 417] width 278 height 58
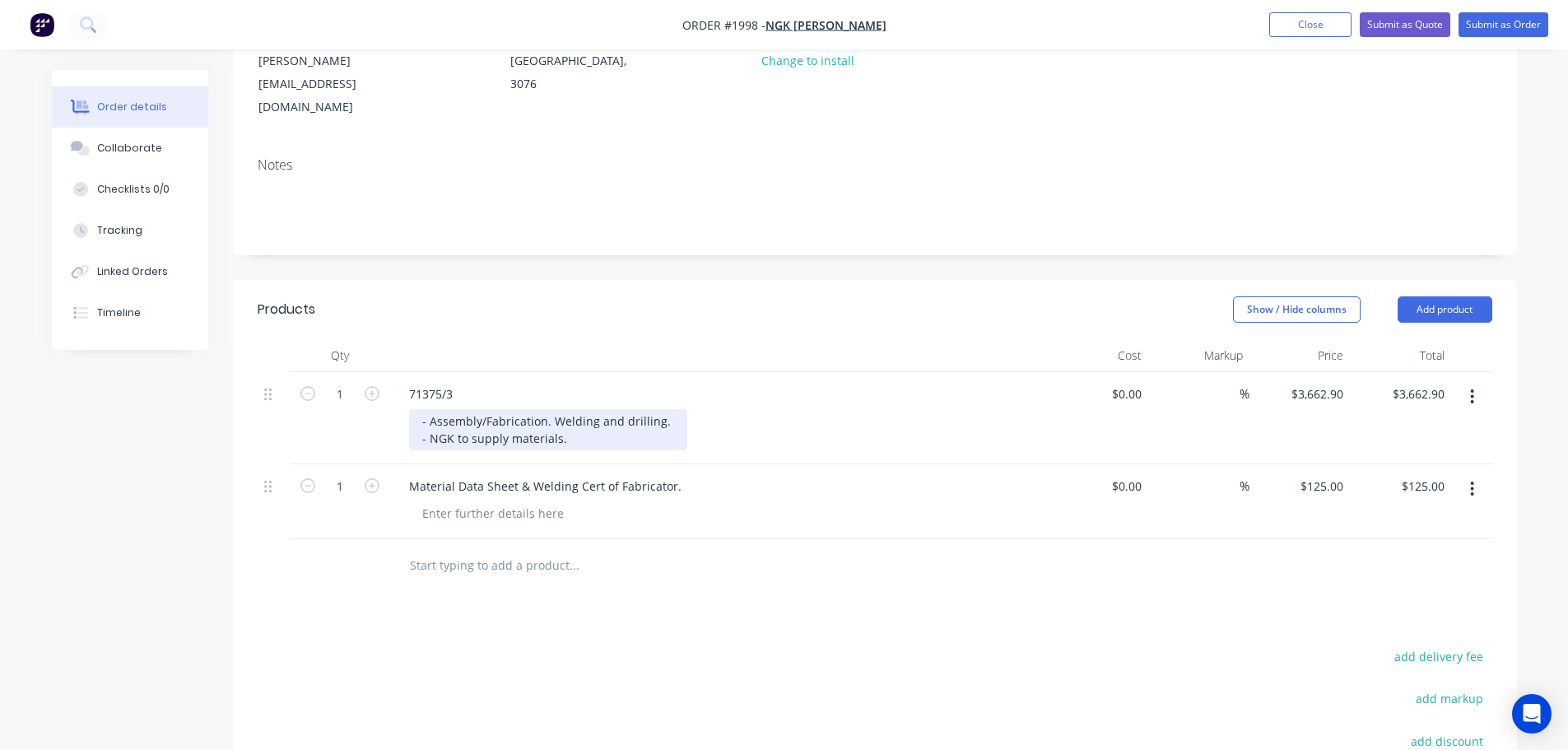
scroll to position [411, 0]
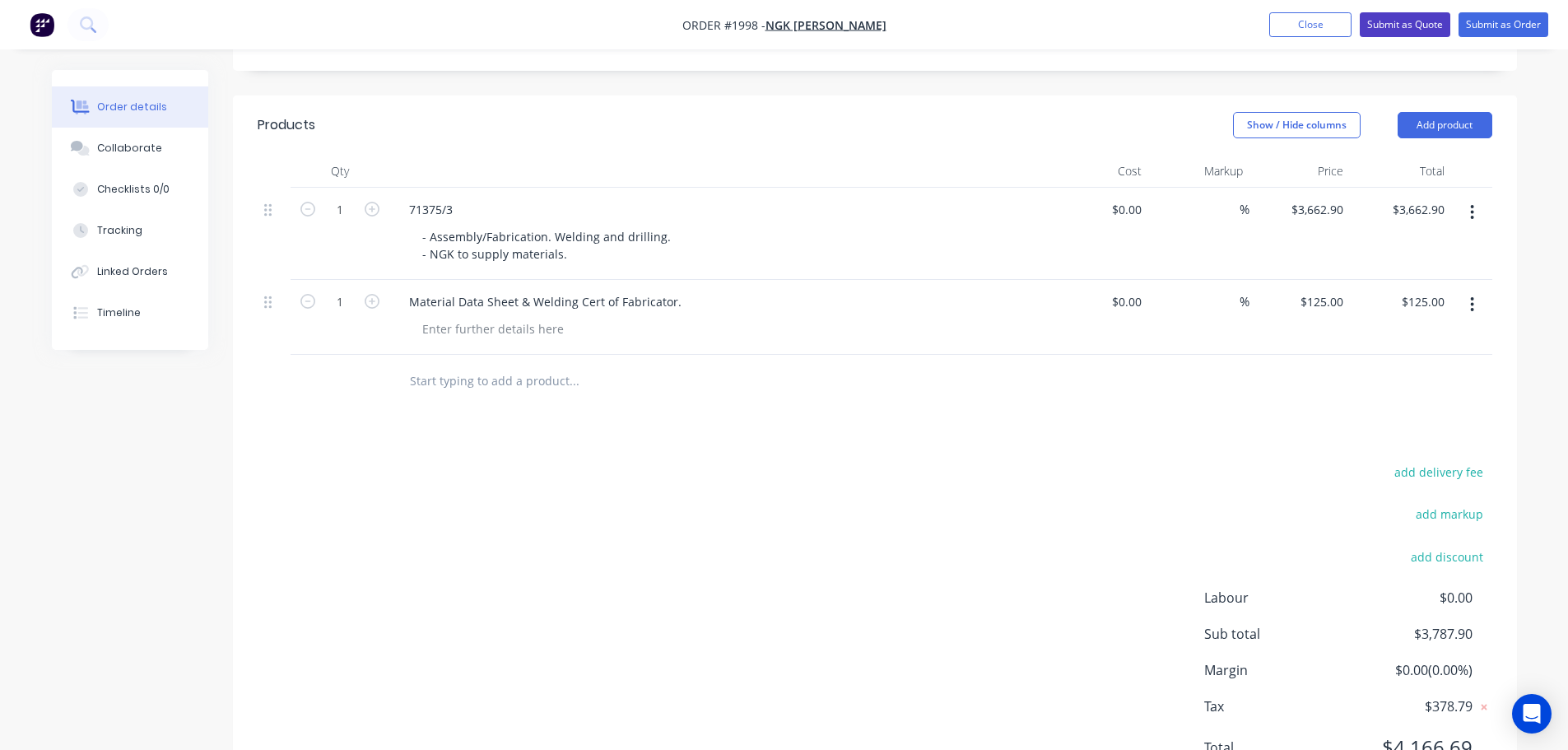
click at [1367, 30] on button "Submit as Quote" at bounding box center [1404, 25] width 90 height 25
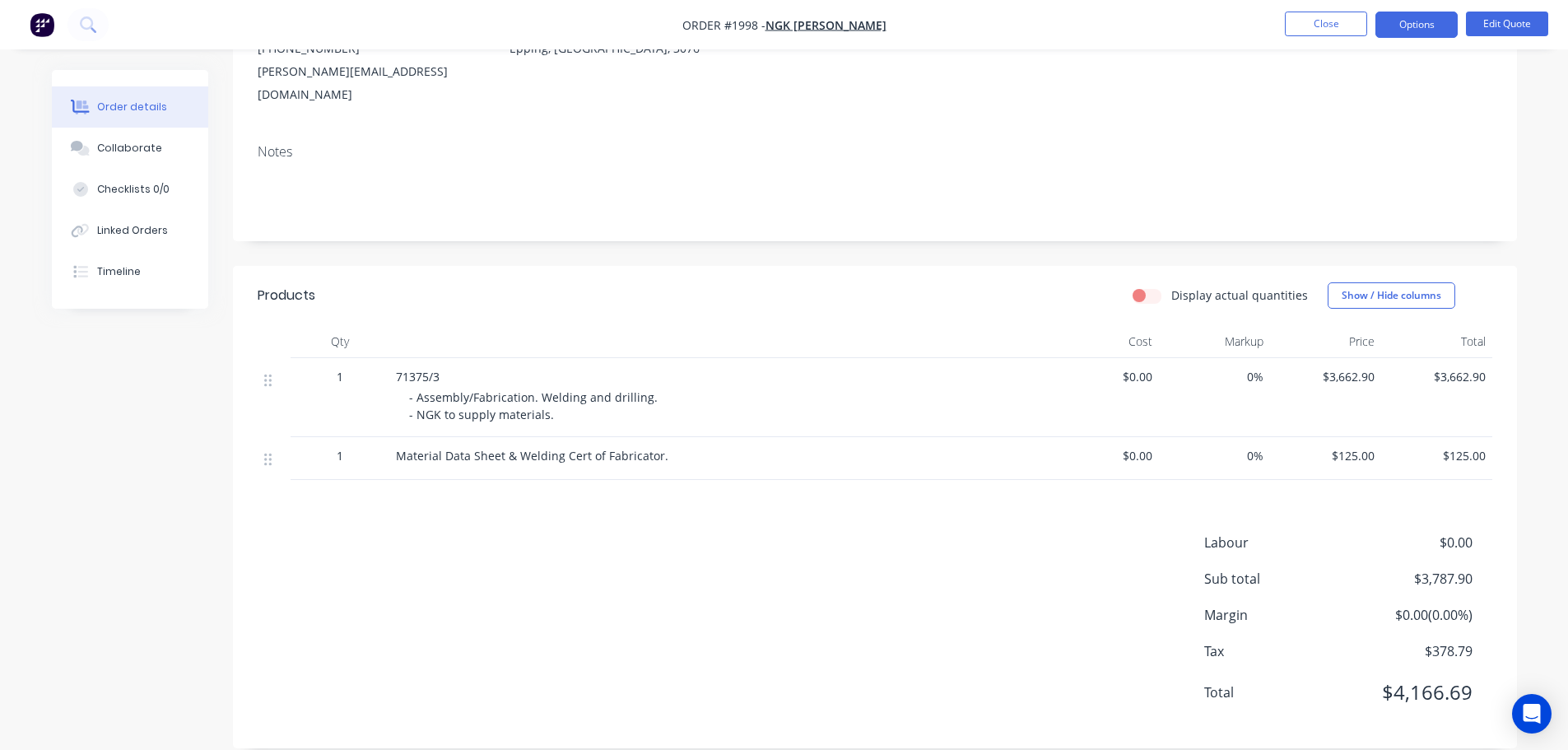
scroll to position [0, 0]
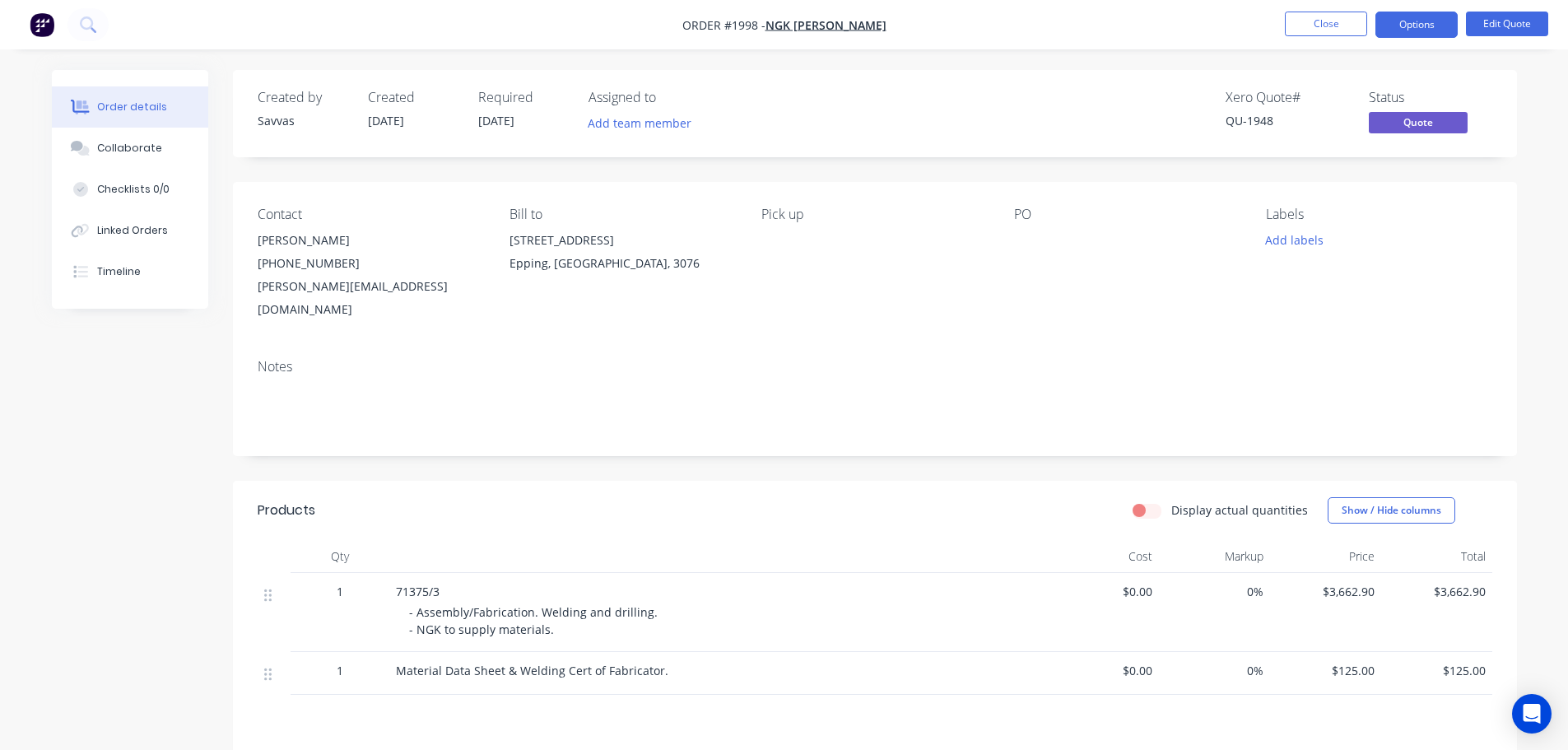
drag, startPoint x: 1447, startPoint y: 25, endPoint x: 1444, endPoint y: 39, distance: 14.3
click at [1446, 25] on button "Options" at bounding box center [1416, 24] width 82 height 26
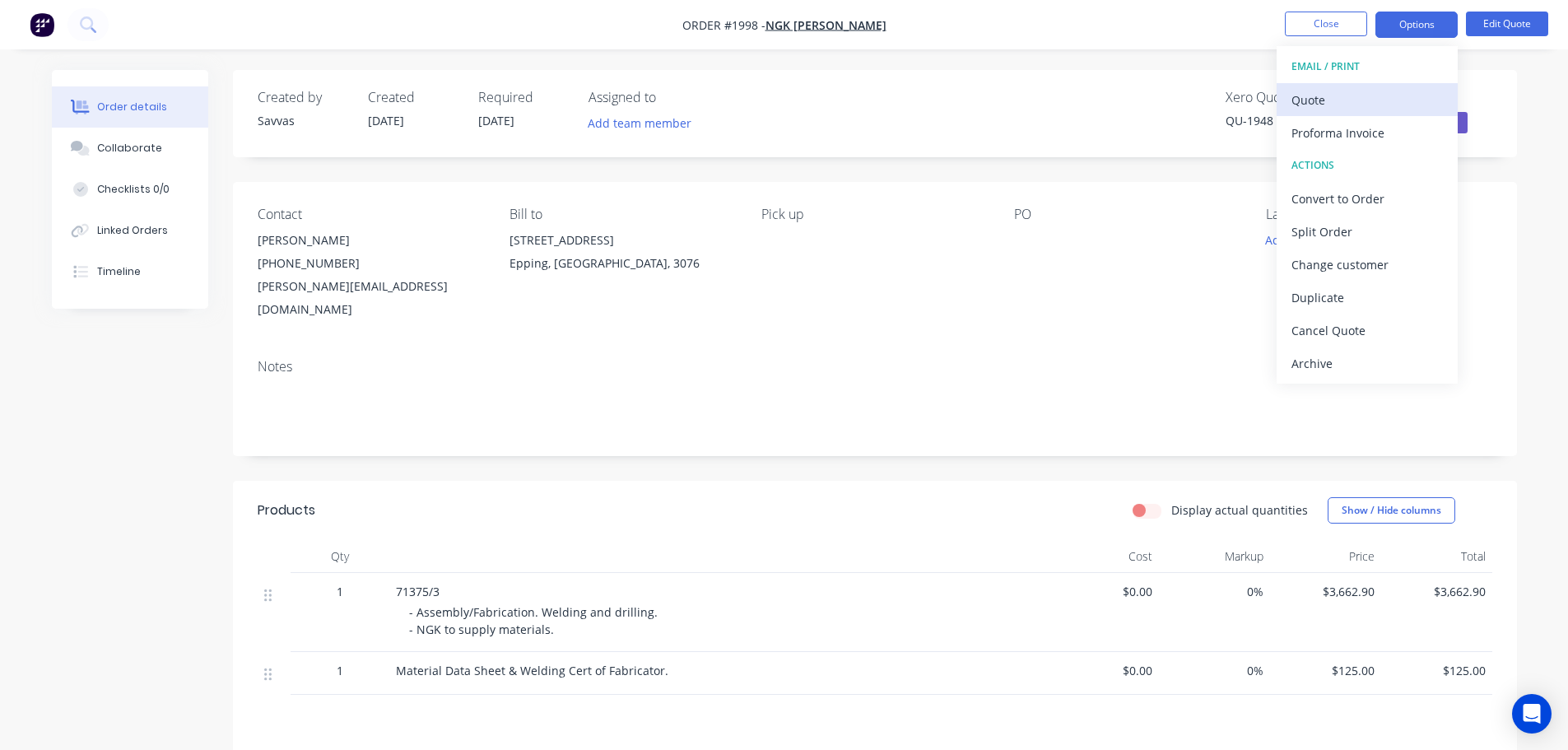
click at [1382, 107] on div "Quote" at bounding box center [1366, 99] width 151 height 24
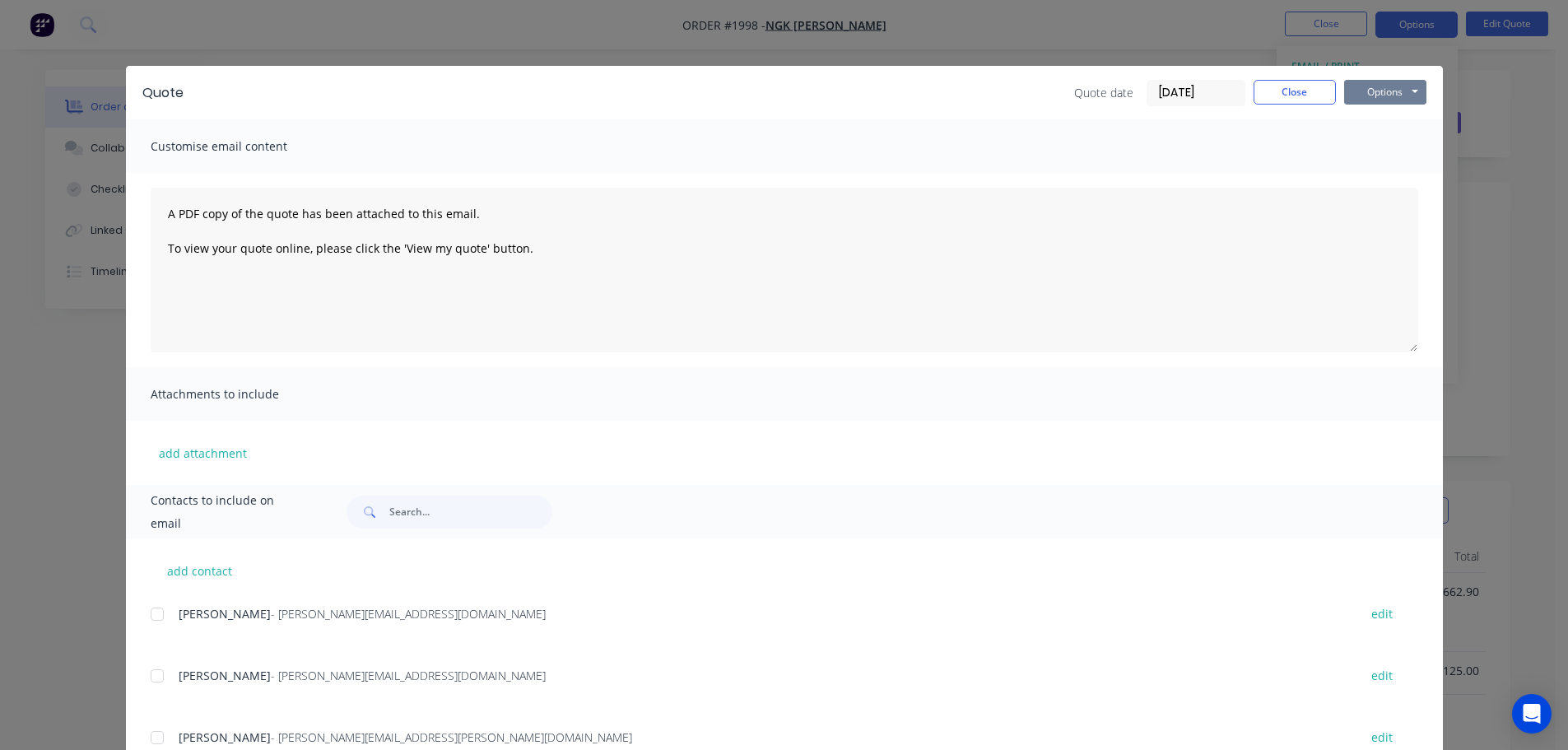
click at [1404, 90] on button "Options" at bounding box center [1385, 92] width 82 height 25
click at [1389, 137] on button "Print" at bounding box center [1396, 148] width 105 height 27
